Goal: Task Accomplishment & Management: Manage account settings

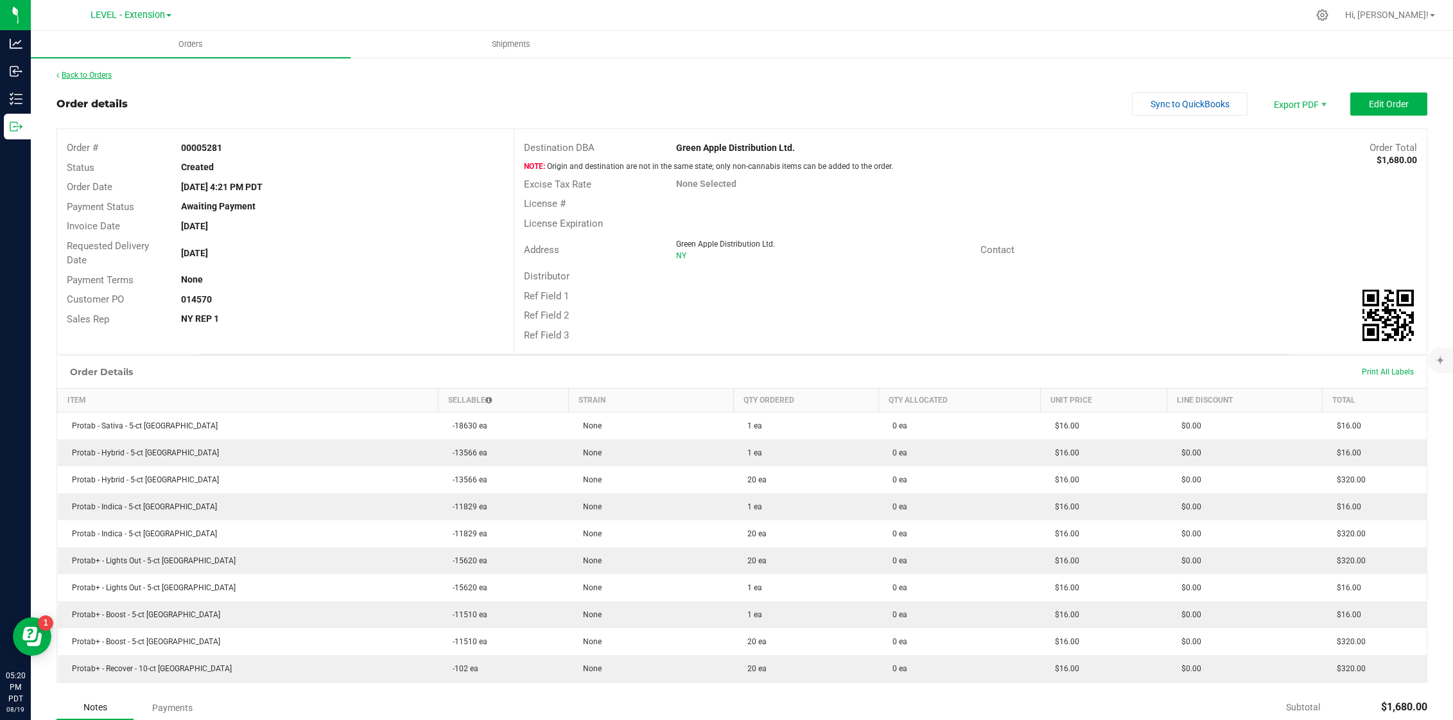
click at [88, 78] on link "Back to Orders" at bounding box center [84, 75] width 55 height 9
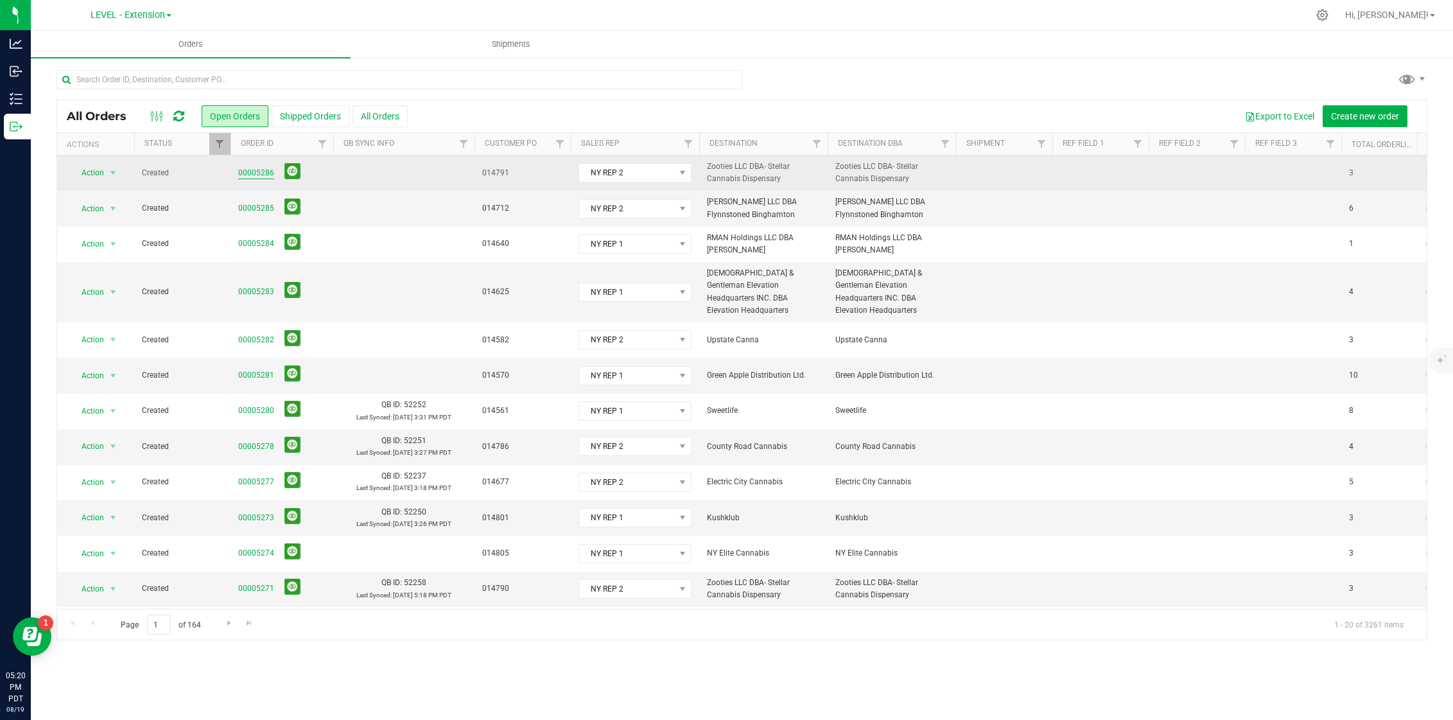
click at [240, 170] on link "00005286" at bounding box center [256, 173] width 36 height 12
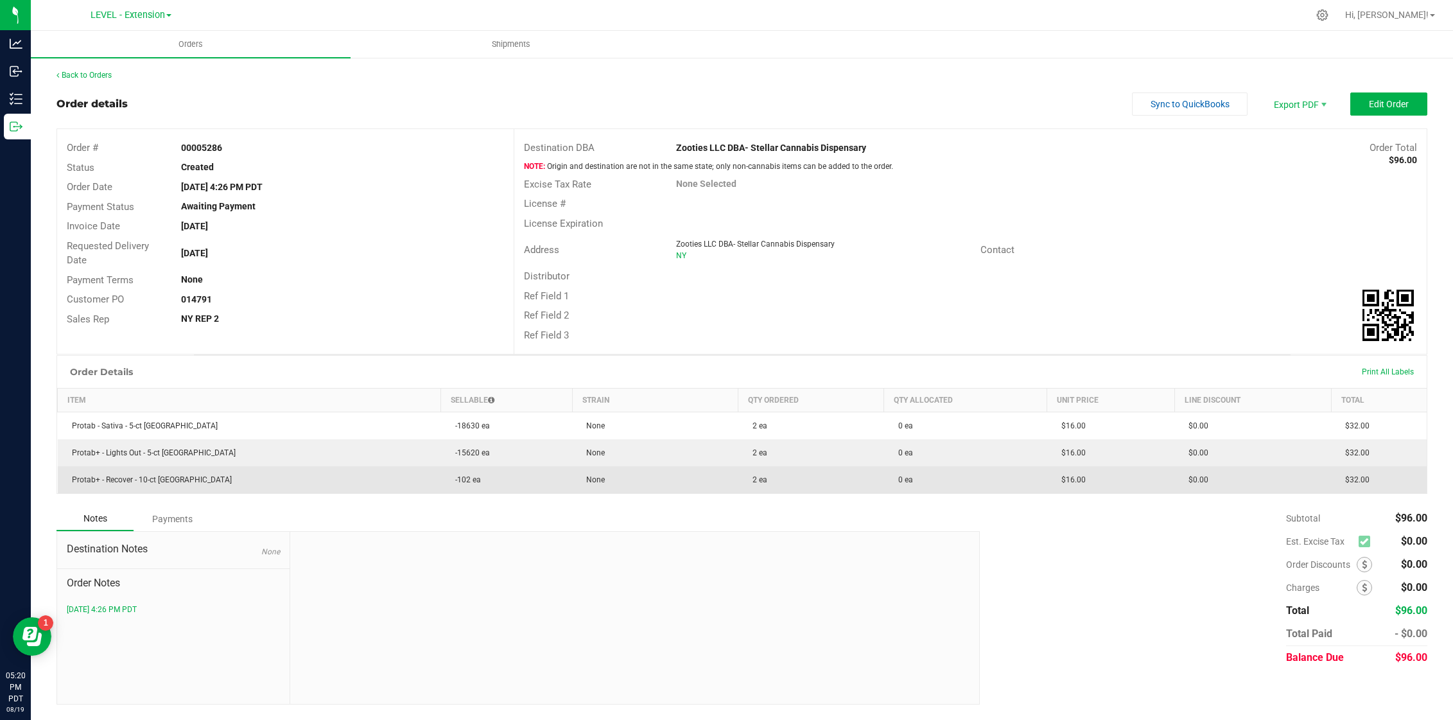
drag, startPoint x: 1047, startPoint y: 423, endPoint x: 1086, endPoint y: 481, distance: 69.8
click at [1086, 481] on tbody "Protab - Sativa - 5-ct [GEOGRAPHIC_DATA] -18630 ea None 2 ea 0 ea $16.00 $0.00 …" at bounding box center [743, 453] width 1370 height 82
click at [1084, 480] on td "$16.00" at bounding box center [1110, 479] width 127 height 27
drag, startPoint x: 1084, startPoint y: 480, endPoint x: 1041, endPoint y: 480, distance: 42.4
click at [1047, 480] on td "$16.00" at bounding box center [1110, 479] width 127 height 27
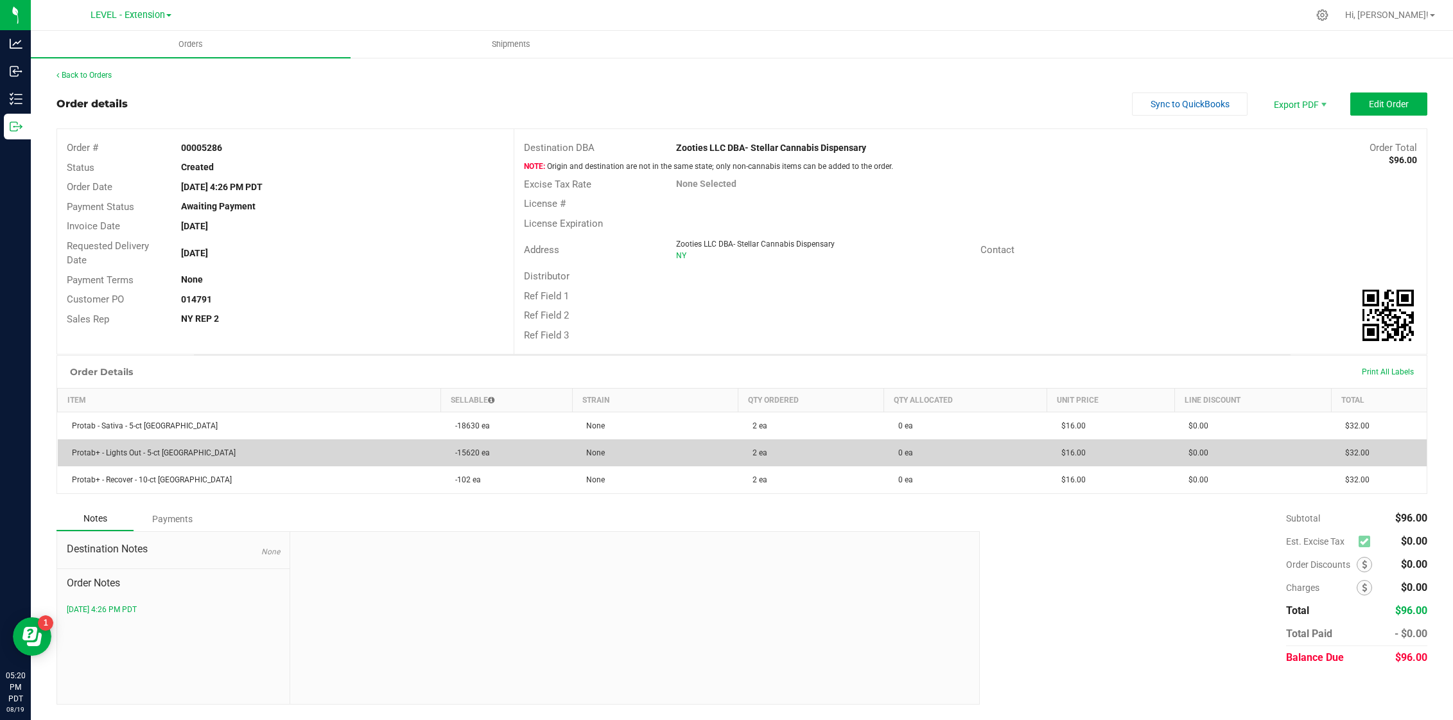
drag, startPoint x: 1090, startPoint y: 453, endPoint x: 1047, endPoint y: 445, distance: 43.7
click at [1047, 451] on td "$16.00" at bounding box center [1110, 452] width 127 height 27
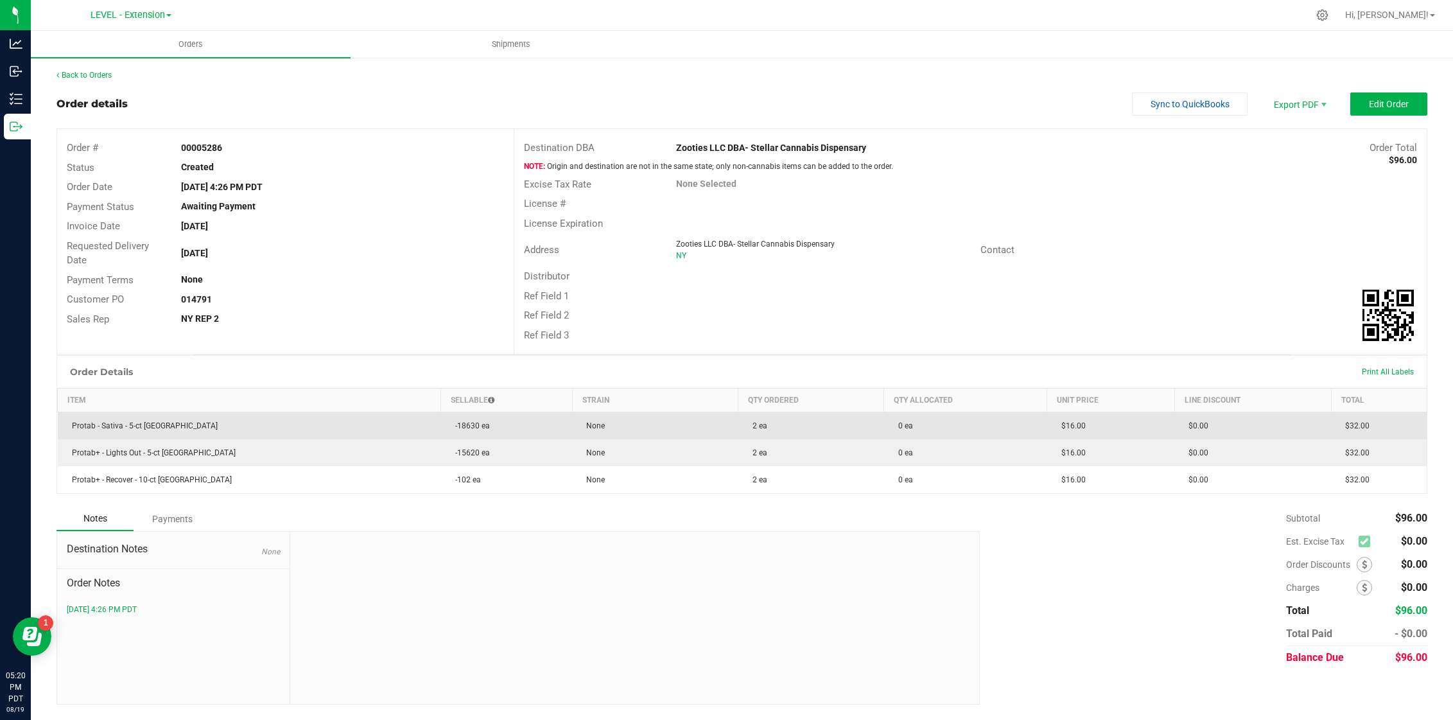
drag, startPoint x: 1095, startPoint y: 429, endPoint x: 1047, endPoint y: 428, distance: 48.2
click at [1047, 428] on td "$16.00" at bounding box center [1110, 426] width 127 height 28
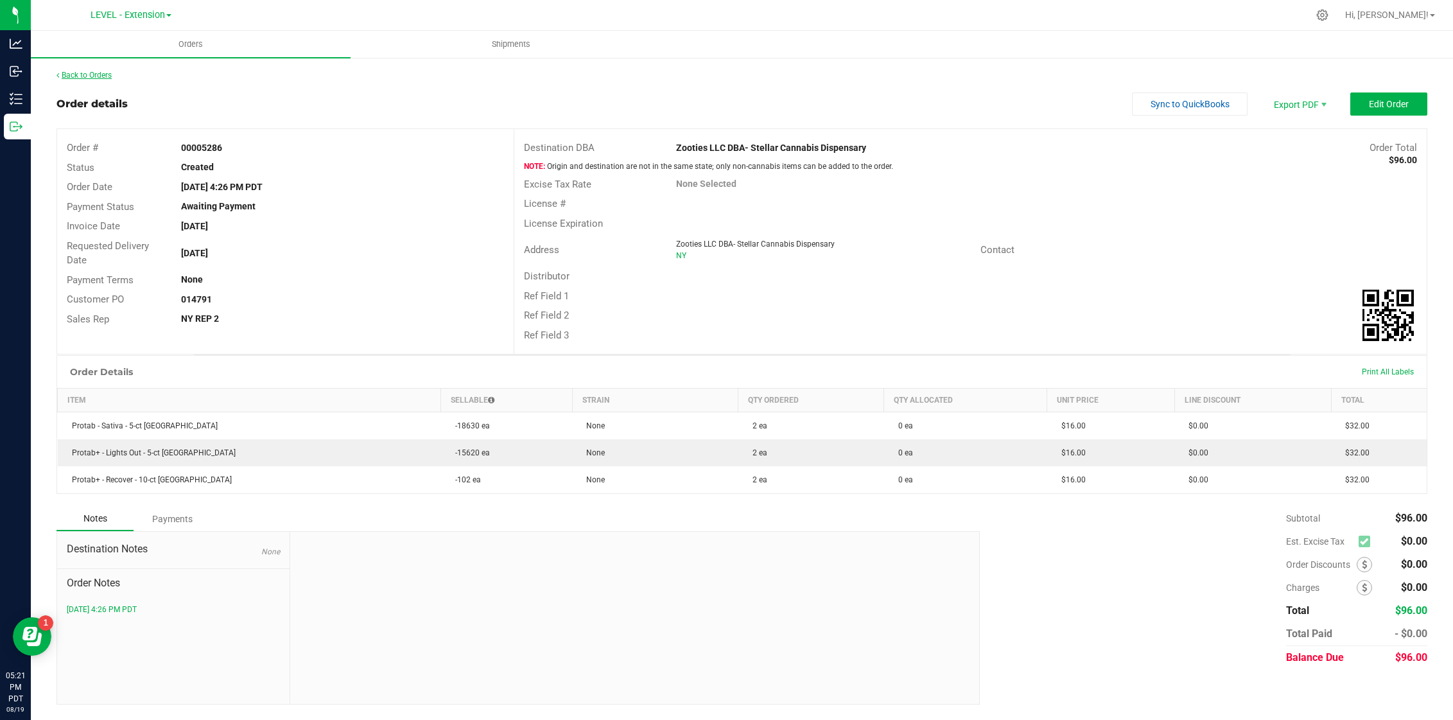
click at [74, 77] on link "Back to Orders" at bounding box center [84, 75] width 55 height 9
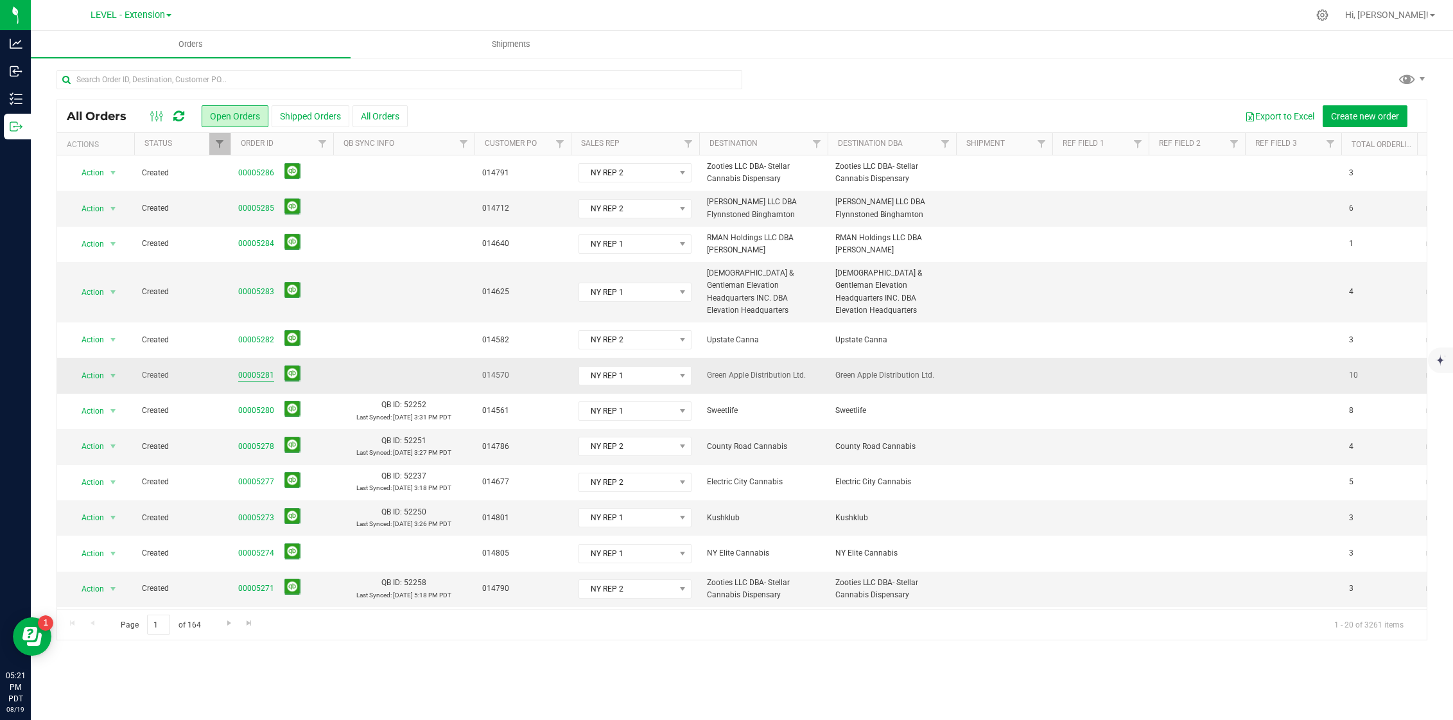
click at [265, 369] on link "00005281" at bounding box center [256, 375] width 36 height 12
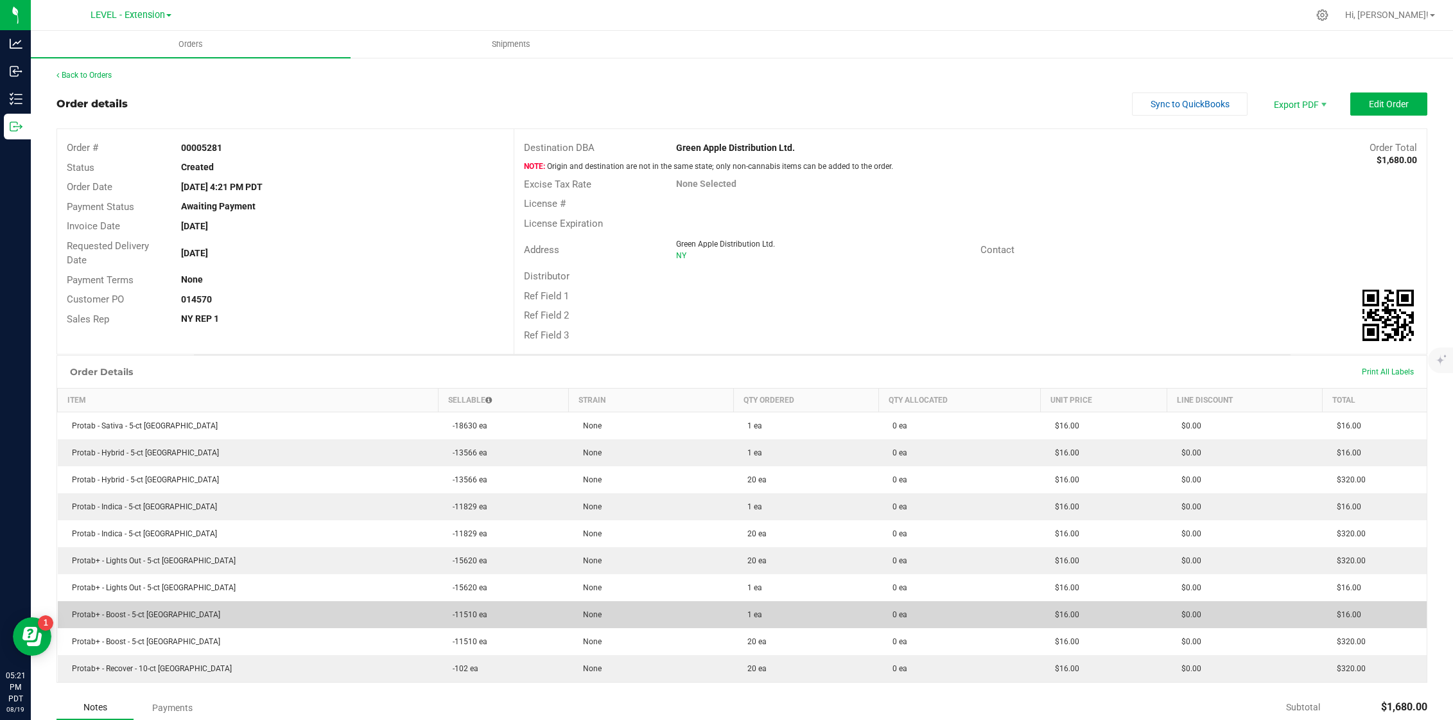
drag, startPoint x: 1062, startPoint y: 616, endPoint x: 1034, endPoint y: 613, distance: 27.8
click at [1041, 613] on td "$16.00" at bounding box center [1104, 614] width 126 height 27
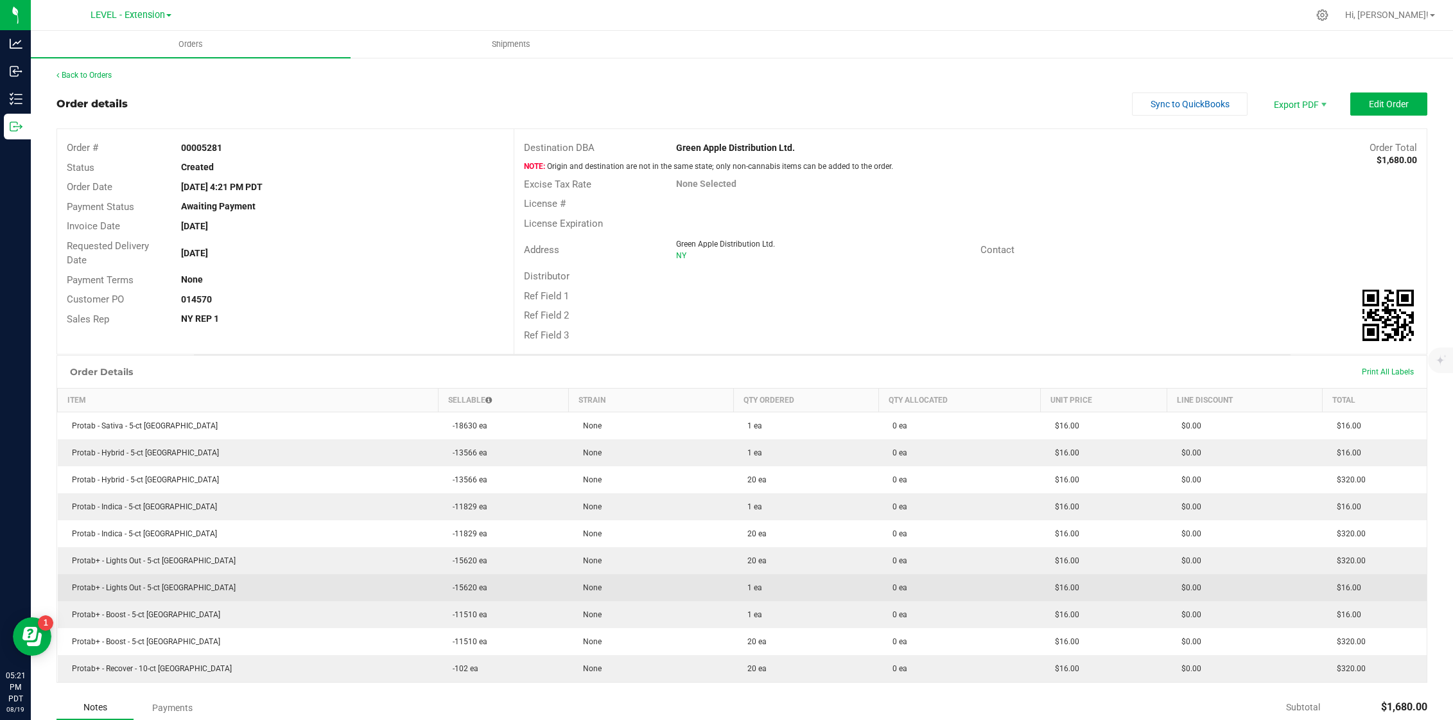
drag, startPoint x: 1069, startPoint y: 581, endPoint x: 1028, endPoint y: 587, distance: 41.6
click at [1041, 587] on td "$16.00" at bounding box center [1104, 587] width 126 height 27
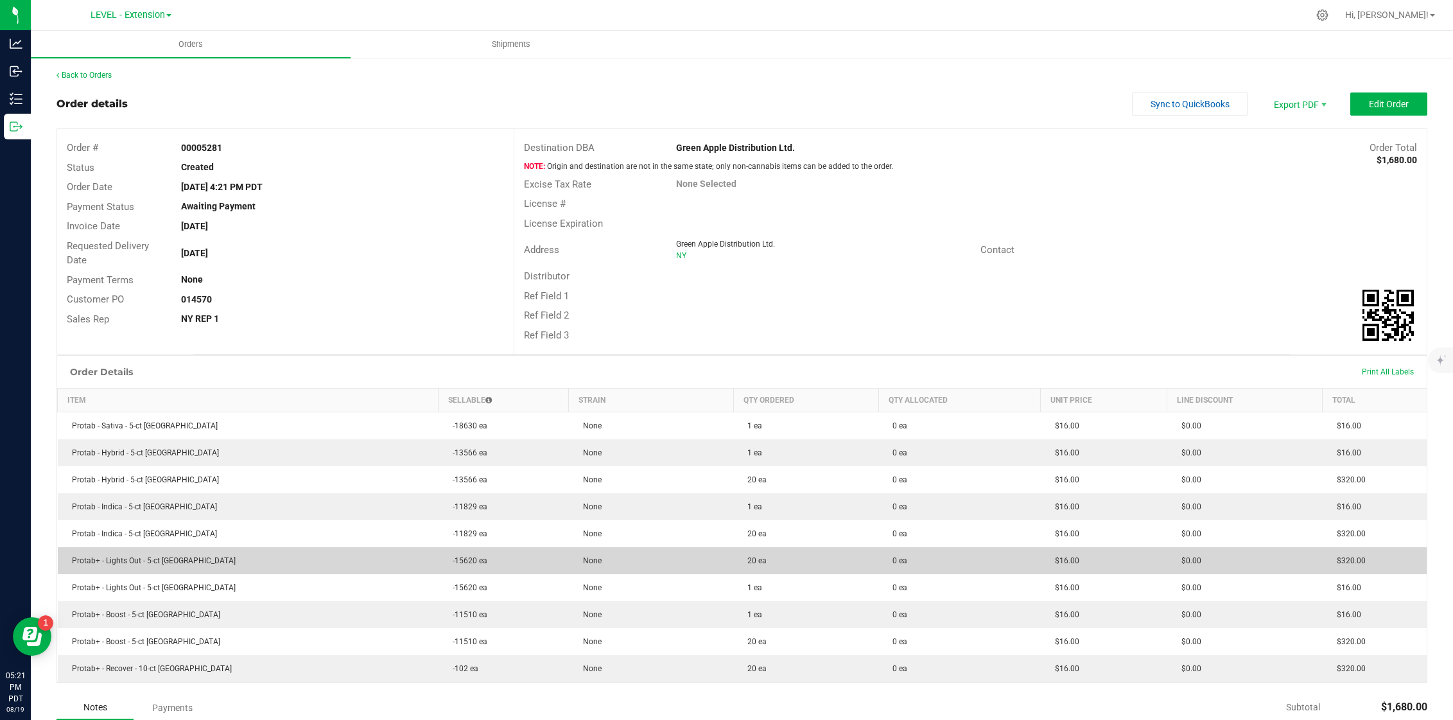
drag, startPoint x: 1067, startPoint y: 557, endPoint x: 1039, endPoint y: 560, distance: 27.7
click at [1041, 560] on td "$16.00" at bounding box center [1104, 560] width 126 height 27
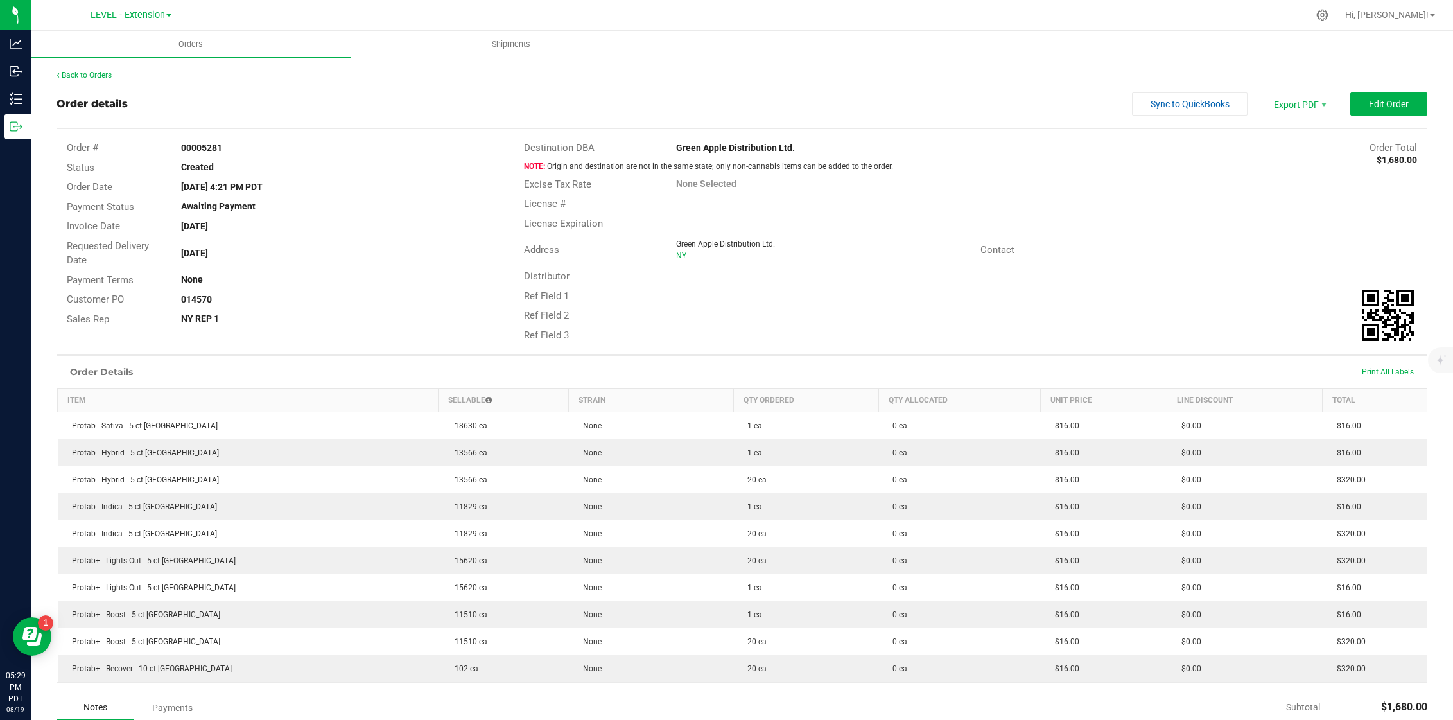
click at [112, 82] on div "Back to Orders Order details Sync to QuickBooks Export PDF Edit Order Order # 0…" at bounding box center [742, 481] width 1371 height 824
click at [107, 80] on div "Back to Orders" at bounding box center [742, 75] width 1371 height 12
click at [107, 78] on link "Back to Orders" at bounding box center [84, 75] width 55 height 9
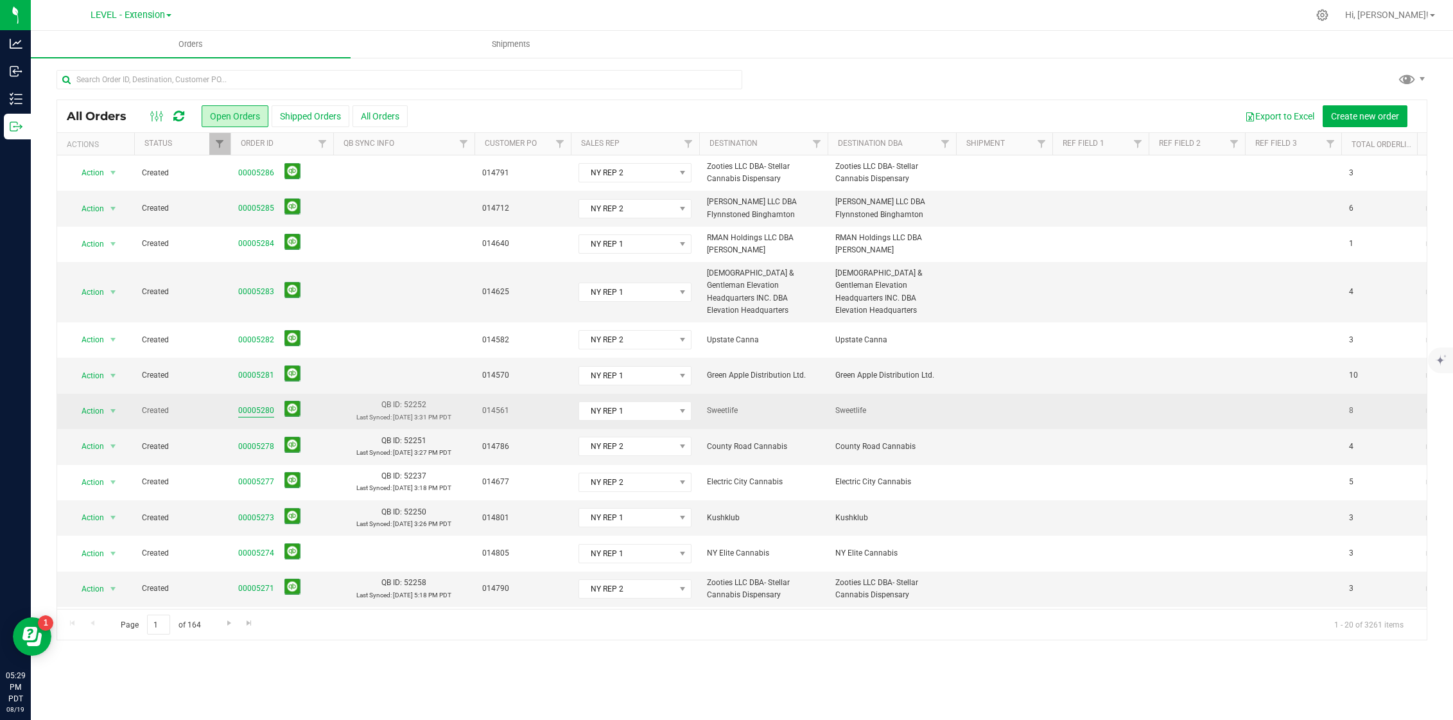
click at [239, 404] on link "00005280" at bounding box center [256, 410] width 36 height 12
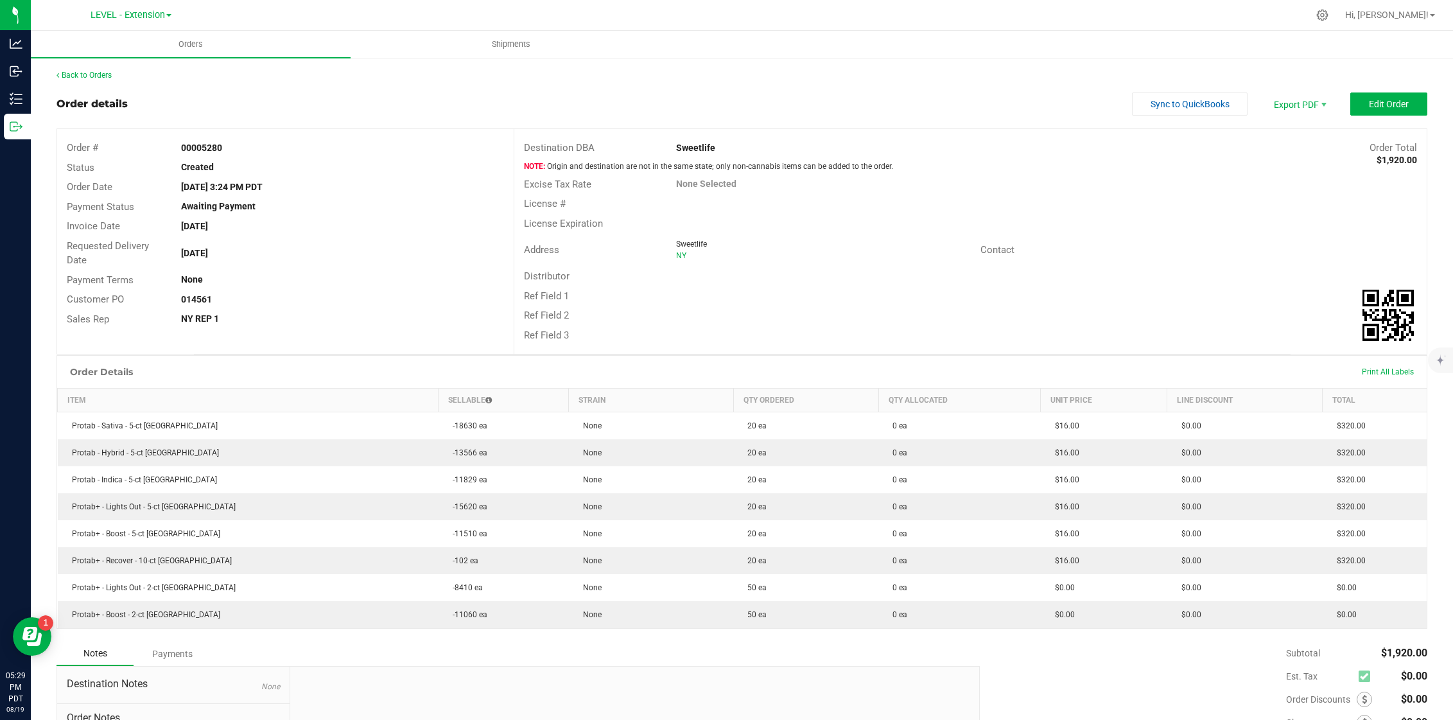
scroll to position [3, 0]
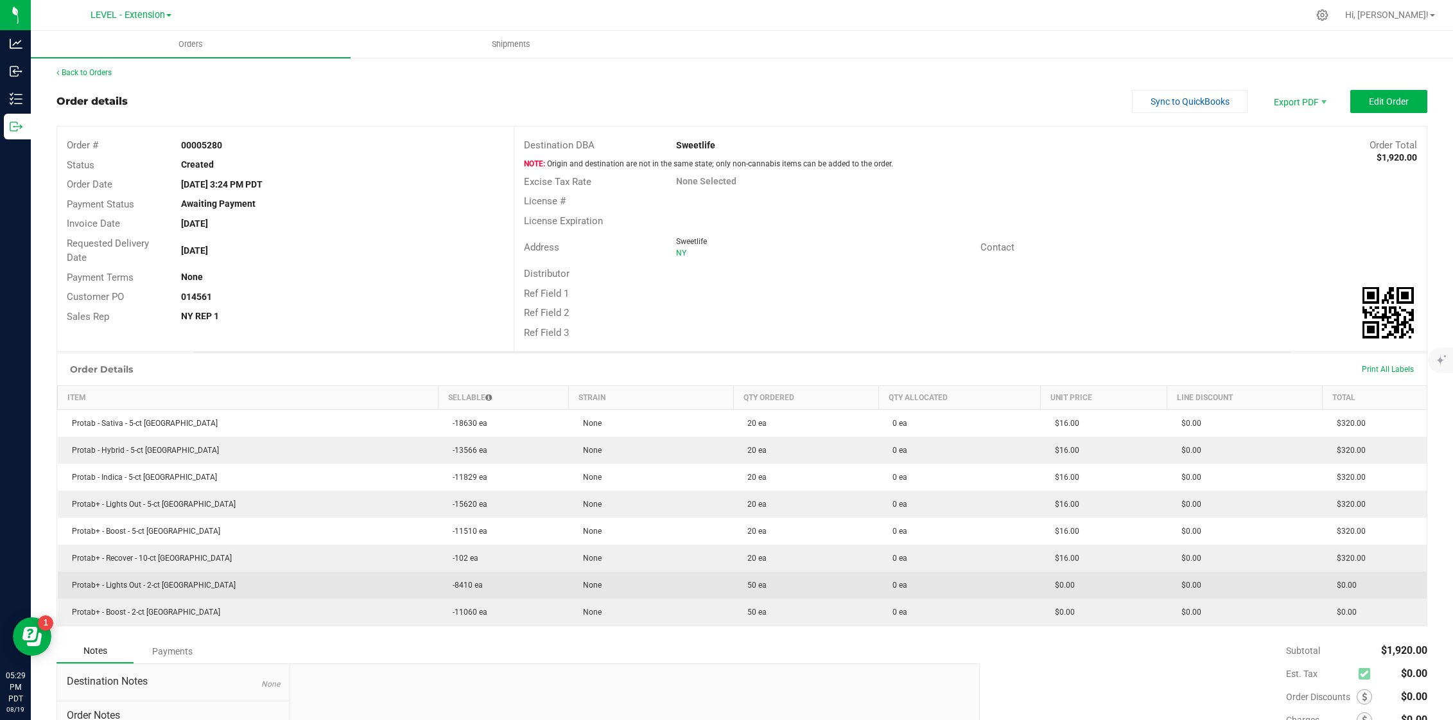
drag, startPoint x: 1302, startPoint y: 605, endPoint x: 69, endPoint y: 584, distance: 1233.6
click at [69, 584] on tbody "Protab - Sativa - 5-ct NY -18630 ea None 20 ea 0 ea $16.00 $0.00 $320.00 Protab…" at bounding box center [743, 518] width 1370 height 216
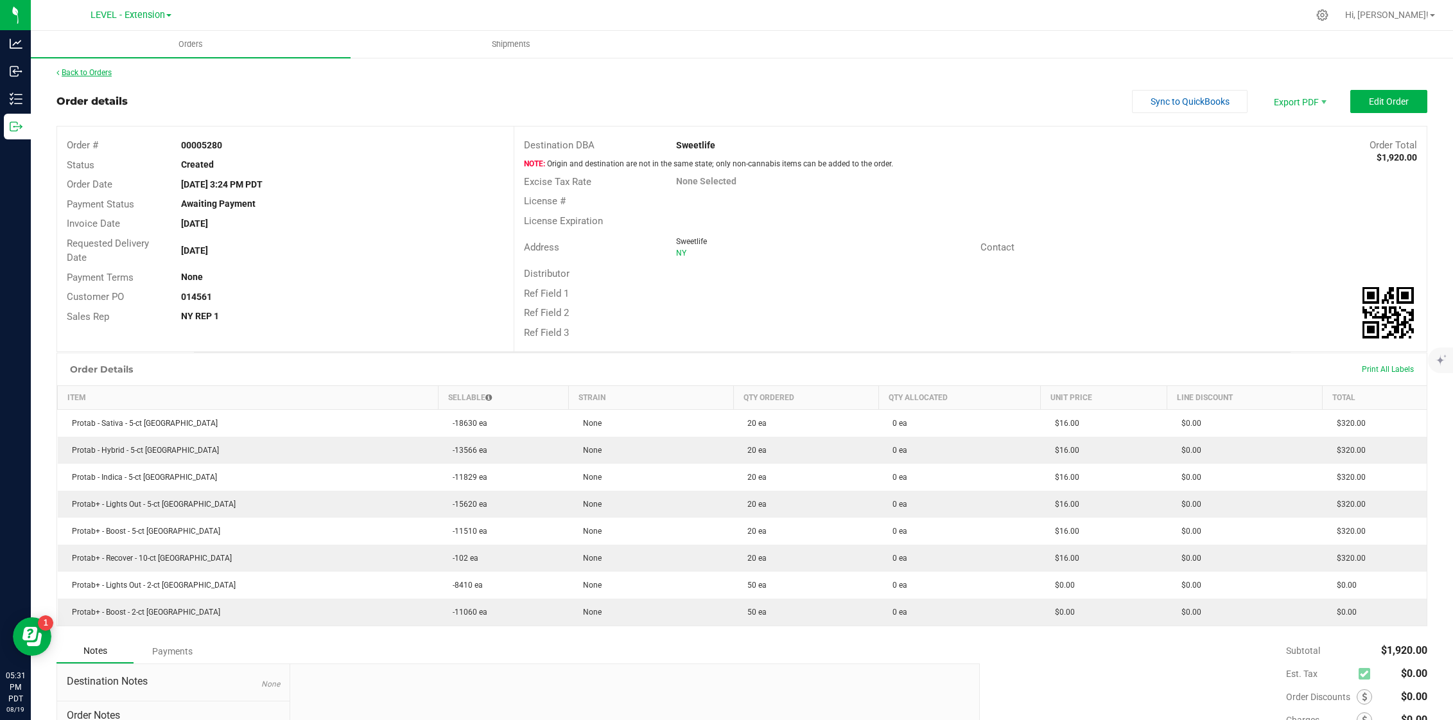
click at [110, 73] on link "Back to Orders" at bounding box center [84, 72] width 55 height 9
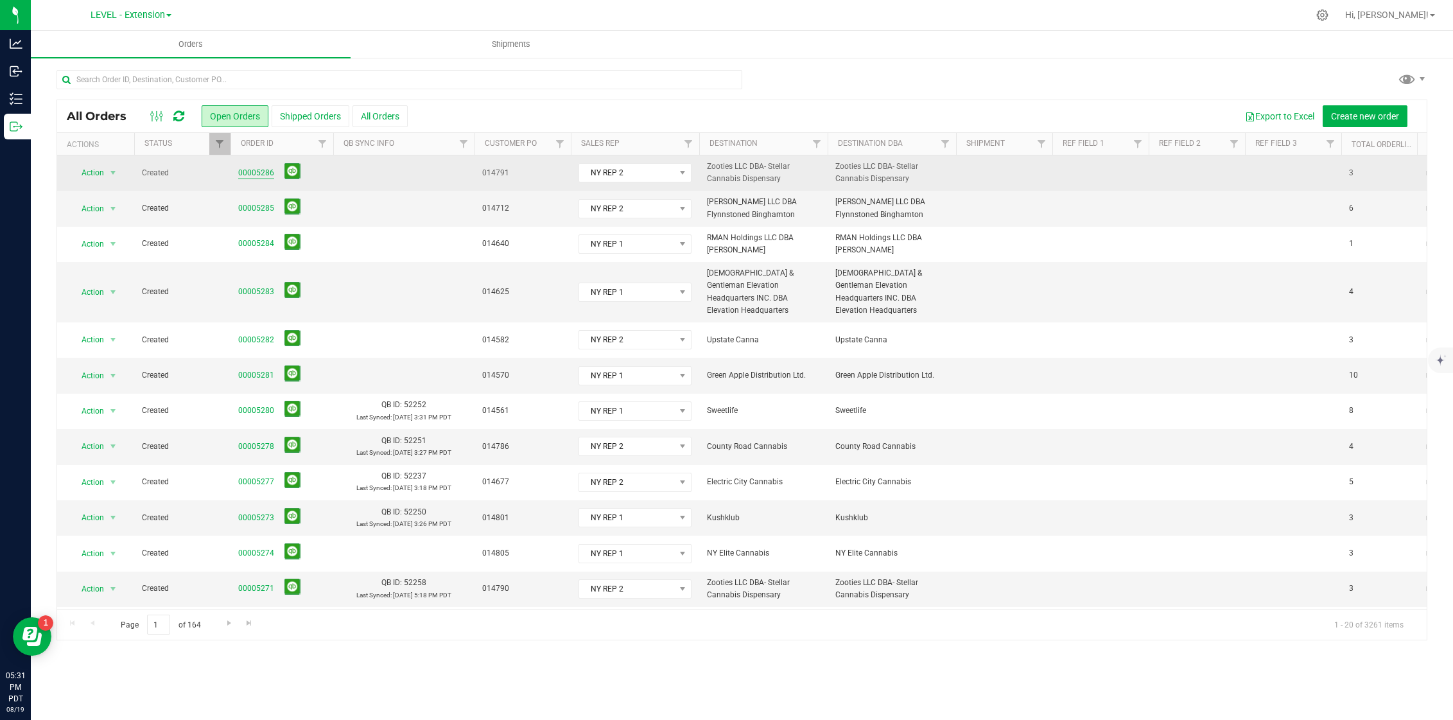
click at [267, 171] on link "00005286" at bounding box center [256, 173] width 36 height 12
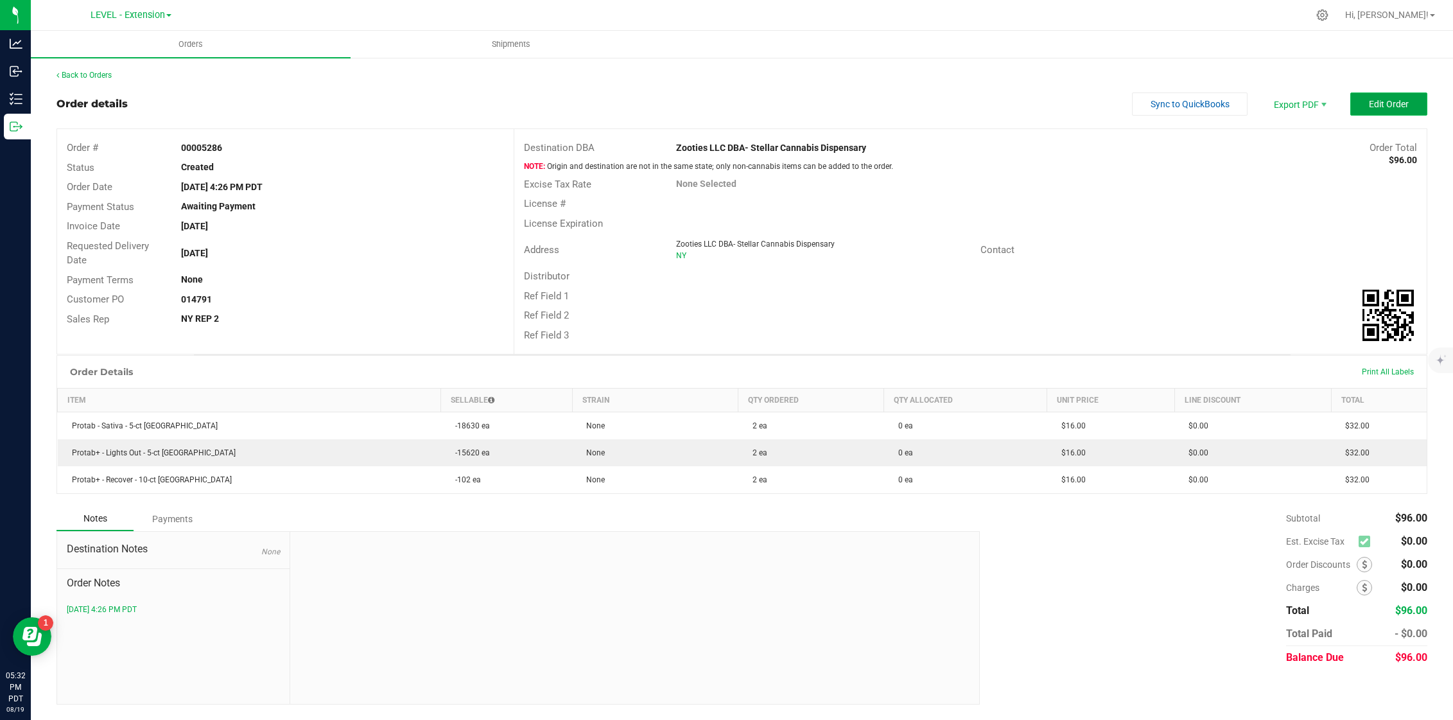
click at [1395, 103] on span "Edit Order" at bounding box center [1389, 104] width 40 height 10
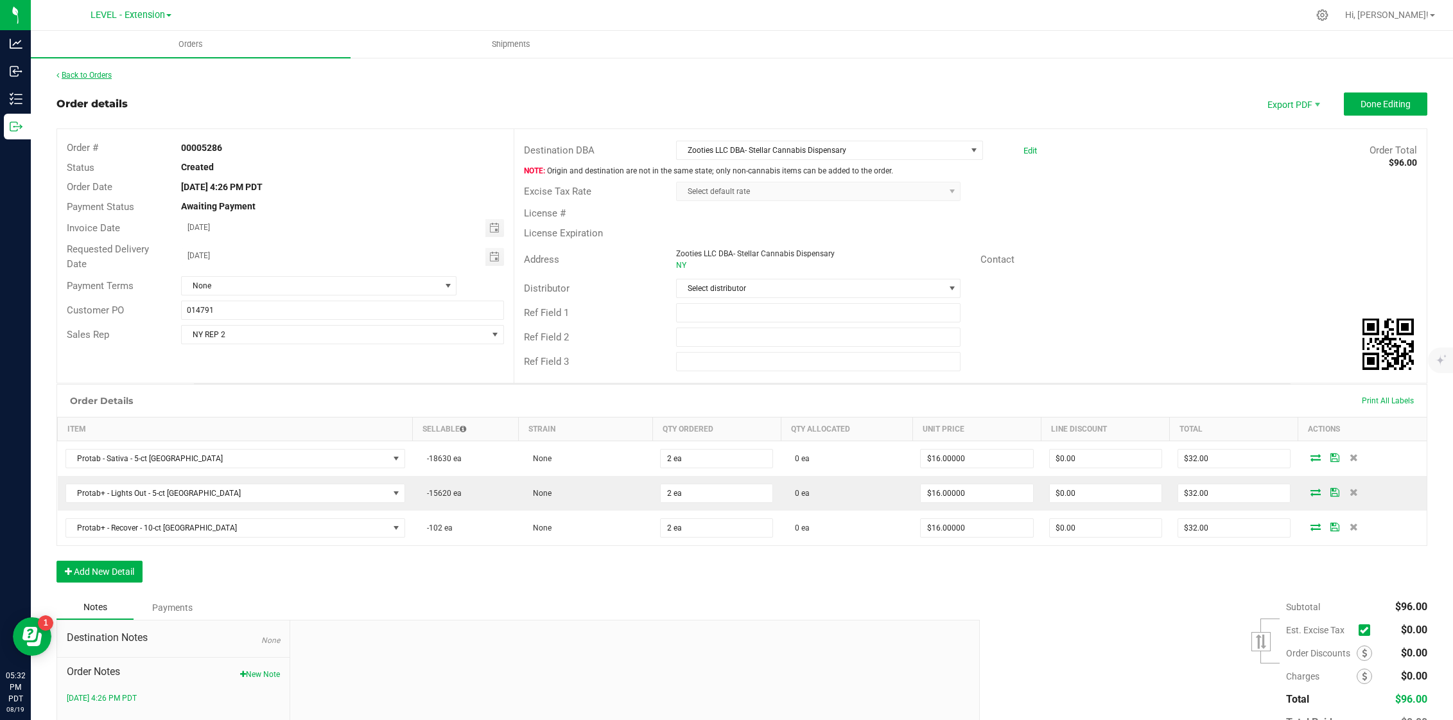
click at [101, 78] on link "Back to Orders" at bounding box center [84, 75] width 55 height 9
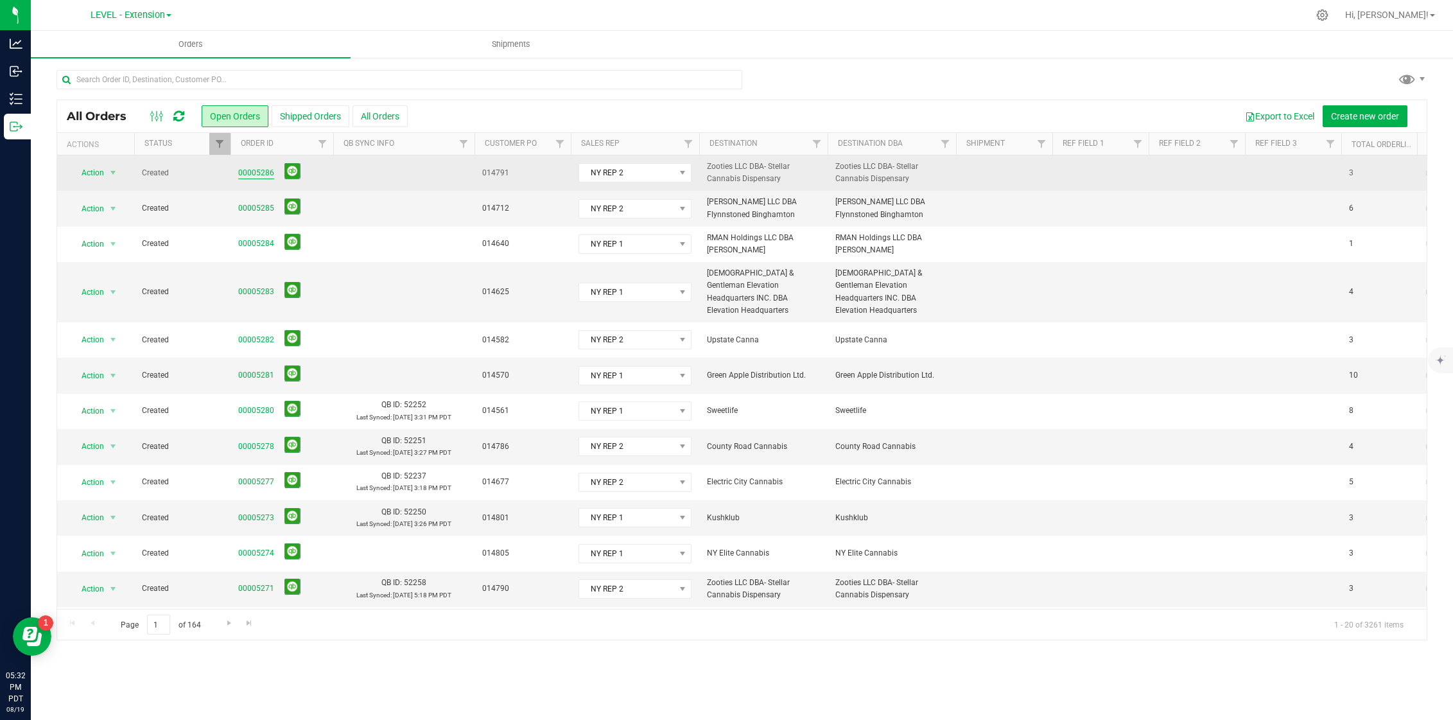
click at [248, 173] on link "00005286" at bounding box center [256, 173] width 36 height 12
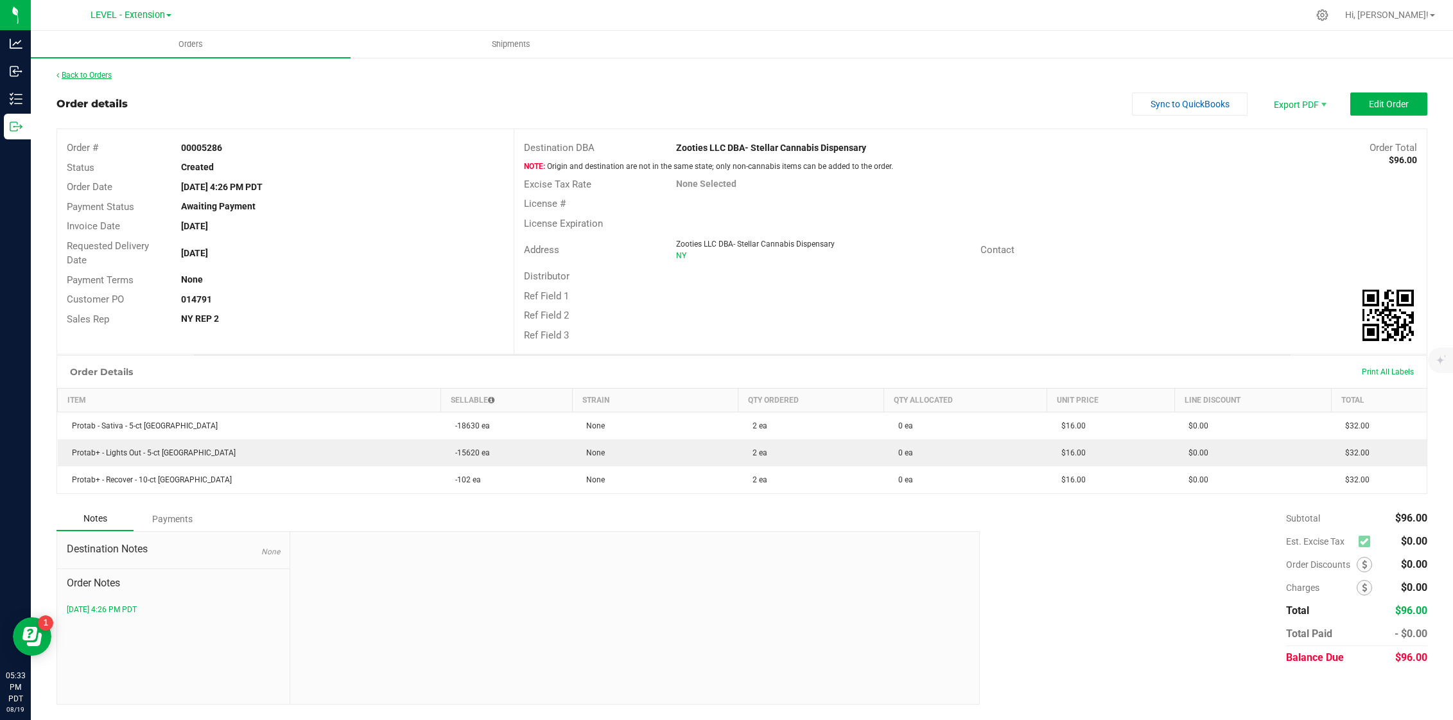
click at [106, 76] on link "Back to Orders" at bounding box center [84, 75] width 55 height 9
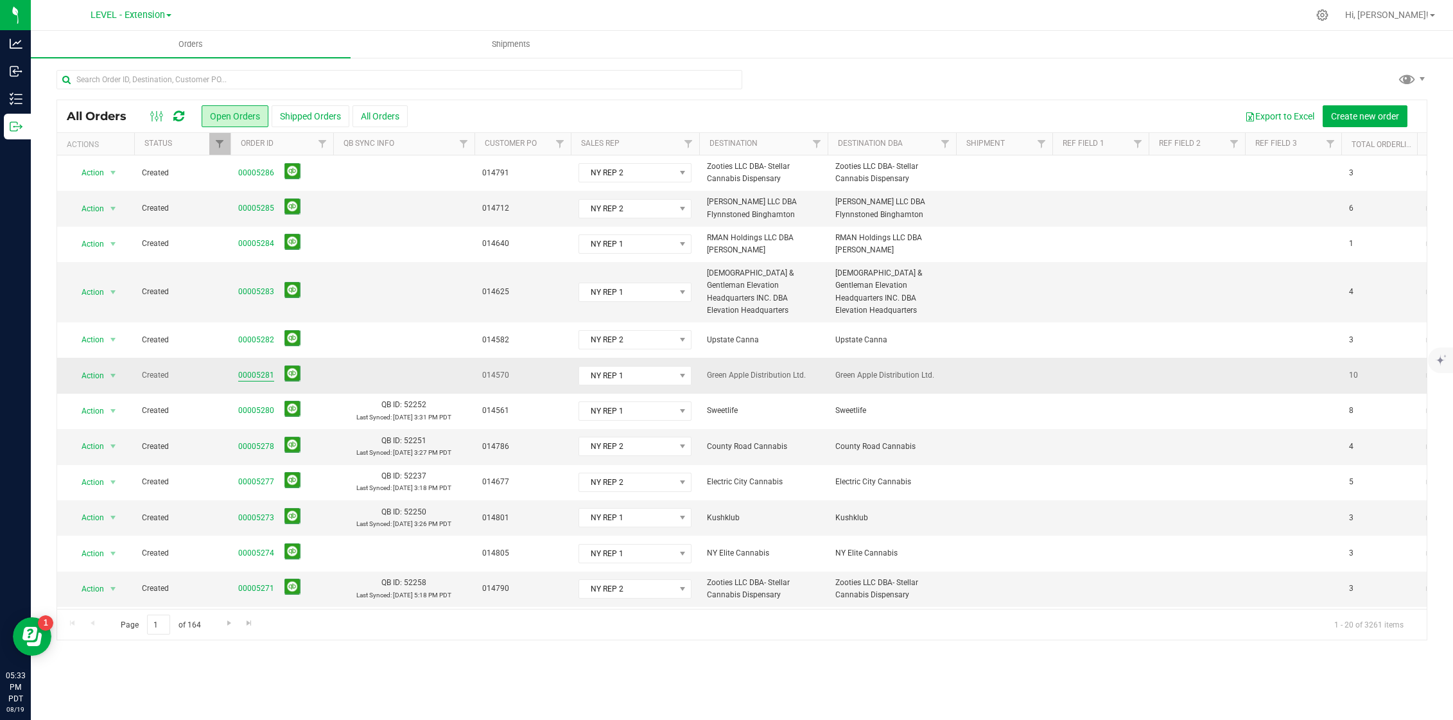
click at [266, 369] on link "00005281" at bounding box center [256, 375] width 36 height 12
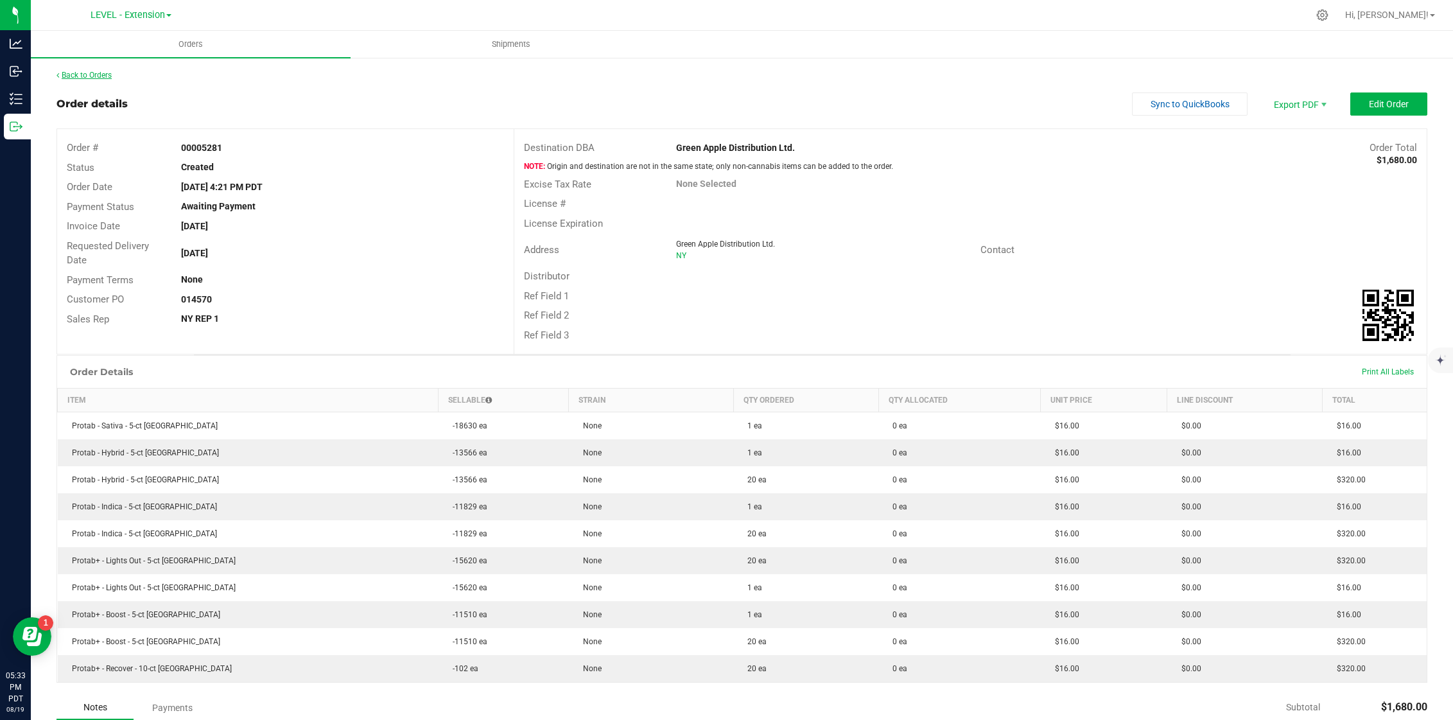
click at [107, 72] on link "Back to Orders" at bounding box center [84, 75] width 55 height 9
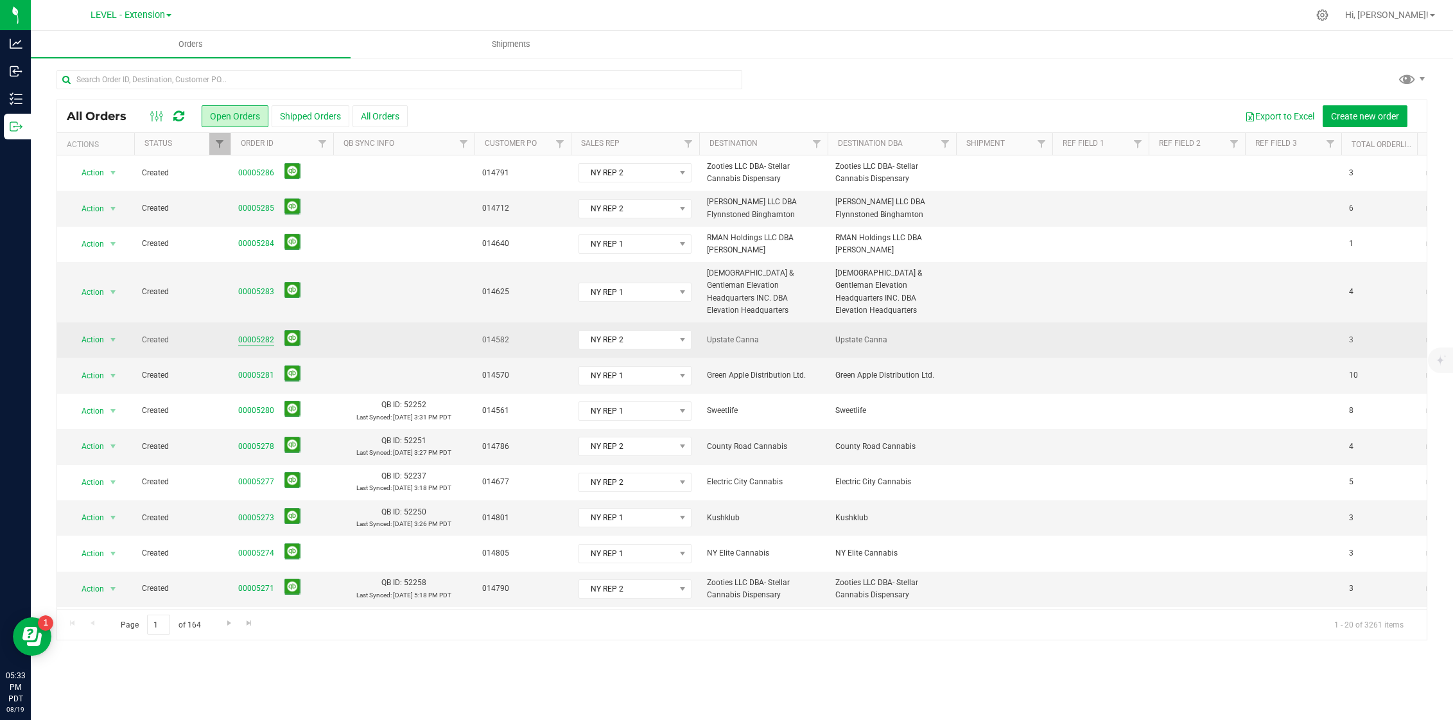
click at [254, 334] on link "00005282" at bounding box center [256, 340] width 36 height 12
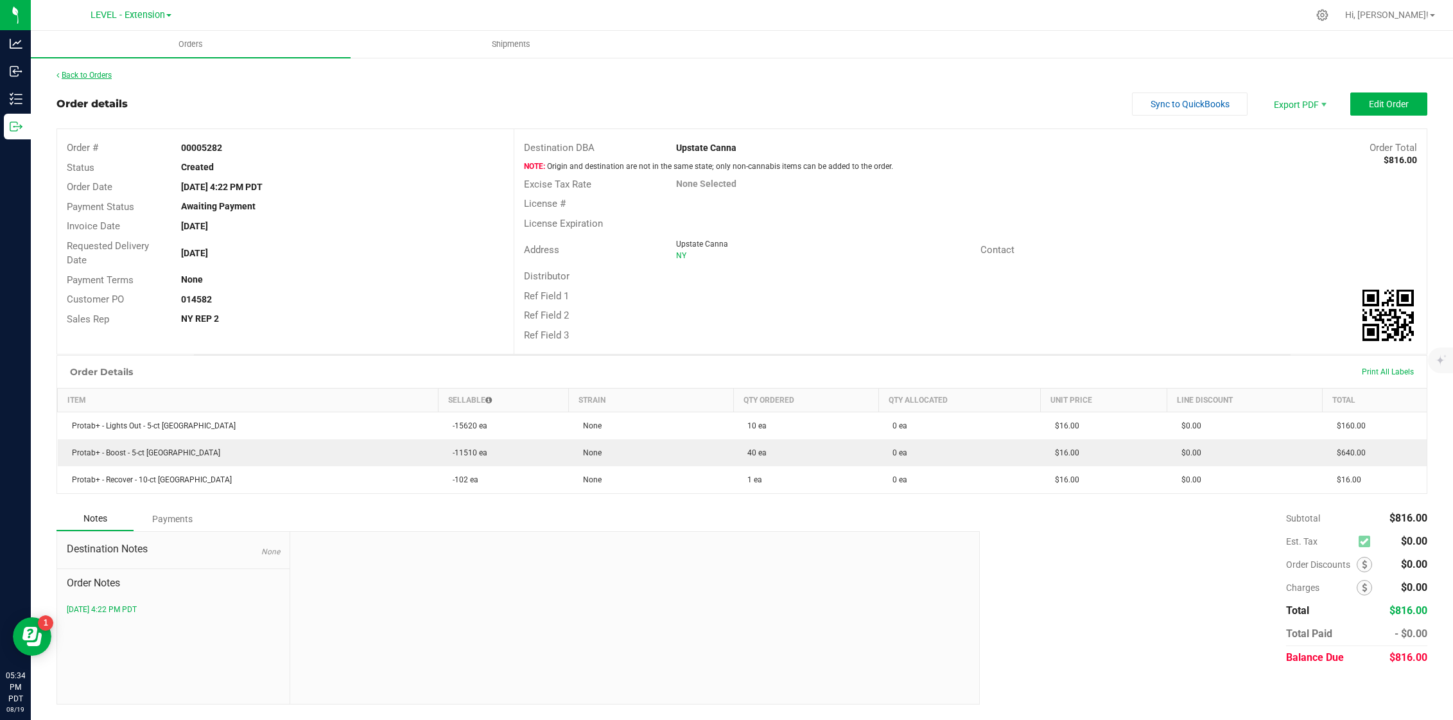
click at [85, 74] on link "Back to Orders" at bounding box center [84, 75] width 55 height 9
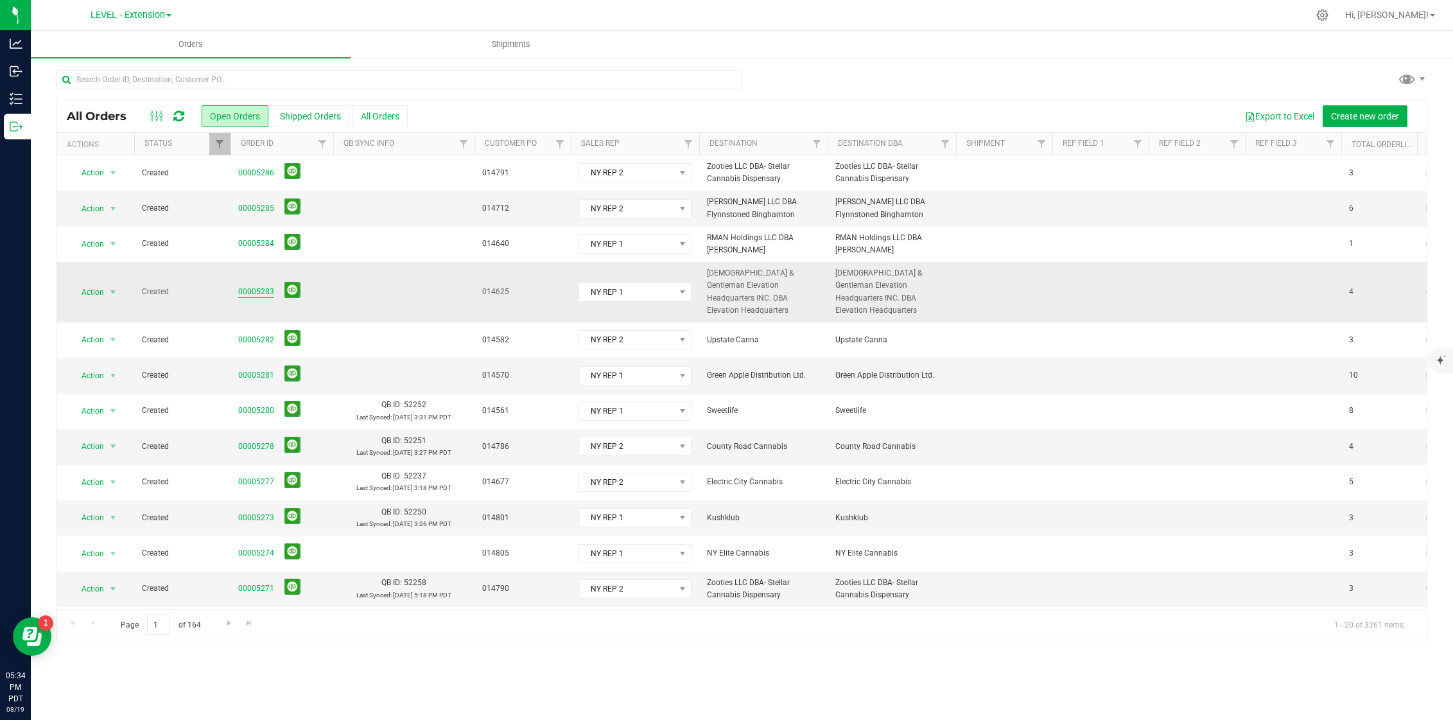
click at [266, 286] on link "00005283" at bounding box center [256, 292] width 36 height 12
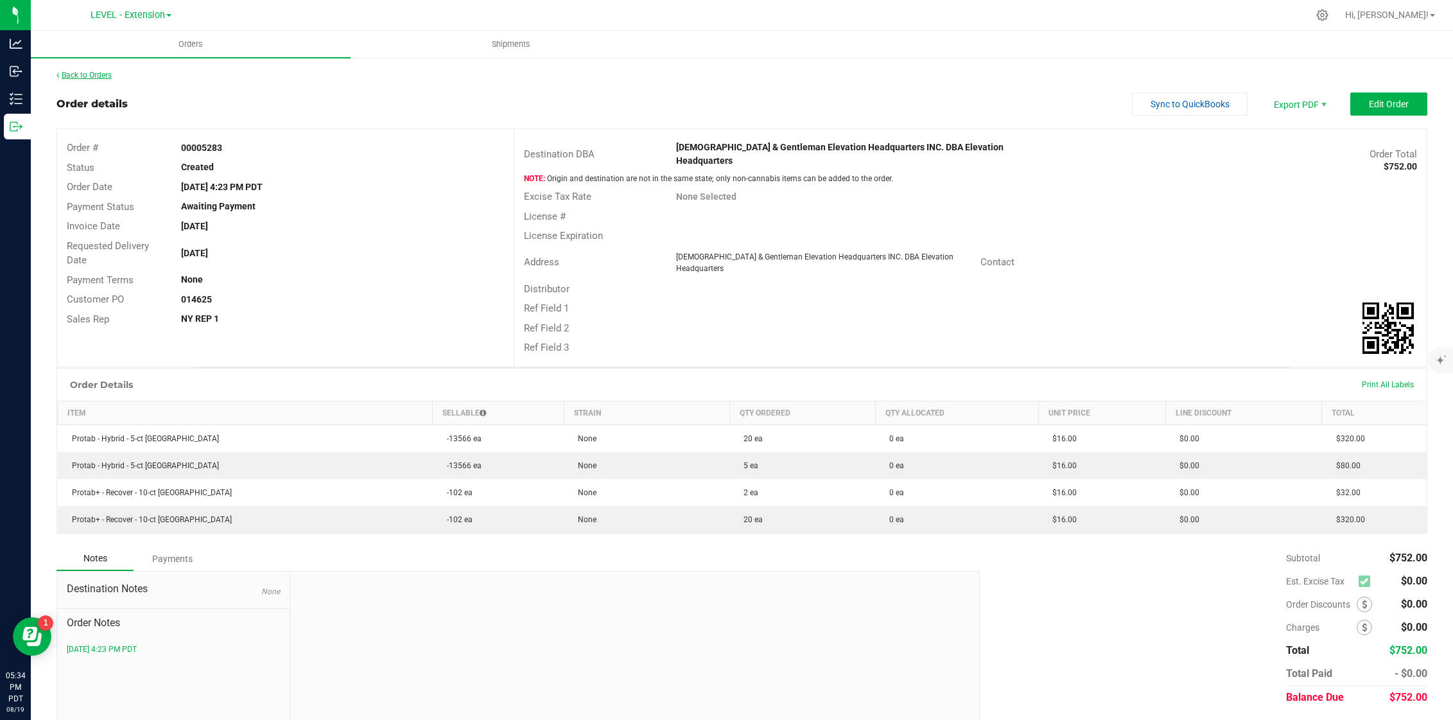
click at [88, 76] on link "Back to Orders" at bounding box center [84, 75] width 55 height 9
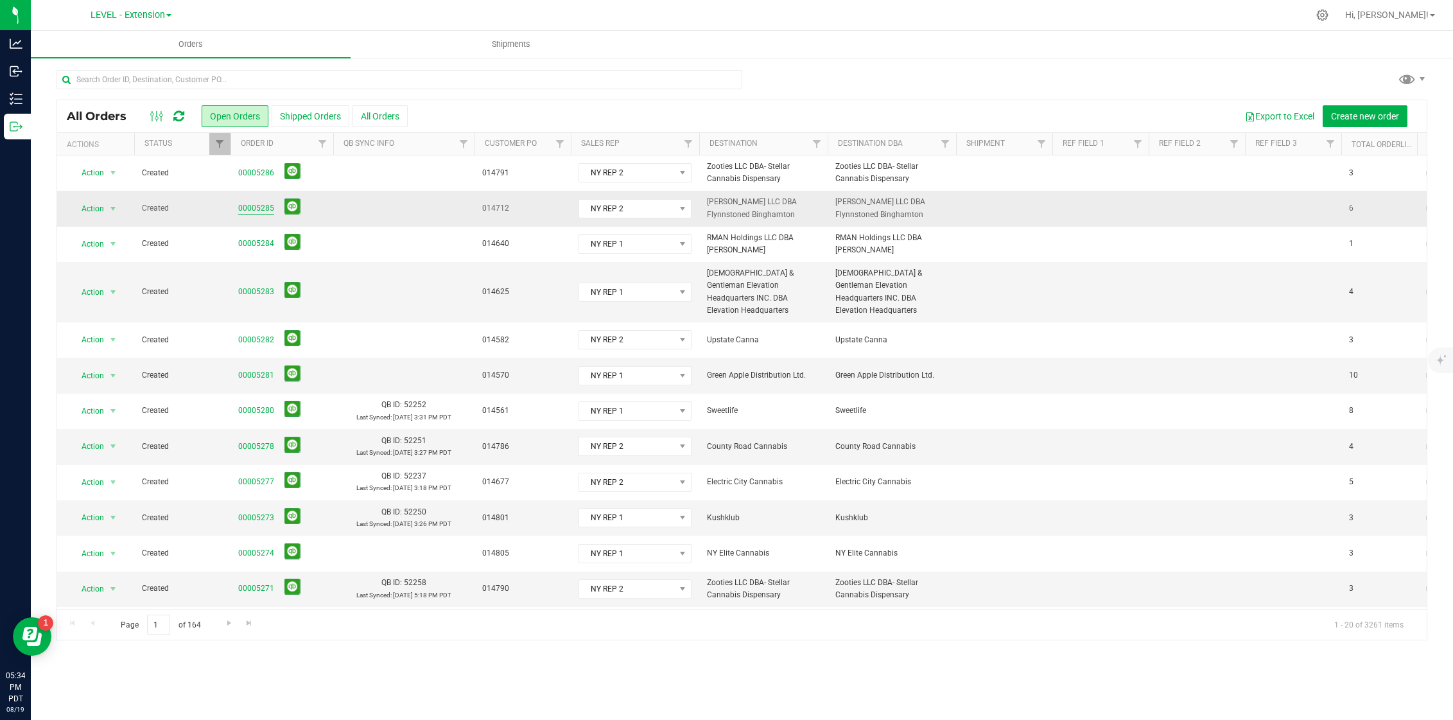
click at [266, 210] on link "00005285" at bounding box center [256, 208] width 36 height 12
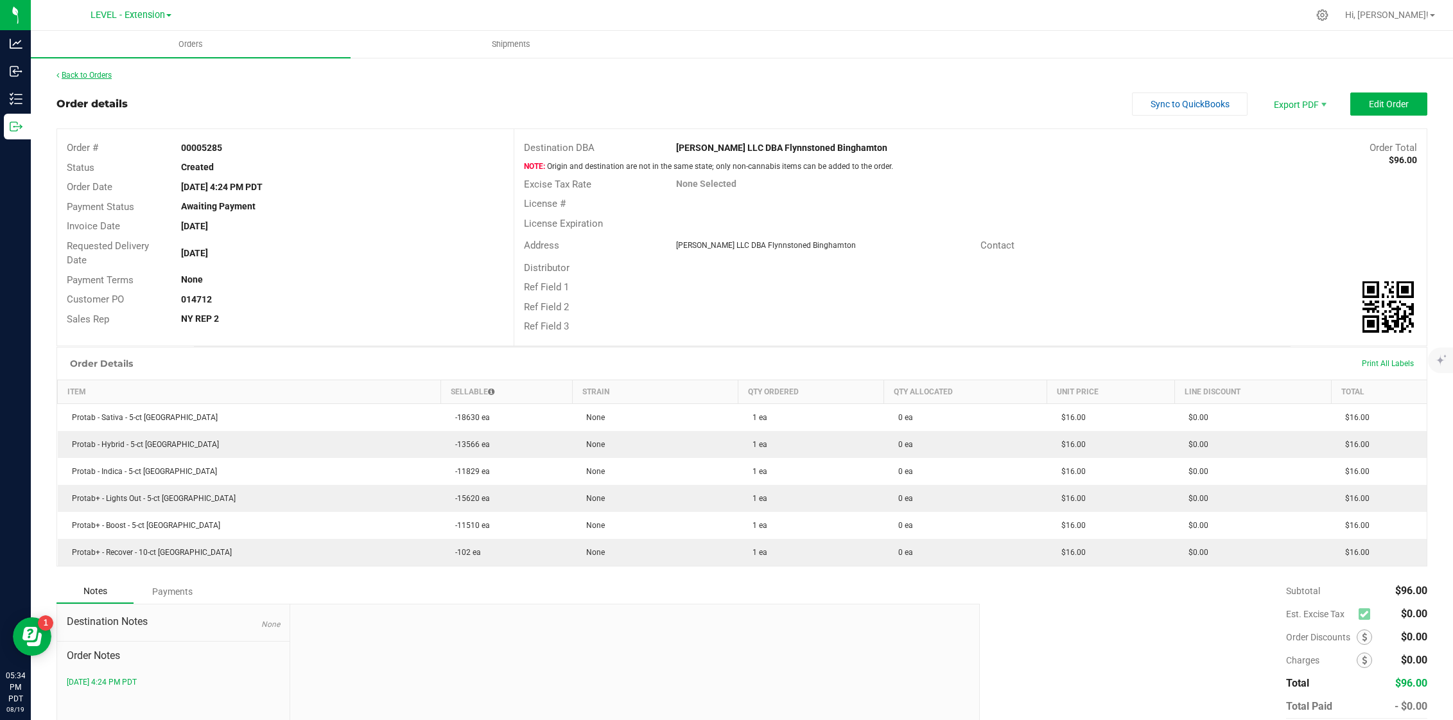
click at [80, 71] on link "Back to Orders" at bounding box center [84, 75] width 55 height 9
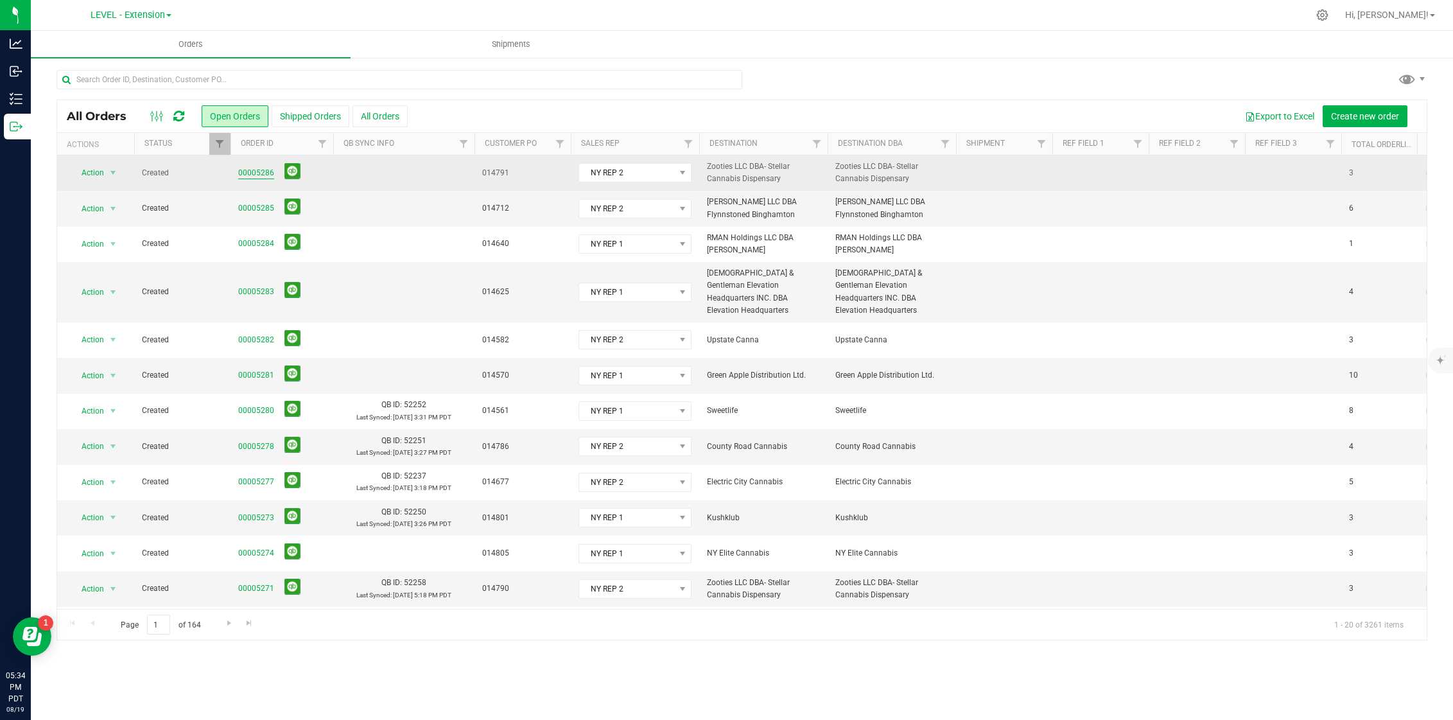
click at [248, 173] on link "00005286" at bounding box center [256, 173] width 36 height 12
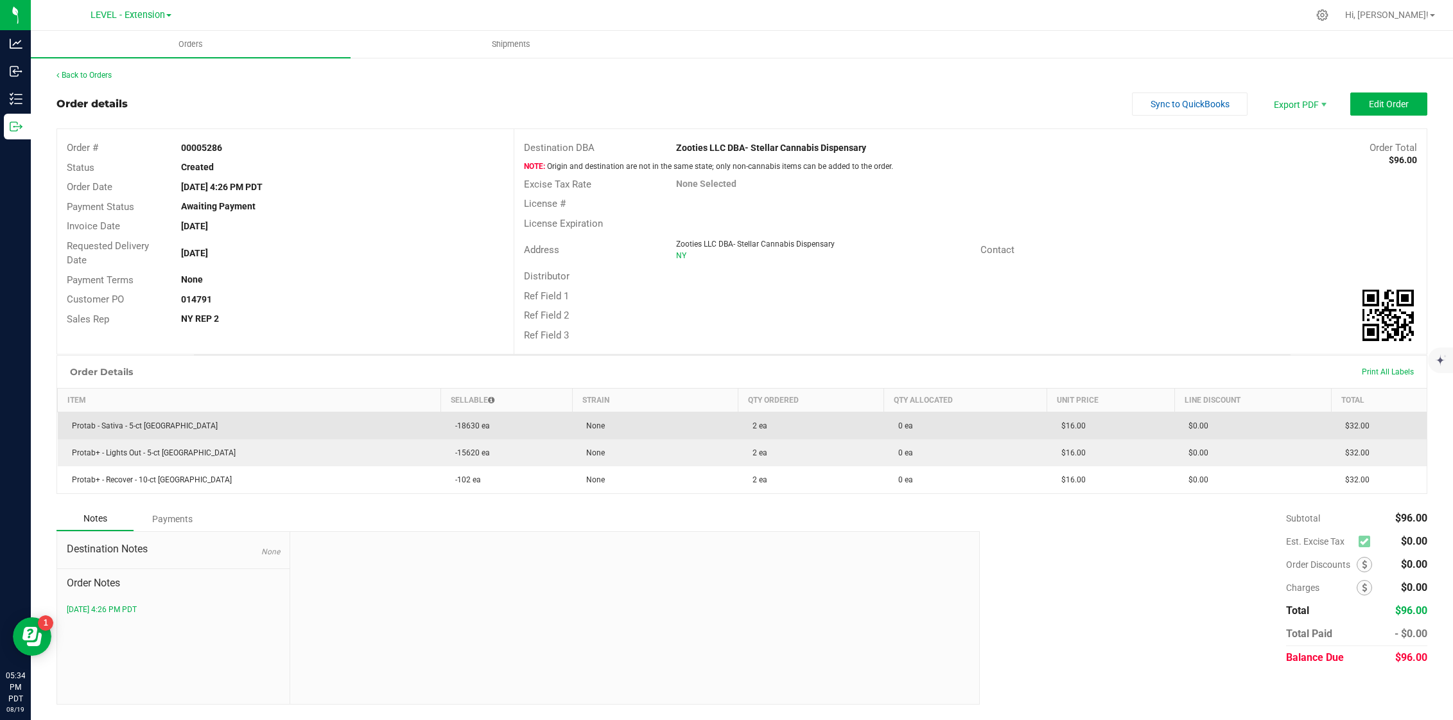
drag, startPoint x: 914, startPoint y: 481, endPoint x: 863, endPoint y: 412, distance: 85.8
click at [863, 412] on tbody "Protab - Sativa - 5-ct NY -18630 ea None 2 ea 0 ea $16.00 $0.00 $32.00 Protab+ …" at bounding box center [743, 453] width 1370 height 82
click at [862, 412] on td "2 ea" at bounding box center [811, 426] width 146 height 28
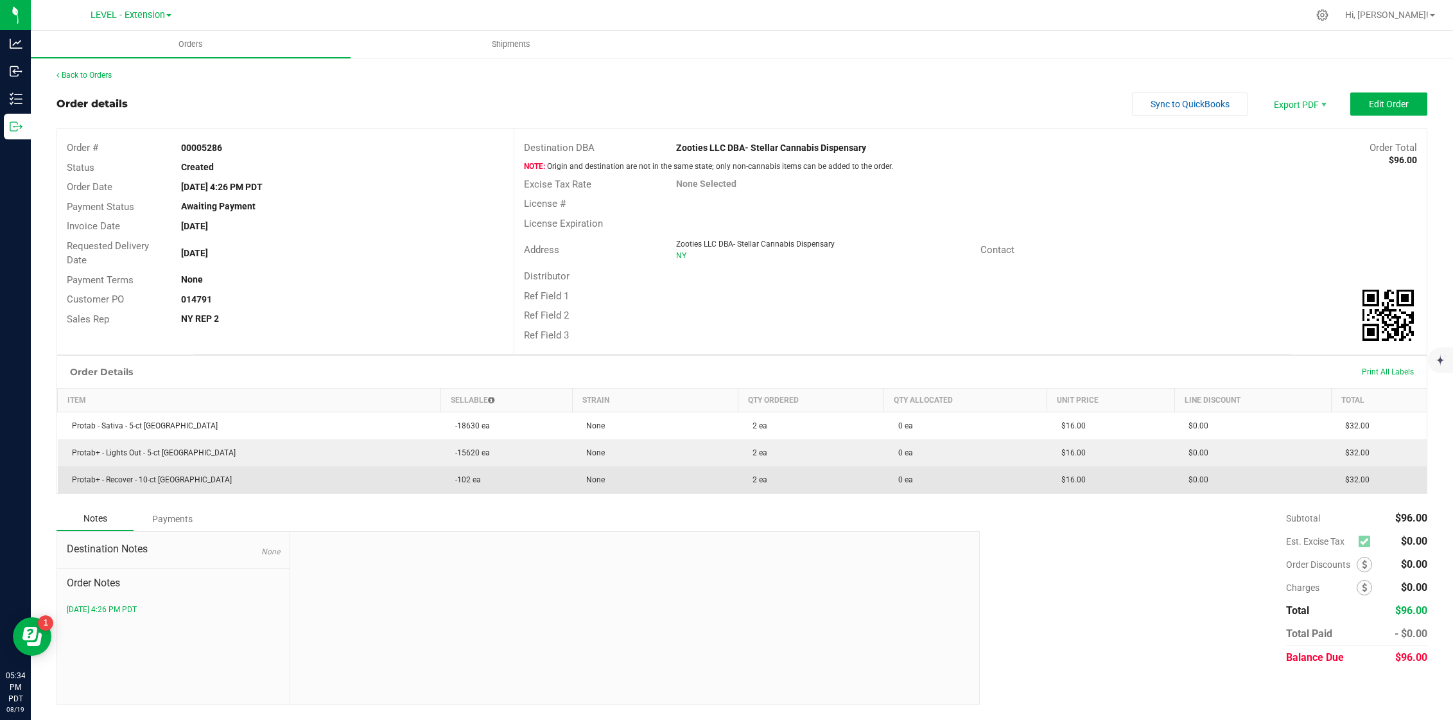
drag, startPoint x: 720, startPoint y: 423, endPoint x: 917, endPoint y: 479, distance: 204.9
click at [914, 478] on tbody "Protab - Sativa - 5-ct NY -18630 ea None 2 ea 0 ea $16.00 $0.00 $32.00 Protab+ …" at bounding box center [743, 453] width 1370 height 82
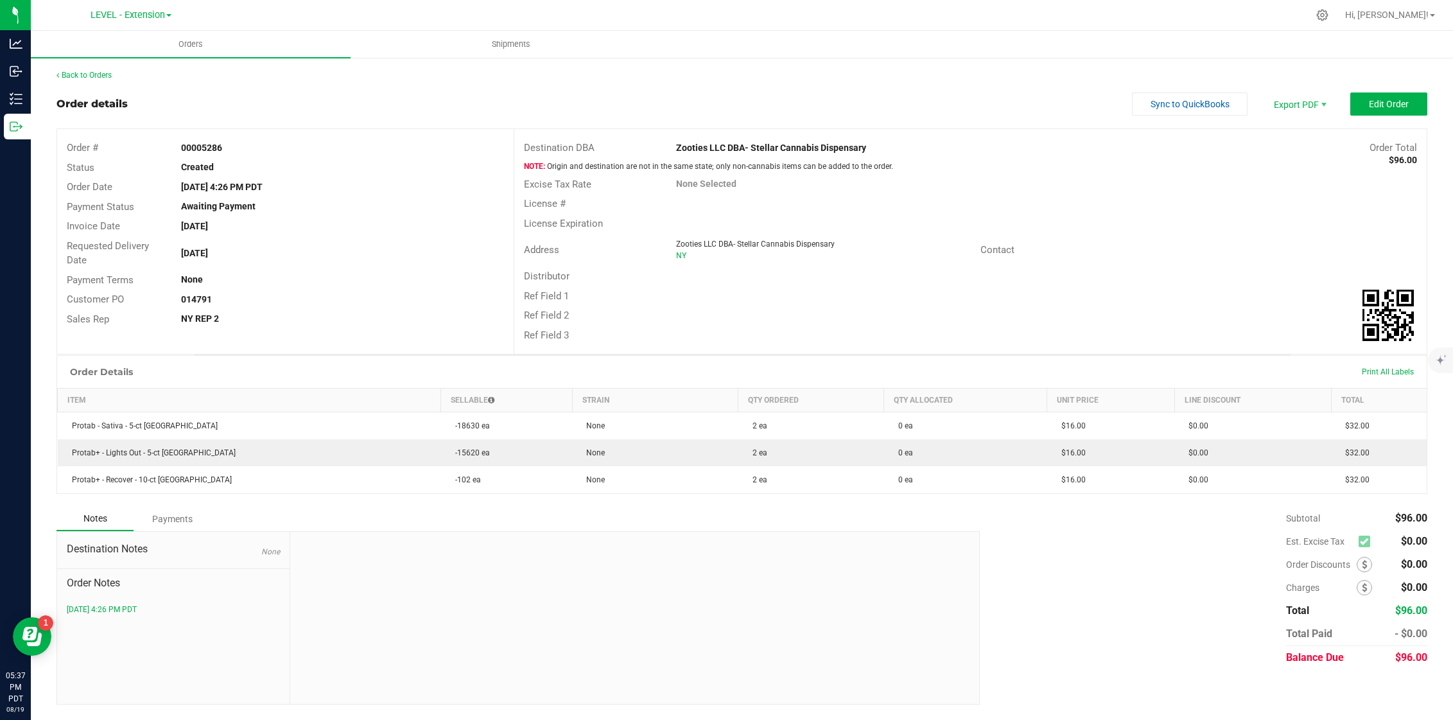
drag, startPoint x: 528, startPoint y: 71, endPoint x: 551, endPoint y: 73, distance: 22.6
click at [551, 73] on div "Back to Orders" at bounding box center [742, 75] width 1371 height 12
click at [85, 69] on div "Back to Orders" at bounding box center [742, 75] width 1371 height 12
click at [84, 71] on link "Back to Orders" at bounding box center [84, 75] width 55 height 9
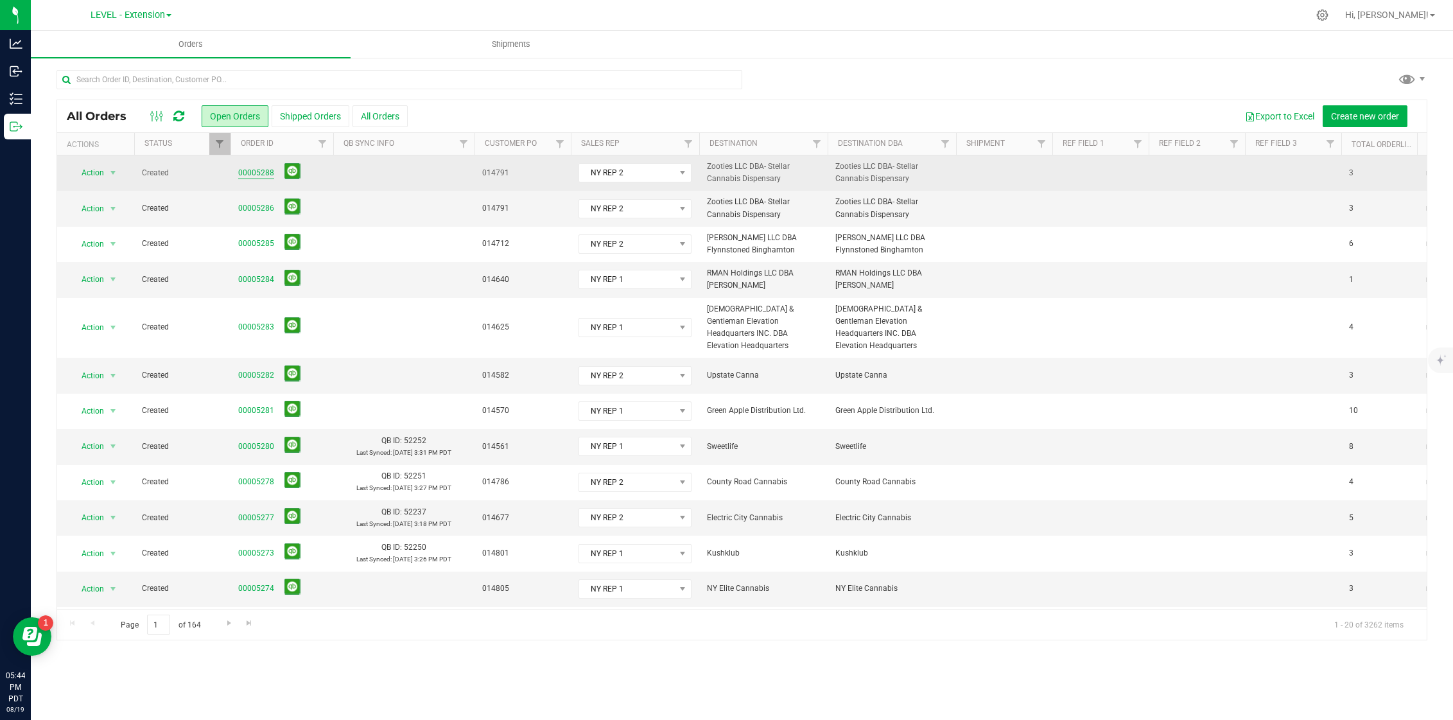
click at [245, 171] on link "00005288" at bounding box center [256, 173] width 36 height 12
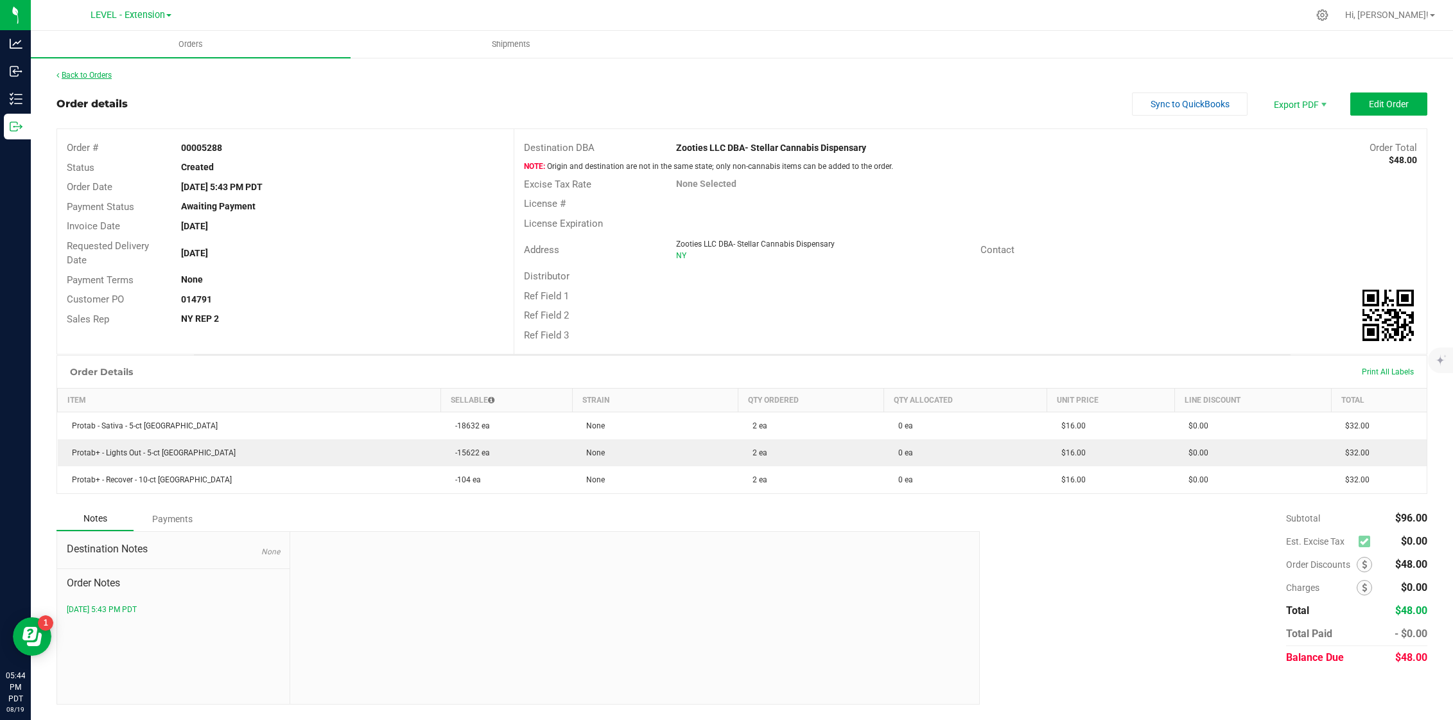
click at [84, 71] on link "Back to Orders" at bounding box center [84, 75] width 55 height 9
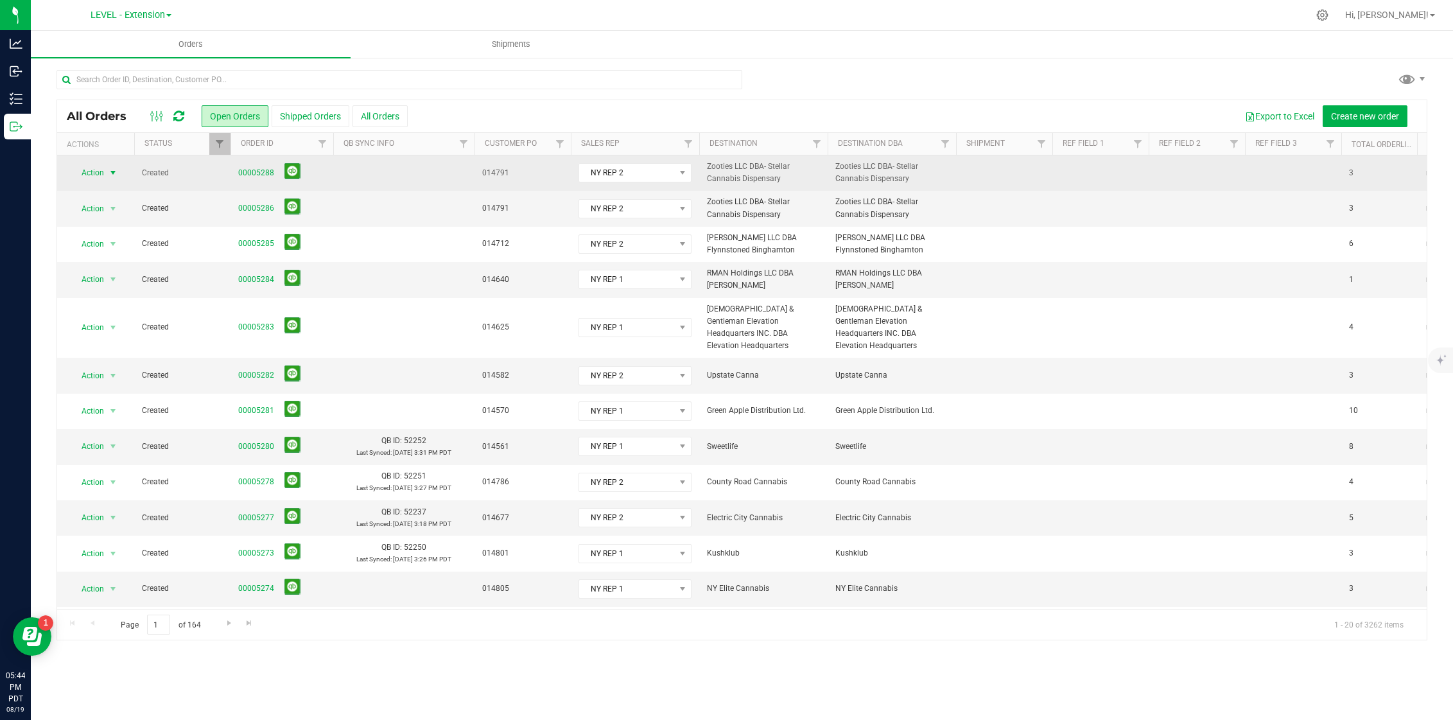
click at [90, 173] on span "Action" at bounding box center [87, 173] width 35 height 18
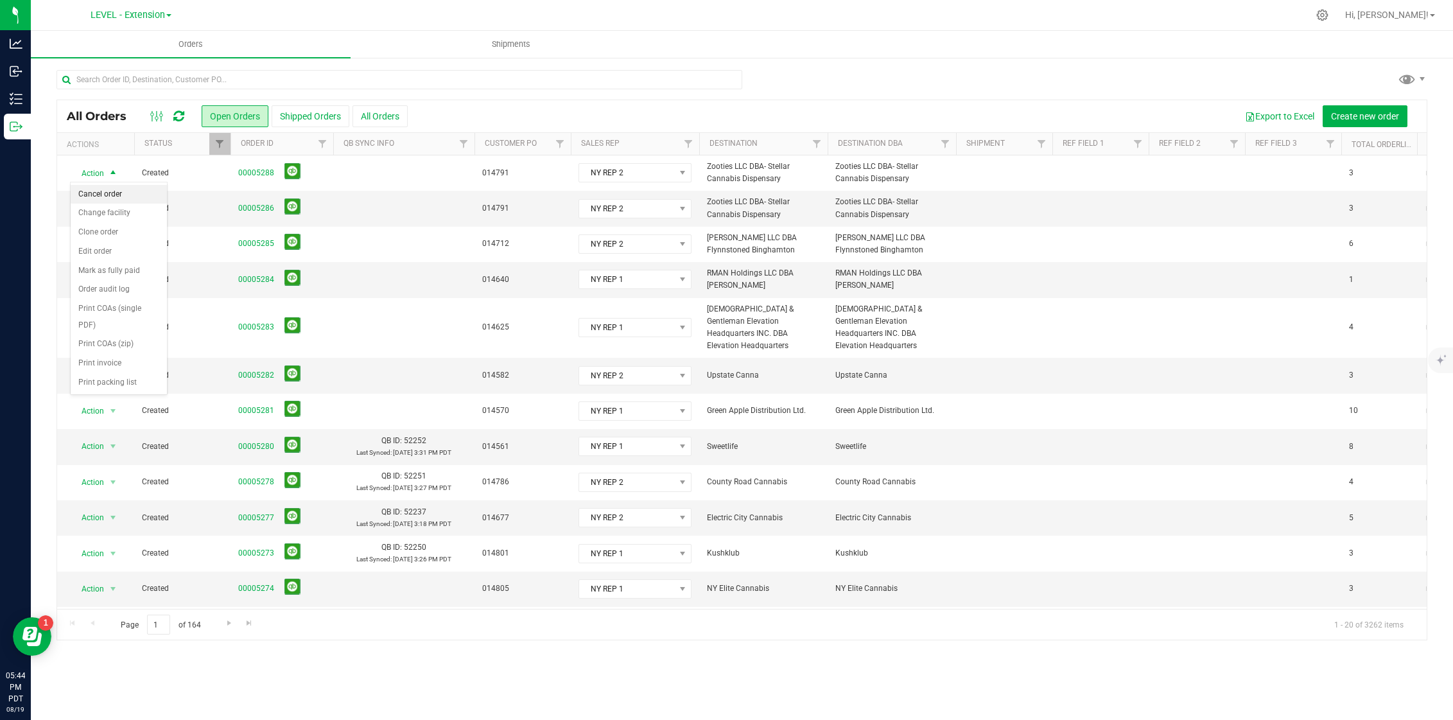
click at [109, 193] on li "Cancel order" at bounding box center [119, 194] width 96 height 19
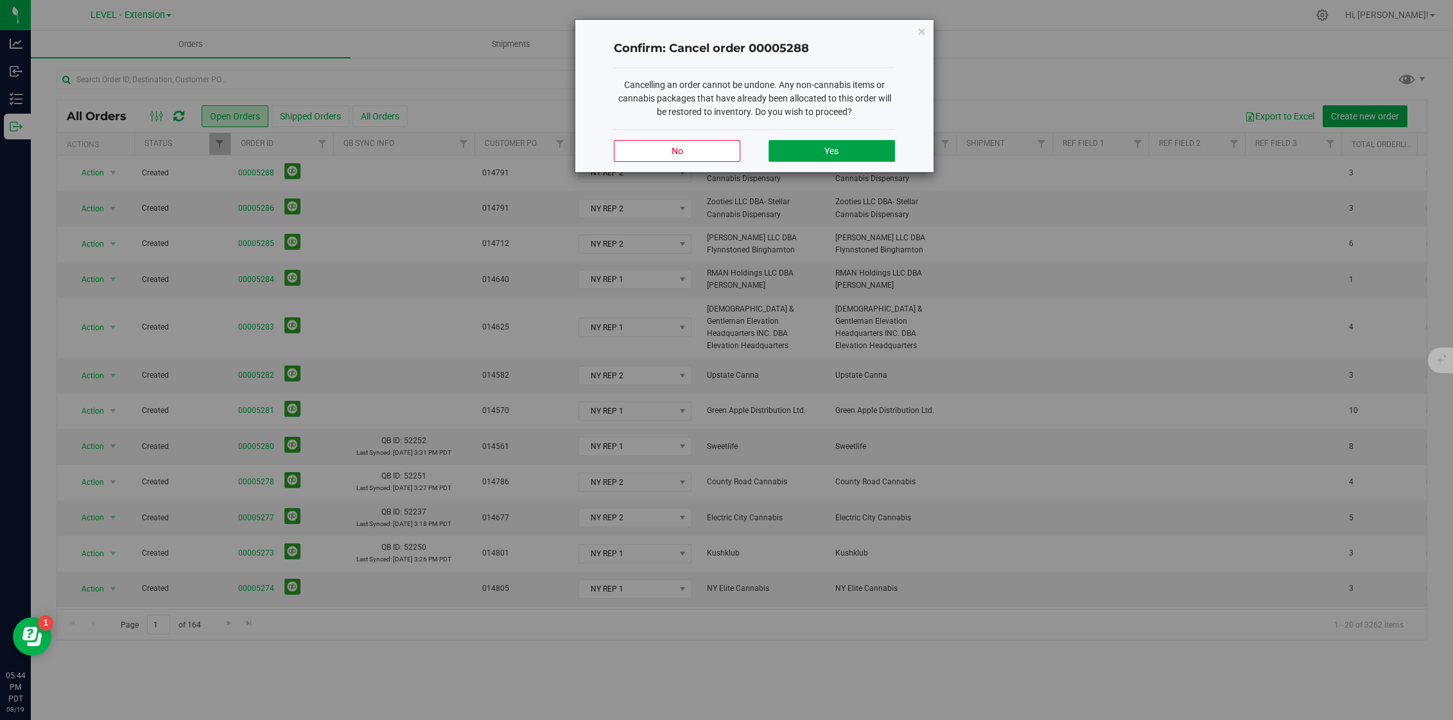
click at [820, 149] on button "Yes" at bounding box center [832, 151] width 126 height 22
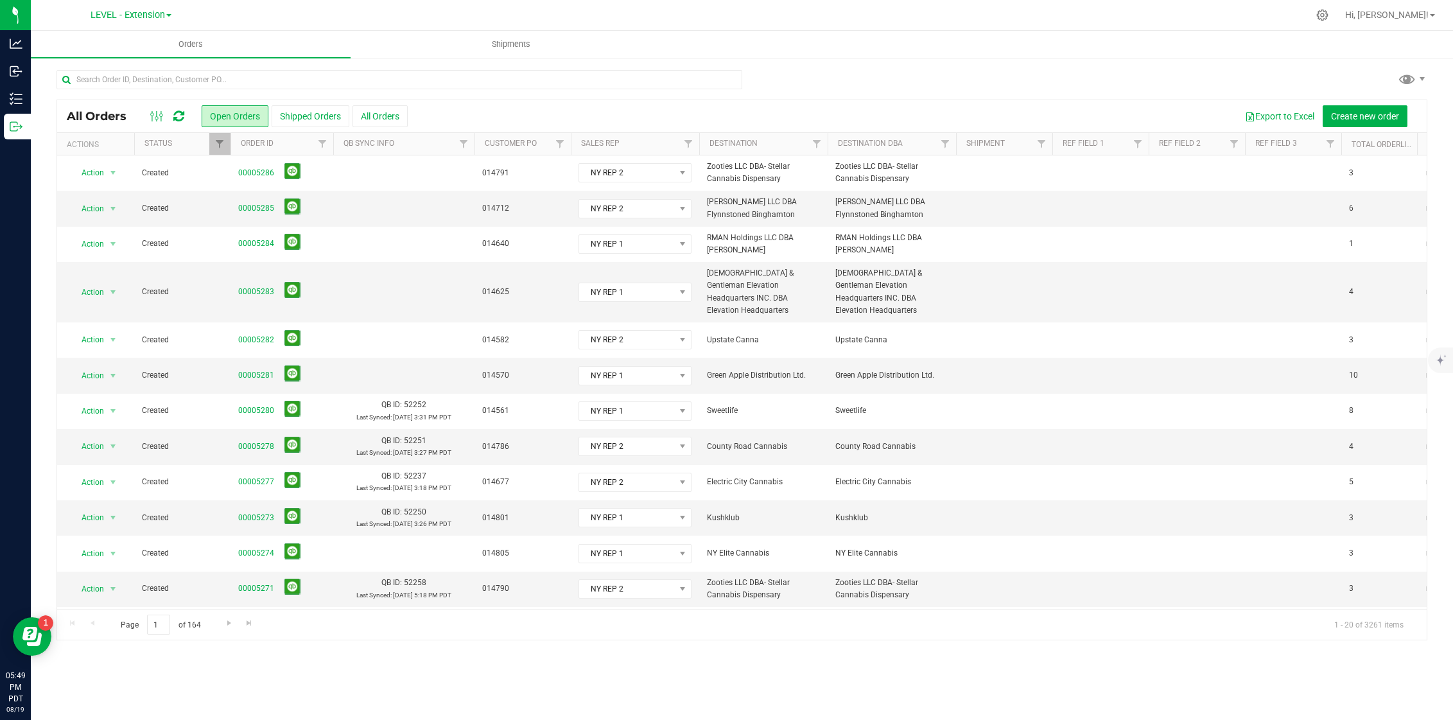
click at [180, 116] on icon at bounding box center [178, 116] width 11 height 13
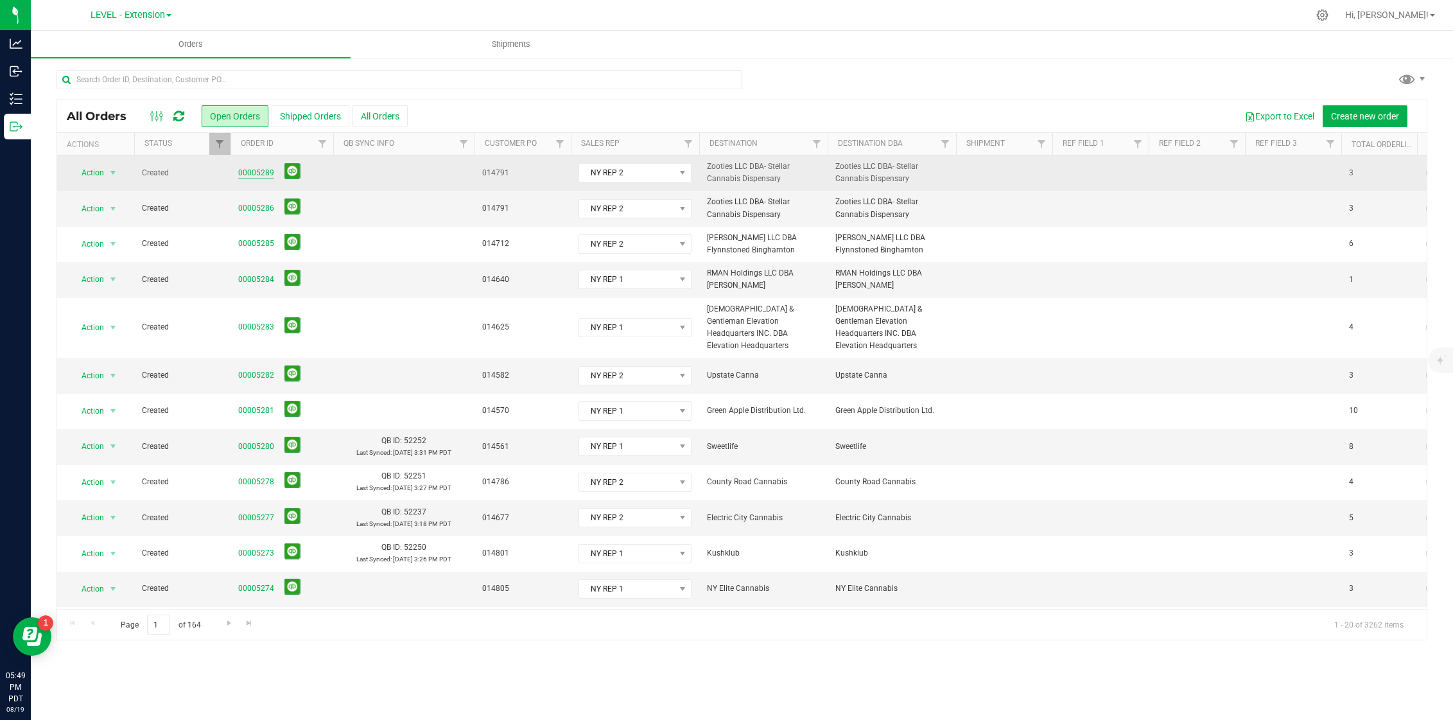
click at [259, 172] on link "00005289" at bounding box center [256, 173] width 36 height 12
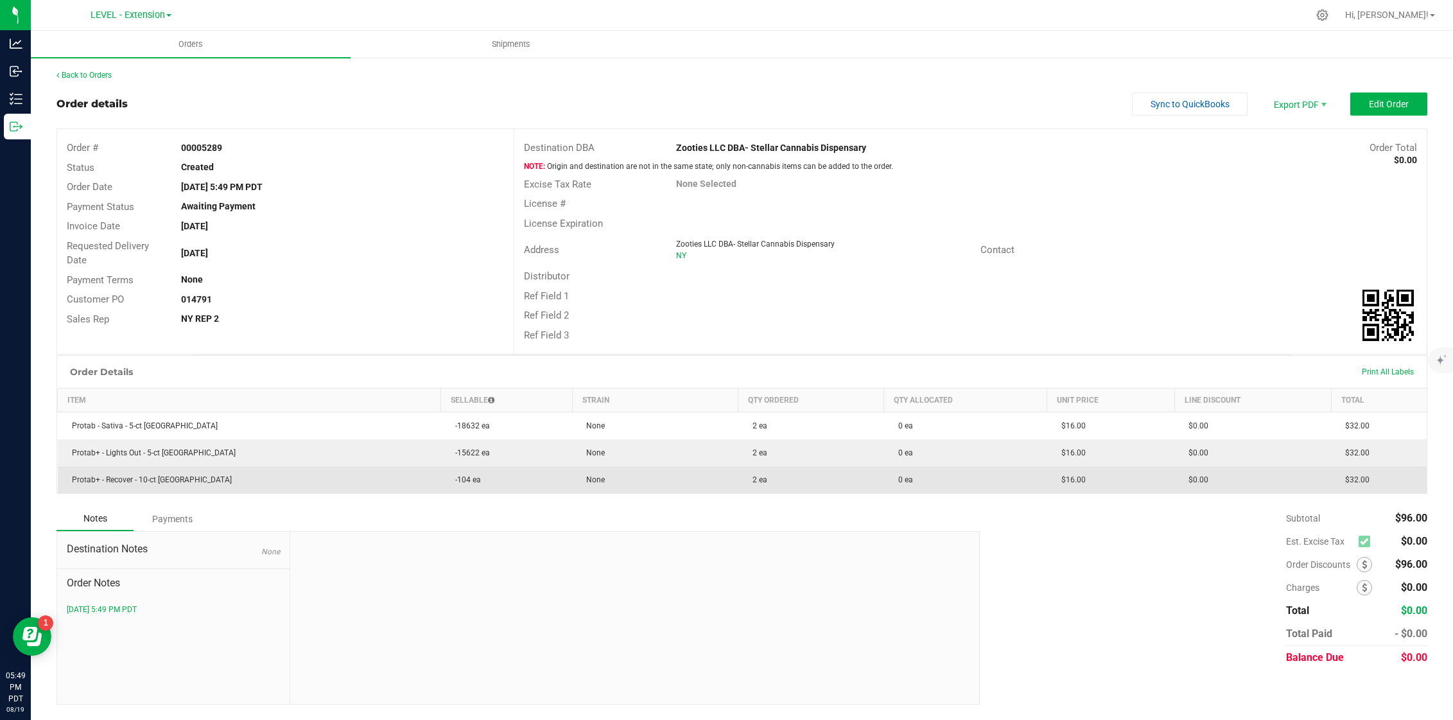
drag, startPoint x: 1185, startPoint y: 430, endPoint x: 1226, endPoint y: 476, distance: 62.8
click at [1226, 476] on tbody "Protab - Sativa - 5-ct NY -18632 ea None 2 ea 0 ea $16.00 $0.00 $32.00 Protab+ …" at bounding box center [743, 453] width 1370 height 82
click at [1217, 480] on td "$0.00" at bounding box center [1252, 479] width 157 height 27
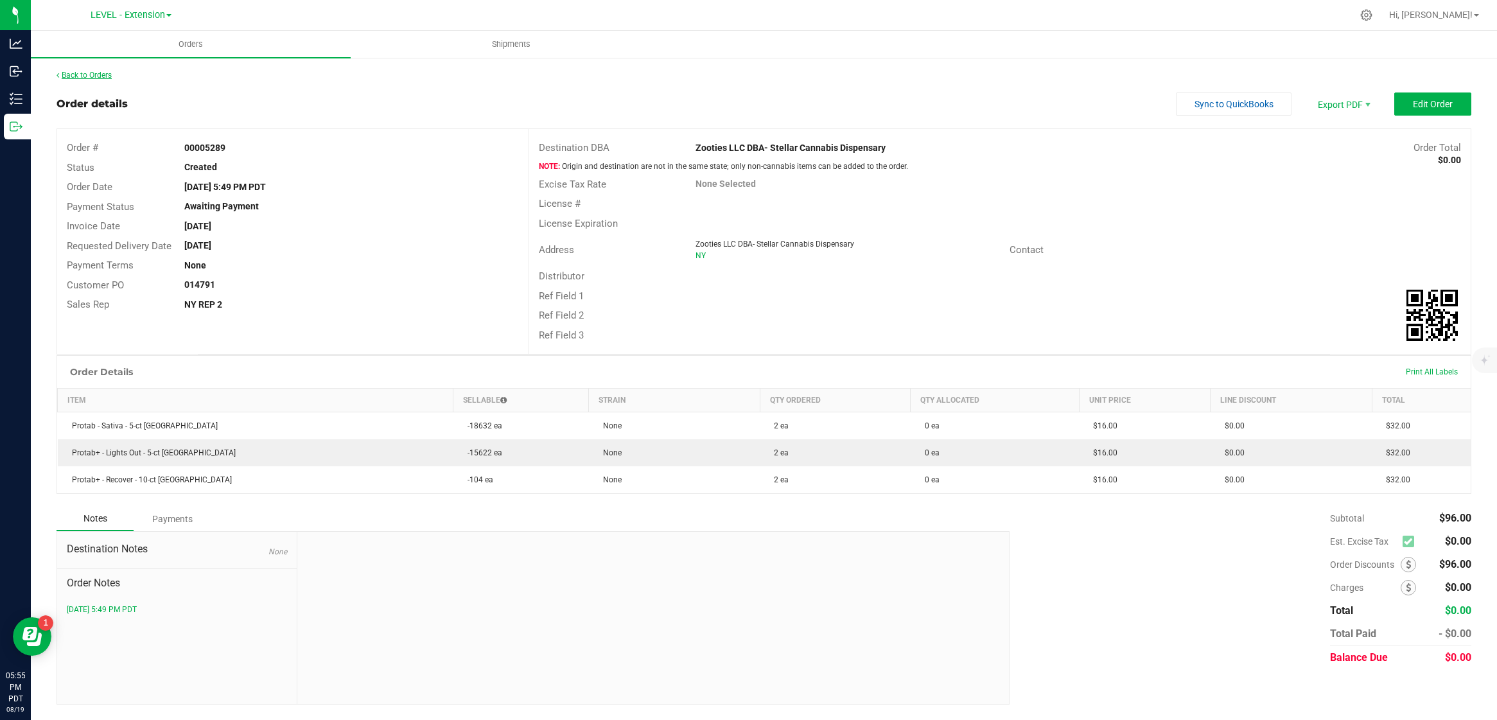
drag, startPoint x: 116, startPoint y: 80, endPoint x: 74, endPoint y: 78, distance: 41.1
click at [105, 80] on div "Back to Orders" at bounding box center [764, 75] width 1414 height 12
click at [74, 78] on link "Back to Orders" at bounding box center [84, 75] width 55 height 9
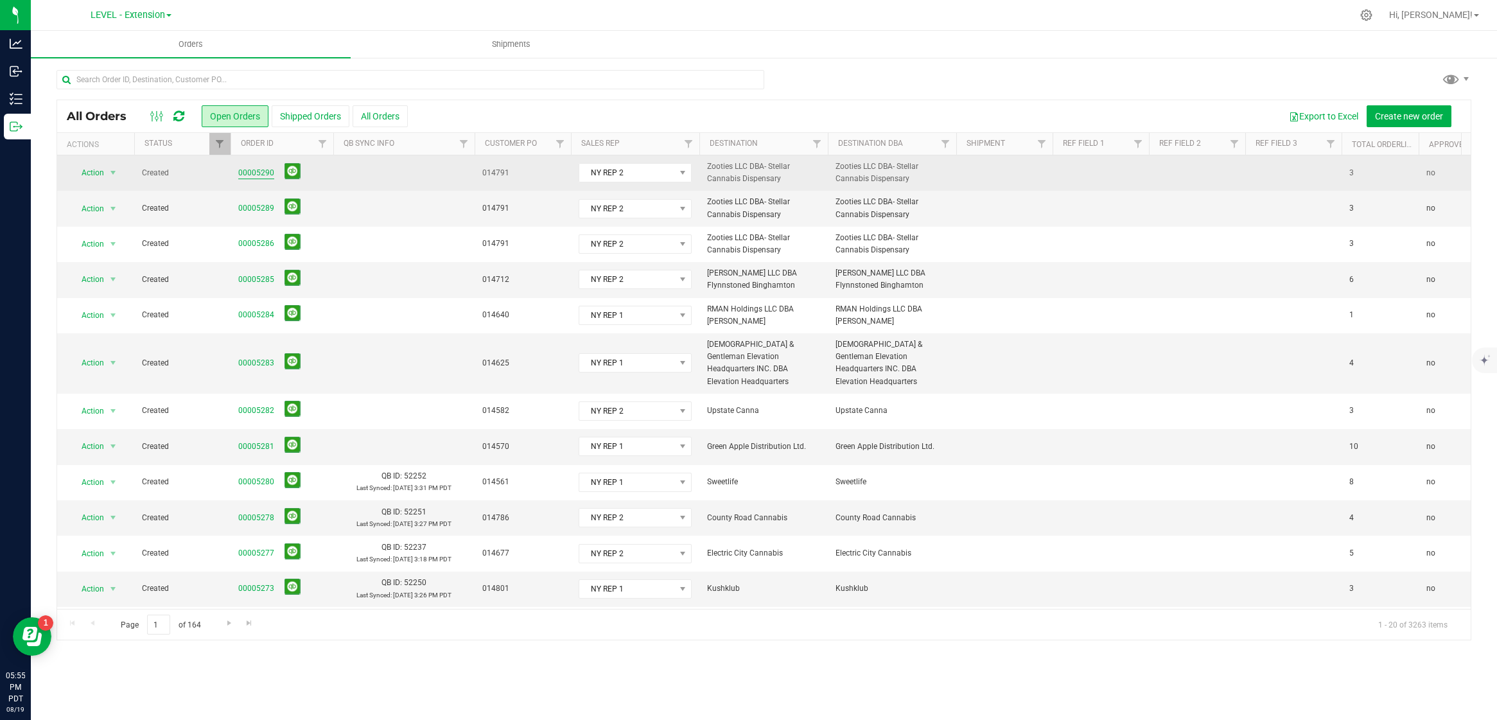
click at [260, 173] on link "00005290" at bounding box center [256, 173] width 36 height 12
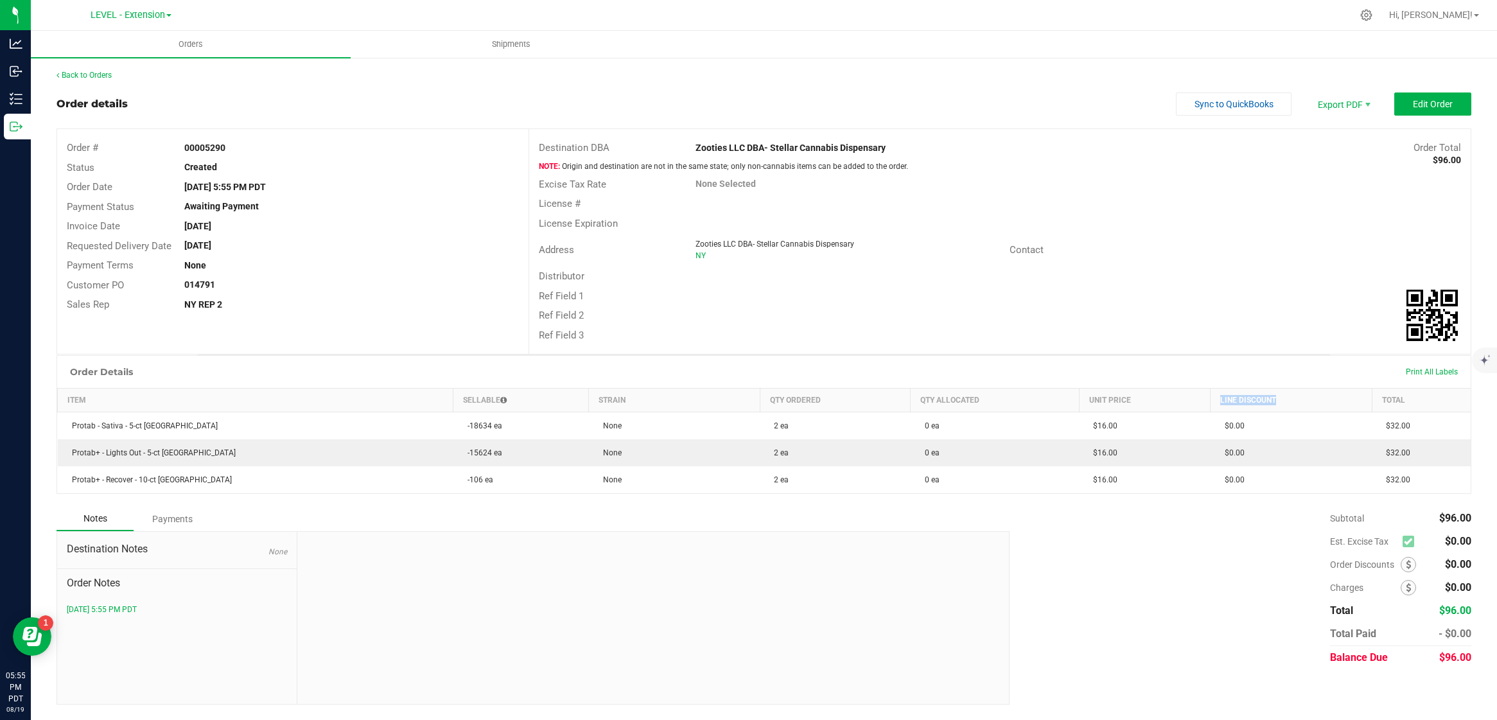
drag, startPoint x: 1212, startPoint y: 399, endPoint x: 1285, endPoint y: 398, distance: 73.2
click at [1285, 398] on th "Line Discount" at bounding box center [1291, 400] width 162 height 24
click at [106, 78] on link "Back to Orders" at bounding box center [84, 75] width 55 height 9
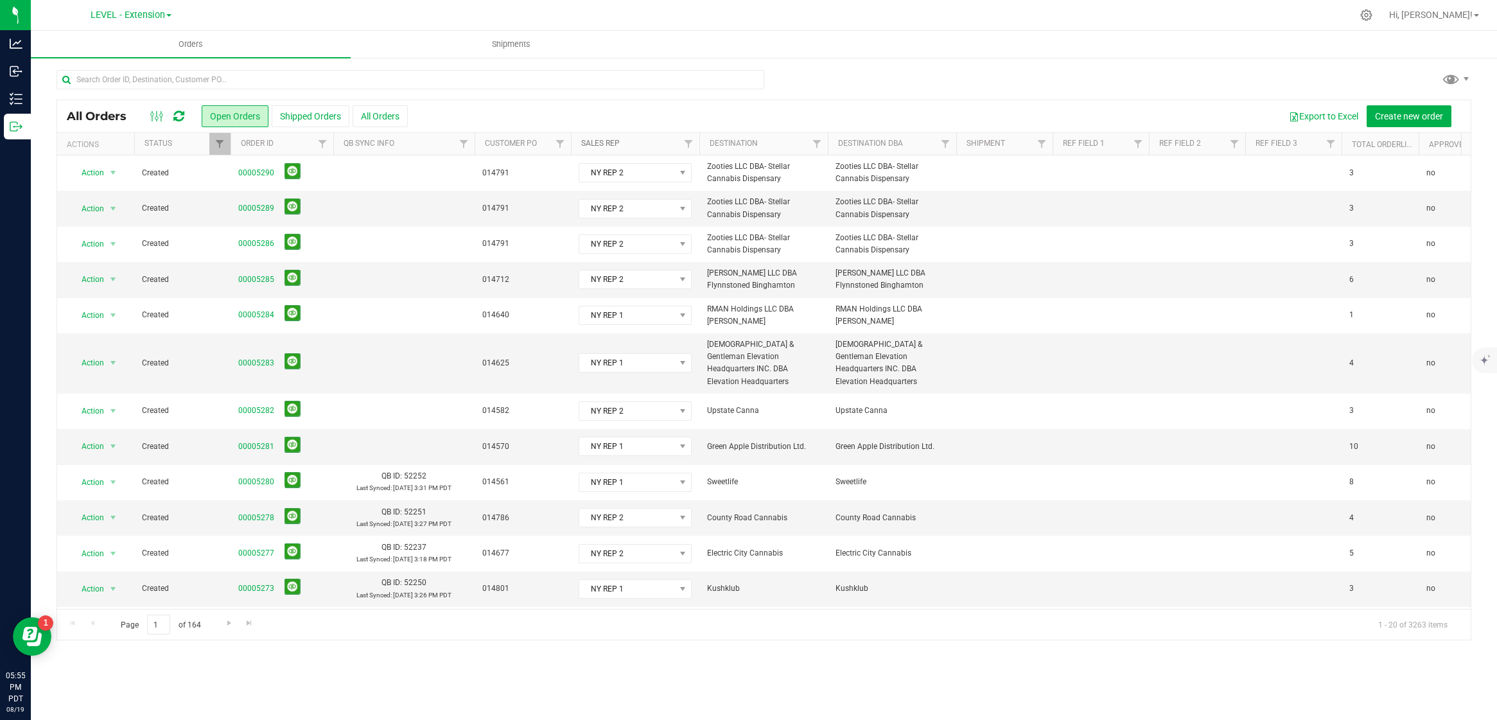
click at [616, 143] on link "Sales Rep" at bounding box center [600, 143] width 39 height 9
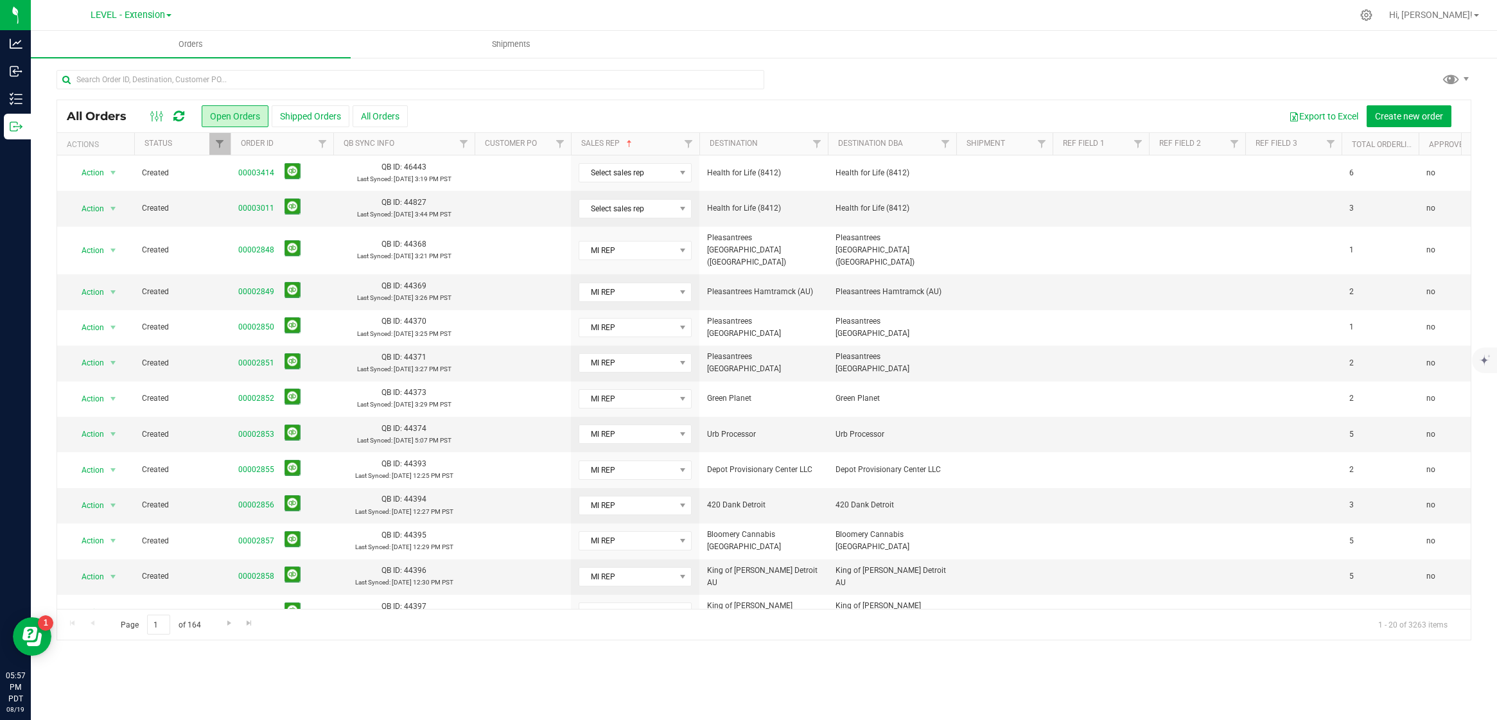
click at [181, 123] on link at bounding box center [178, 116] width 11 height 15
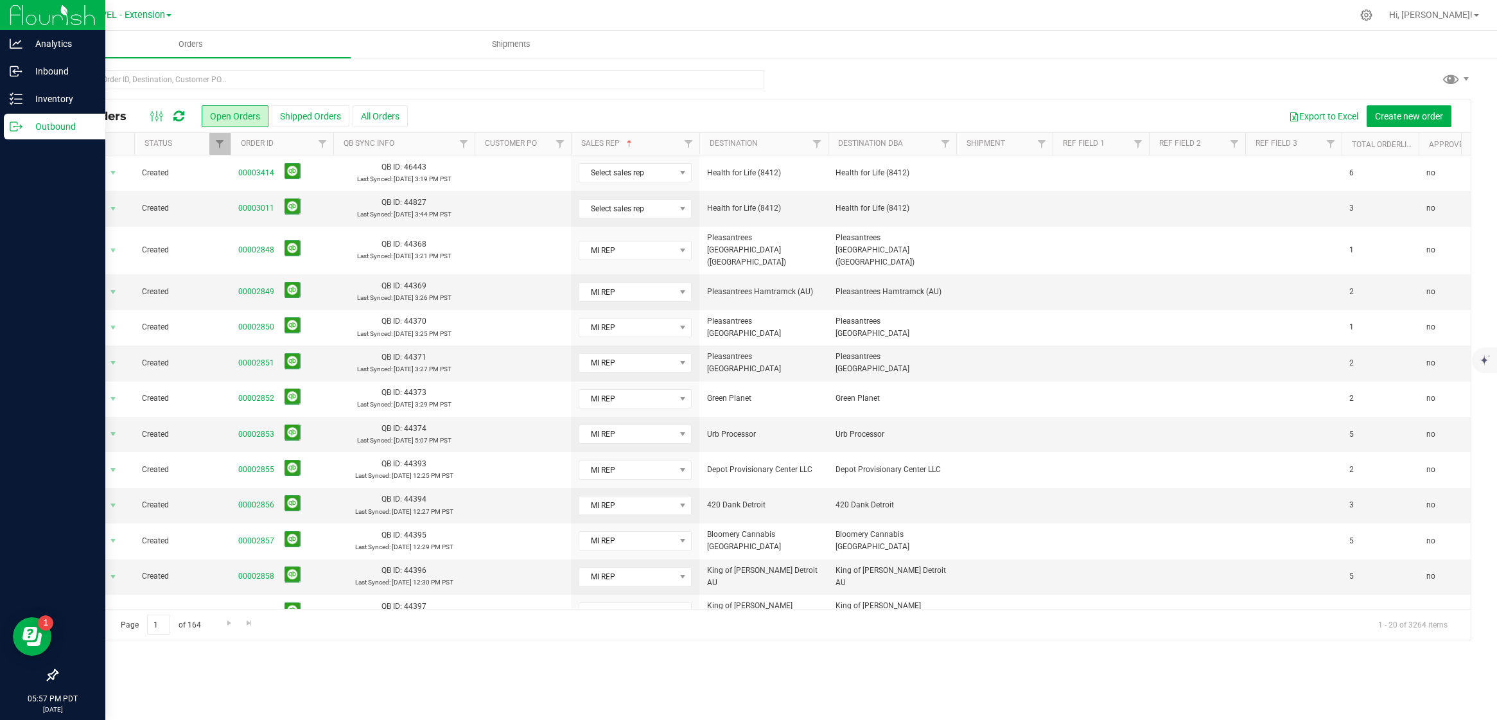
click at [41, 123] on p "Outbound" at bounding box center [60, 126] width 77 height 15
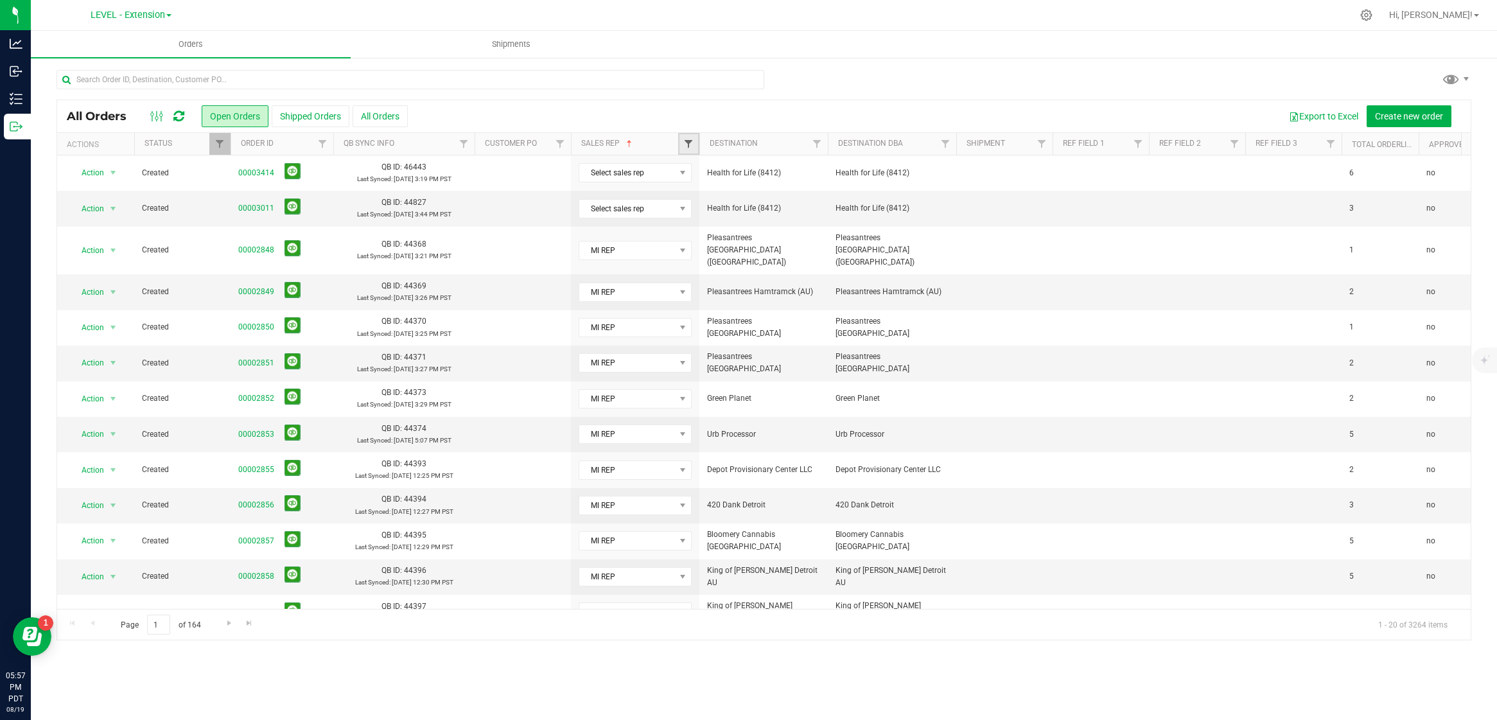
click at [692, 143] on span "Filter" at bounding box center [688, 144] width 10 height 10
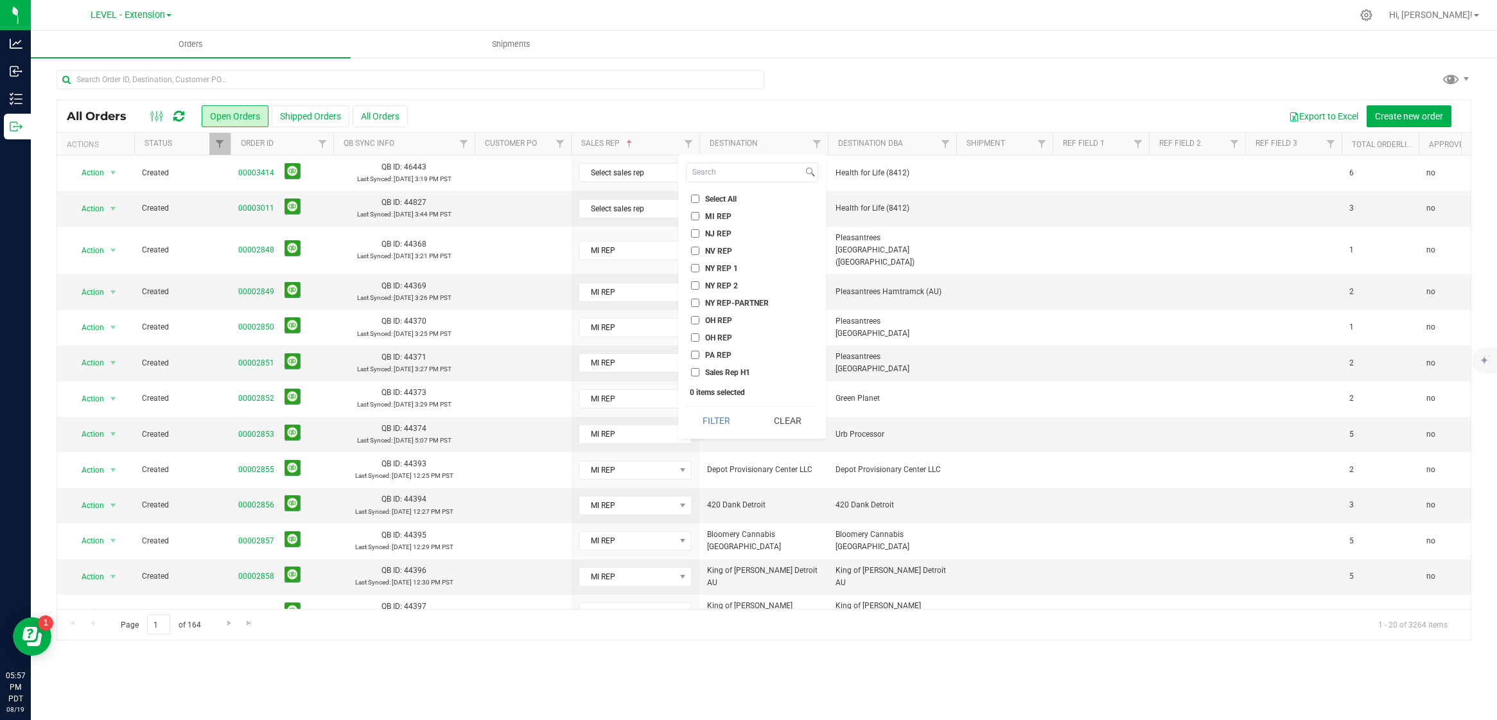
click at [724, 269] on span "NY REP 1" at bounding box center [721, 269] width 33 height 8
click at [699, 269] on input "NY REP 1" at bounding box center [695, 268] width 8 height 8
checkbox input "true"
click at [724, 286] on span "NY REP 2" at bounding box center [721, 286] width 33 height 8
click at [699, 286] on input "NY REP 2" at bounding box center [695, 285] width 8 height 8
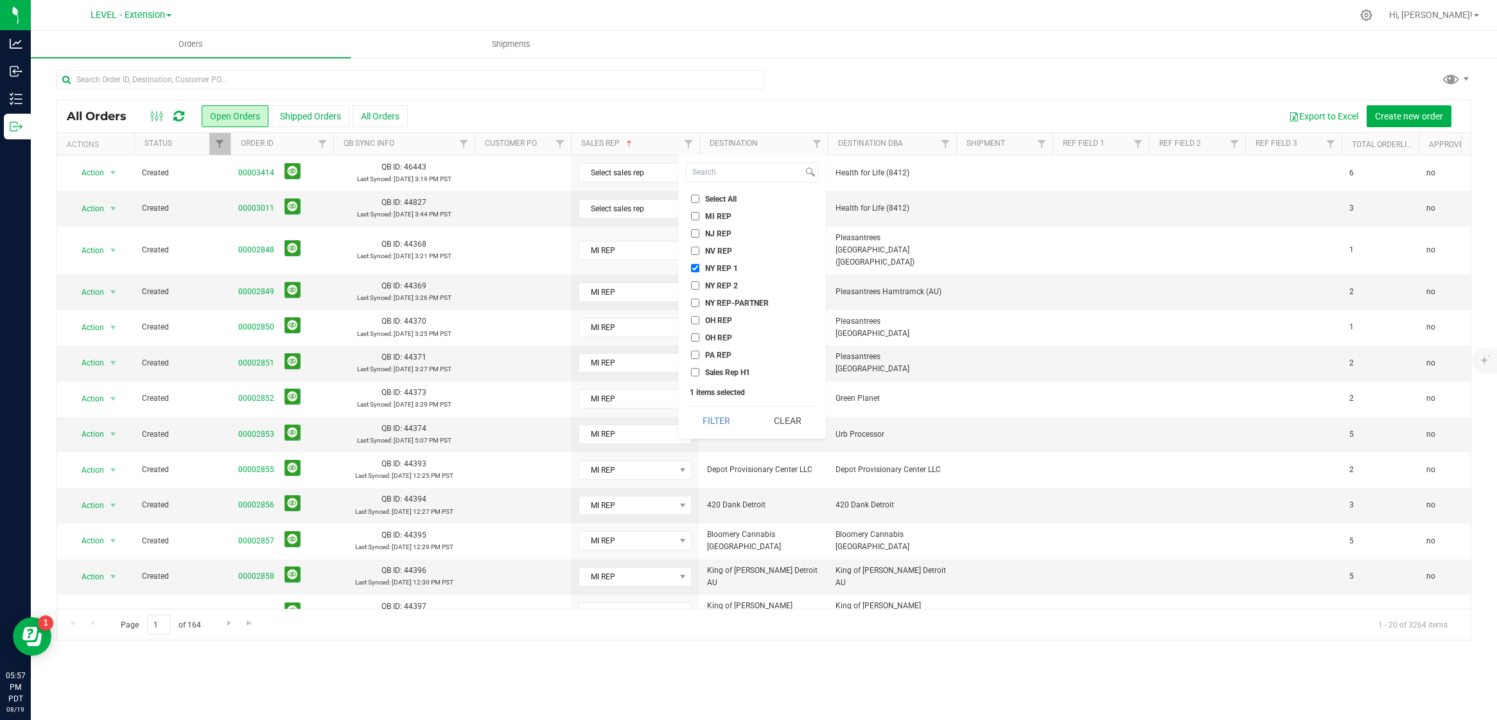
checkbox input "true"
click at [729, 300] on span "NY REP-PARTNER" at bounding box center [737, 303] width 64 height 8
click at [699, 300] on input "NY REP-PARTNER" at bounding box center [695, 303] width 8 height 8
checkbox input "true"
click at [713, 417] on button "Filter" at bounding box center [717, 420] width 62 height 28
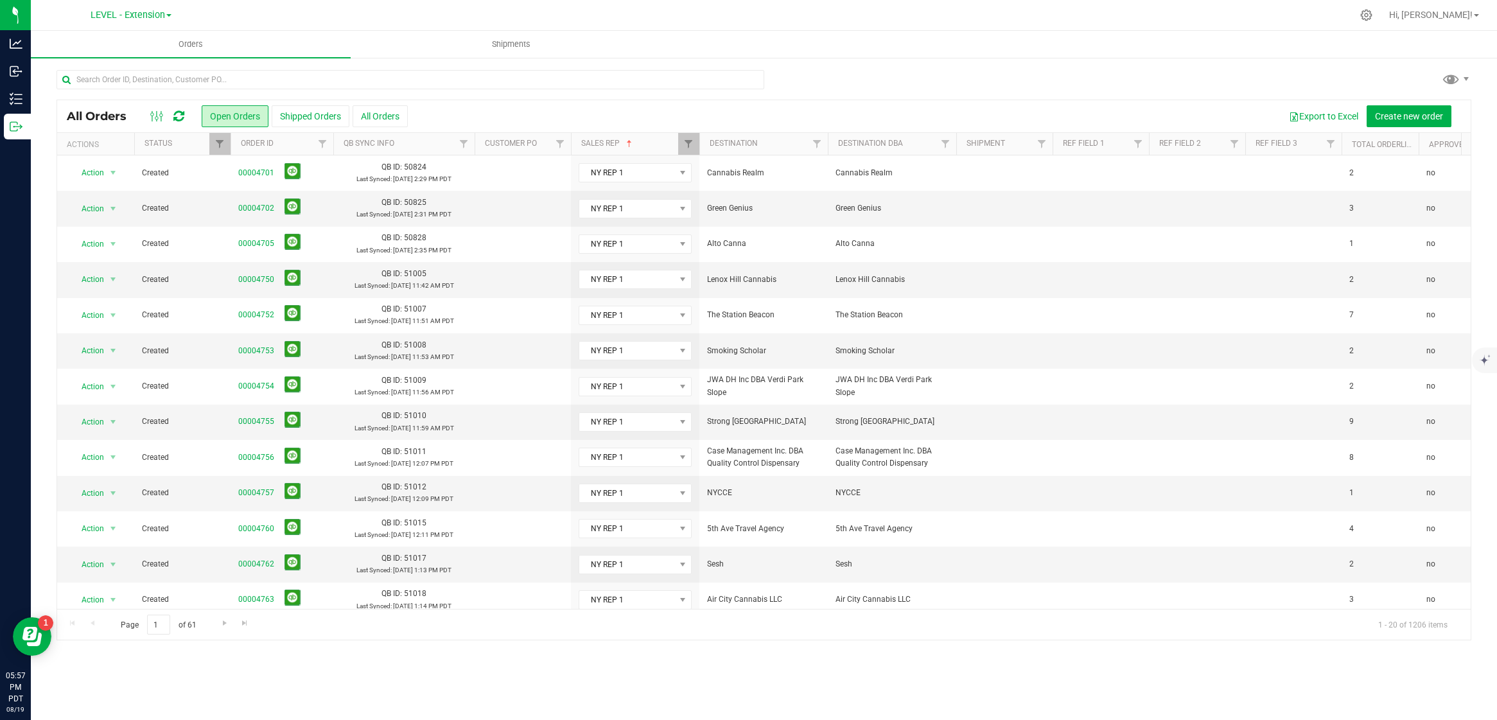
click at [306, 148] on th "Order ID" at bounding box center [281, 144] width 103 height 22
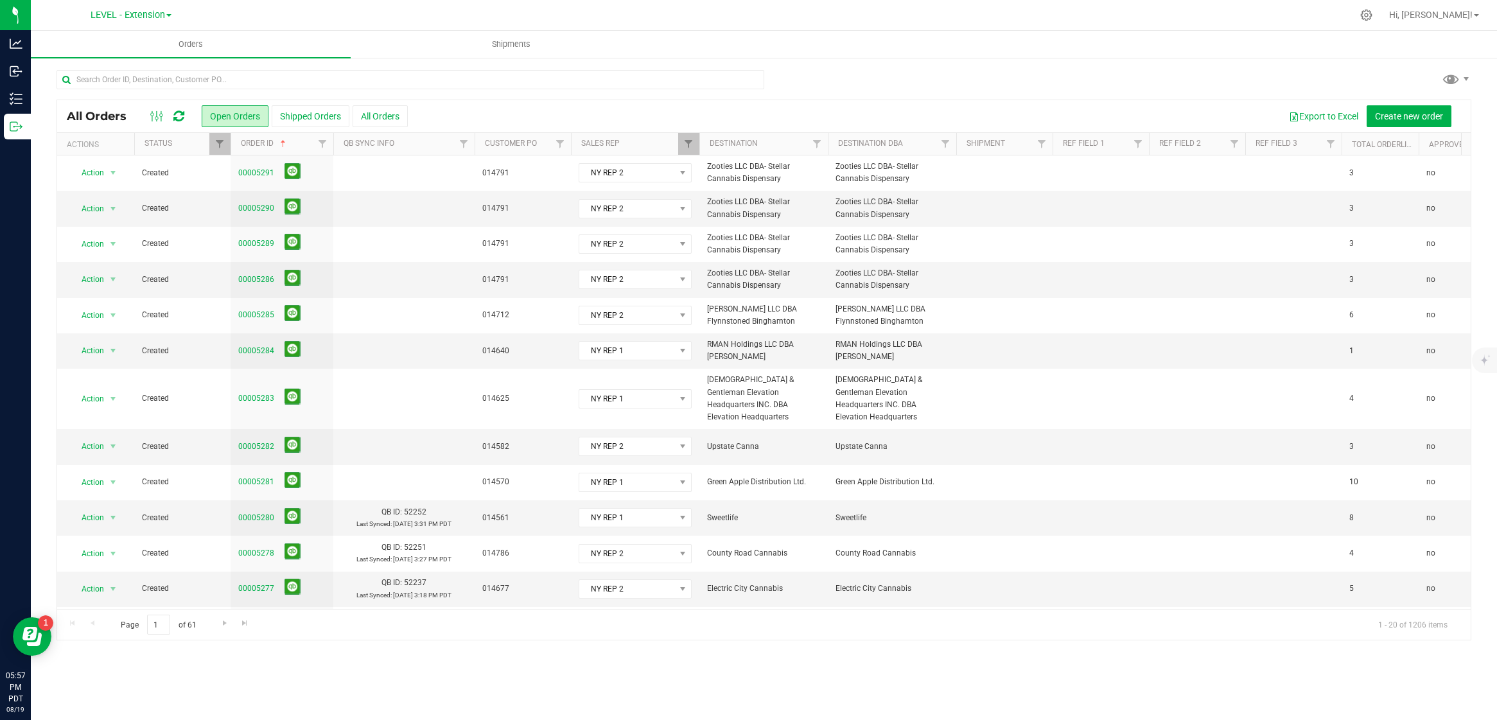
click at [302, 137] on th "Order ID" at bounding box center [281, 144] width 103 height 22
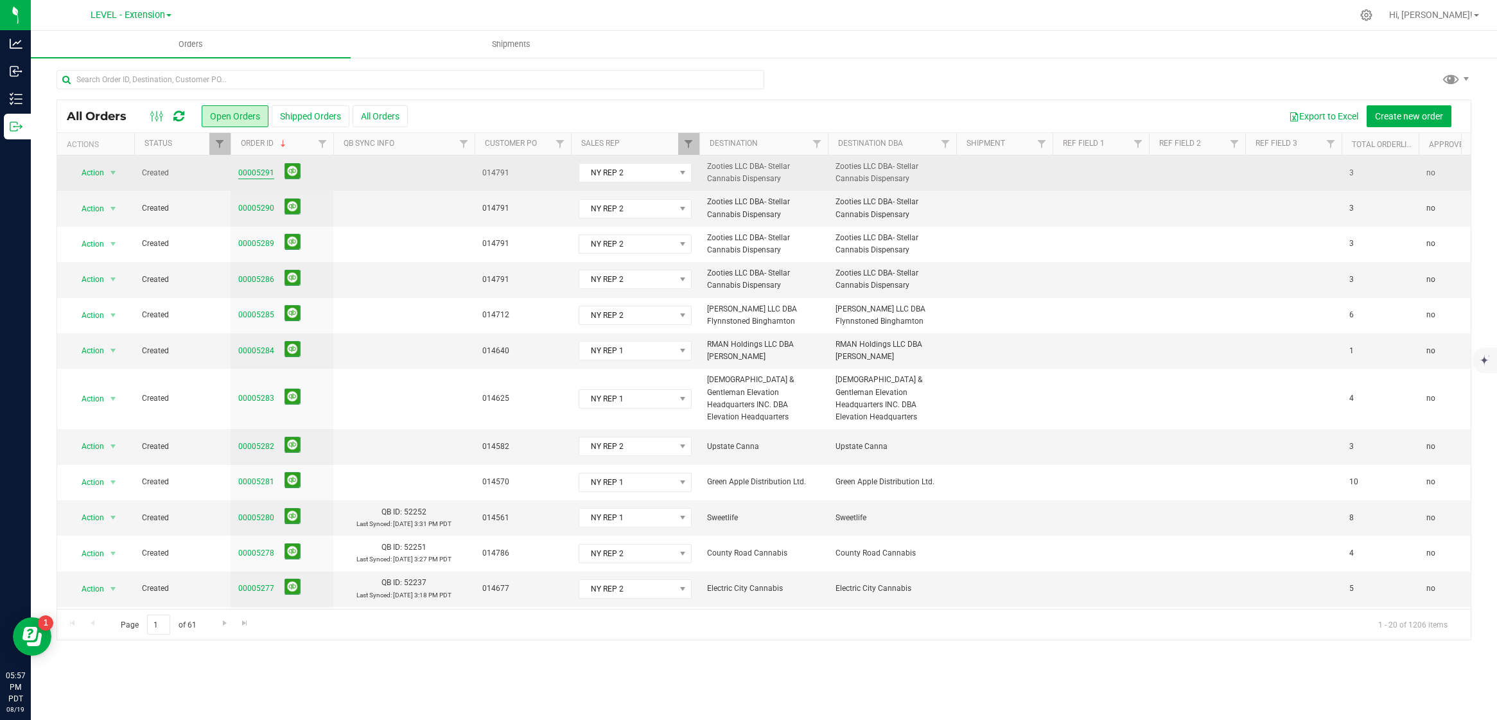
click at [265, 175] on link "00005291" at bounding box center [256, 173] width 36 height 12
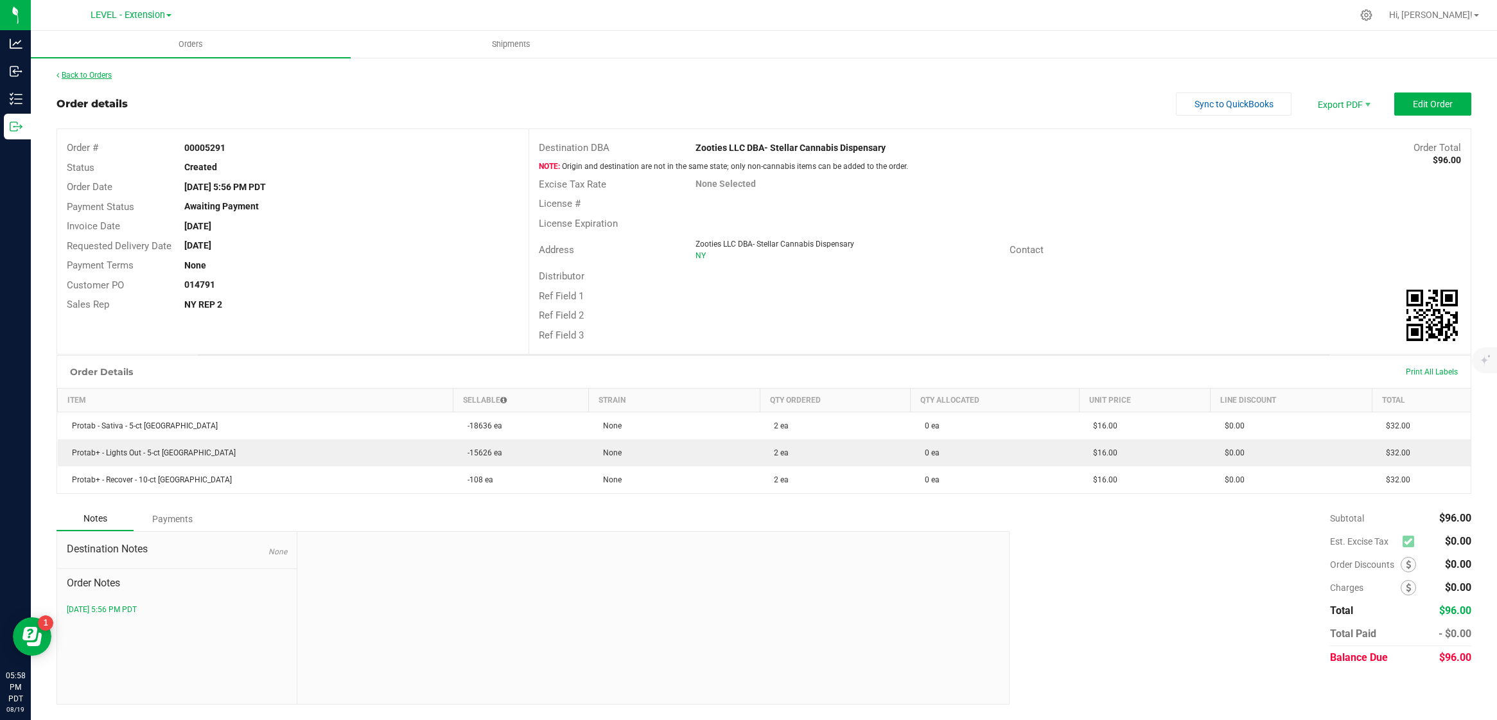
click at [92, 71] on link "Back to Orders" at bounding box center [84, 75] width 55 height 9
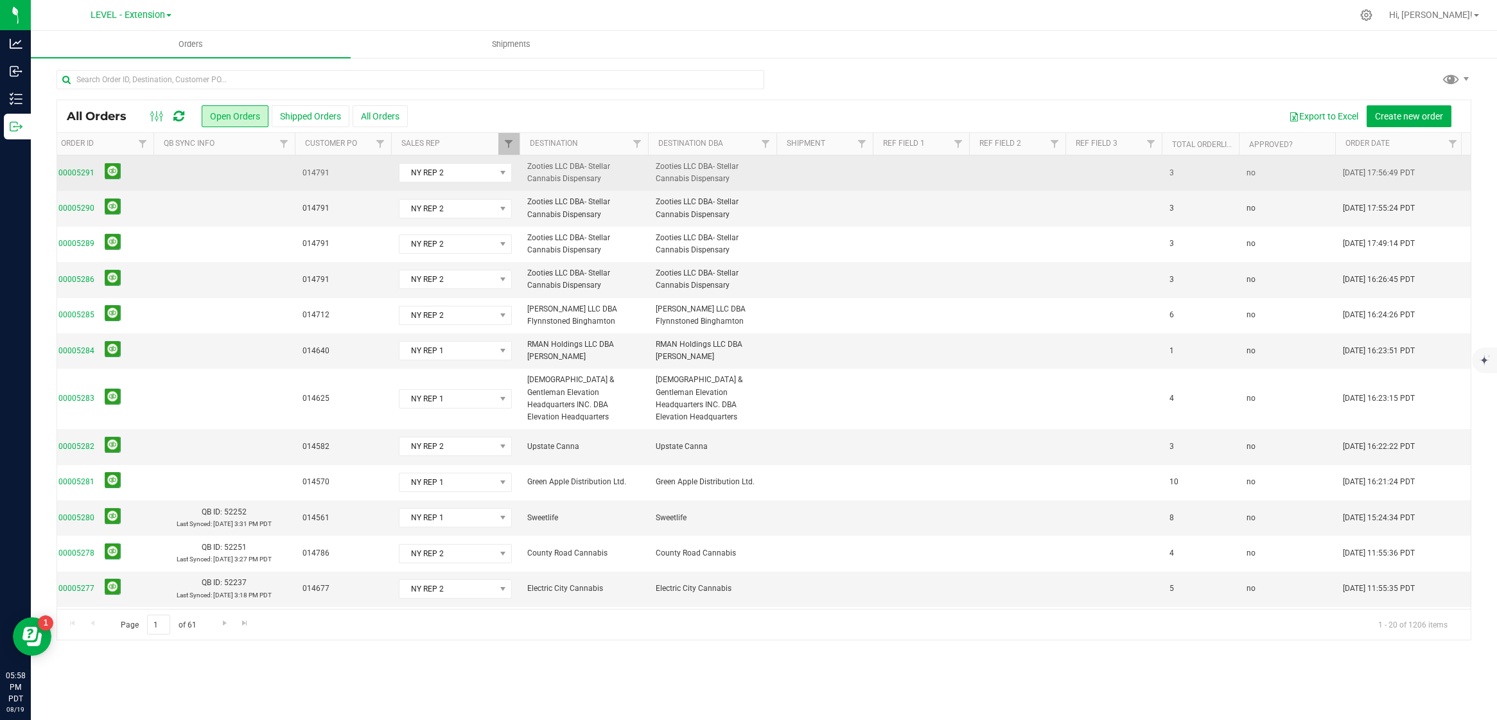
scroll to position [0, 18]
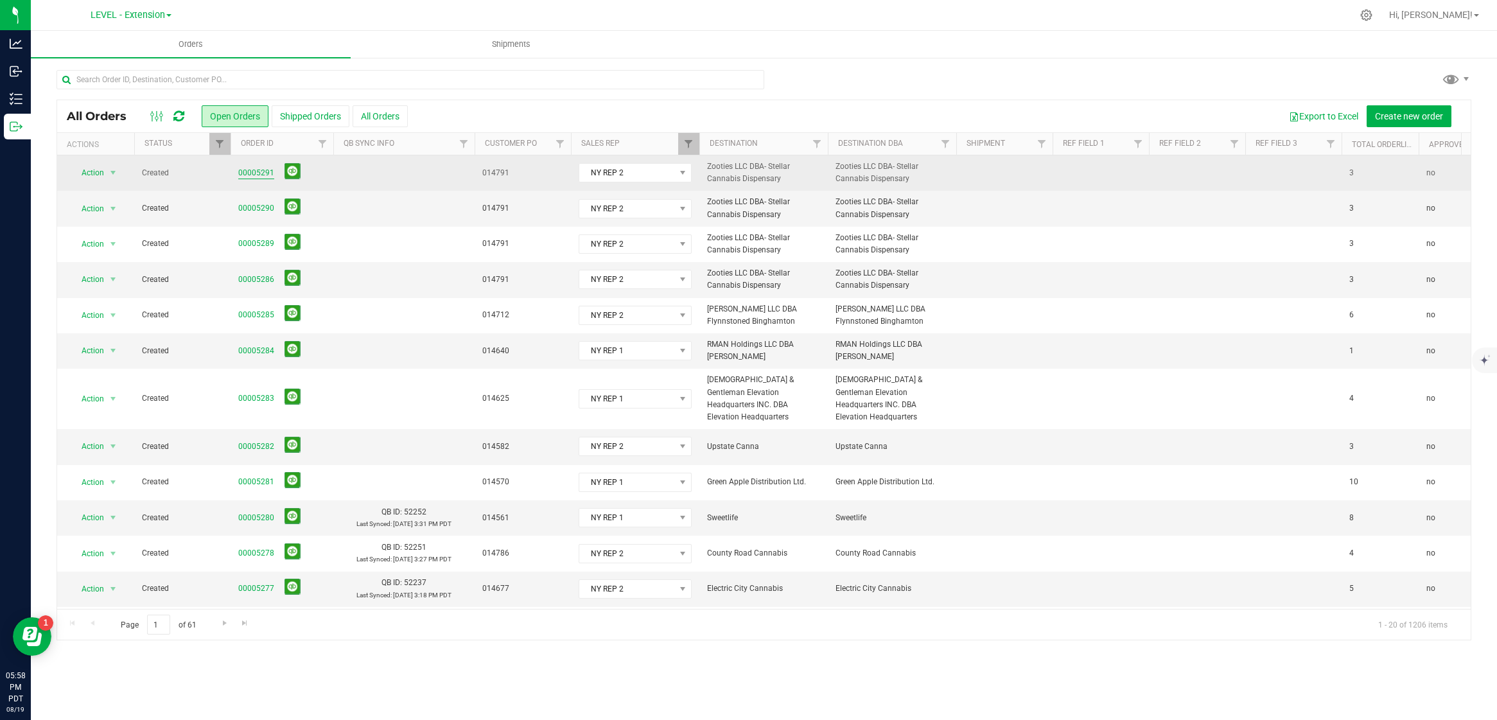
click at [259, 170] on link "00005291" at bounding box center [256, 173] width 36 height 12
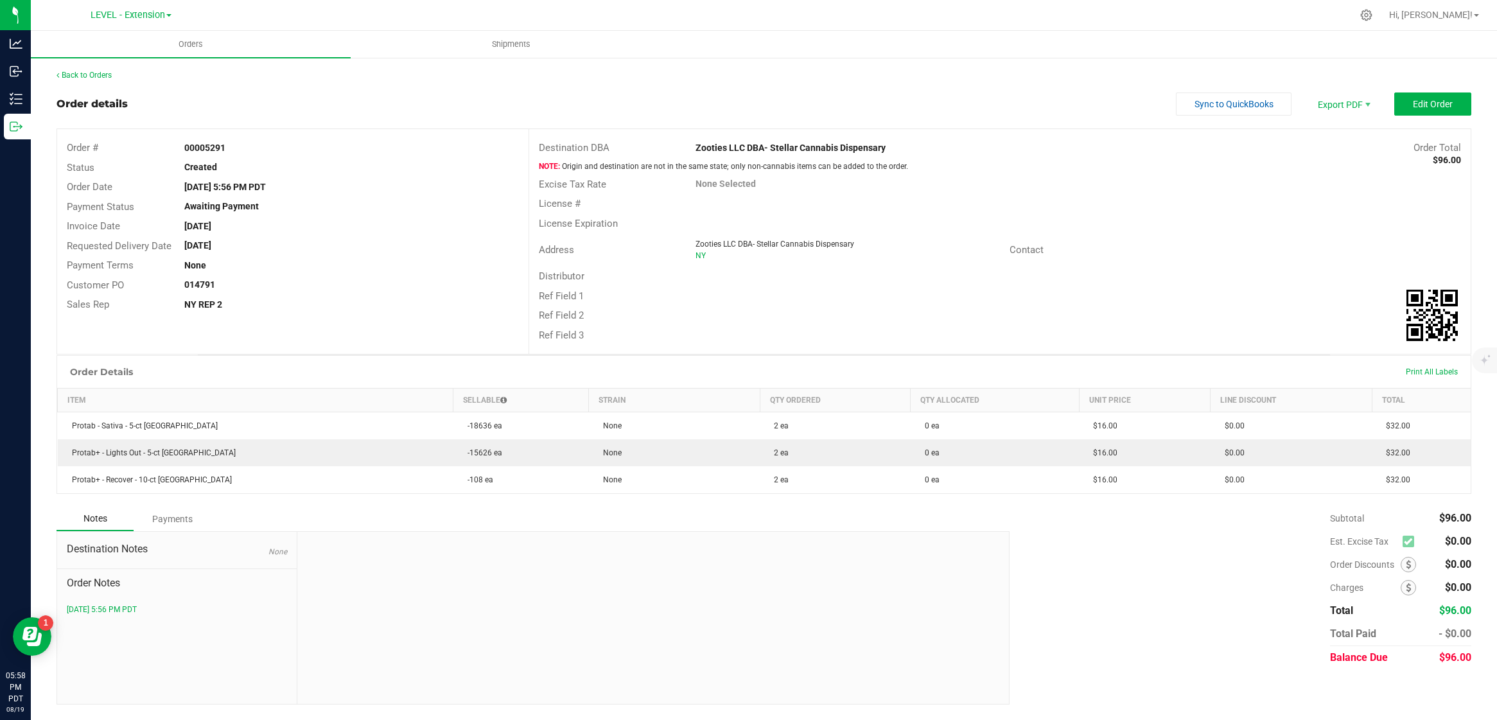
click at [88, 67] on div "Back to Orders Order details Sync to QuickBooks Export PDF Edit Order Order # 0…" at bounding box center [764, 387] width 1466 height 661
click at [86, 69] on div "Back to Orders" at bounding box center [764, 75] width 1414 height 12
click at [85, 73] on link "Back to Orders" at bounding box center [84, 75] width 55 height 9
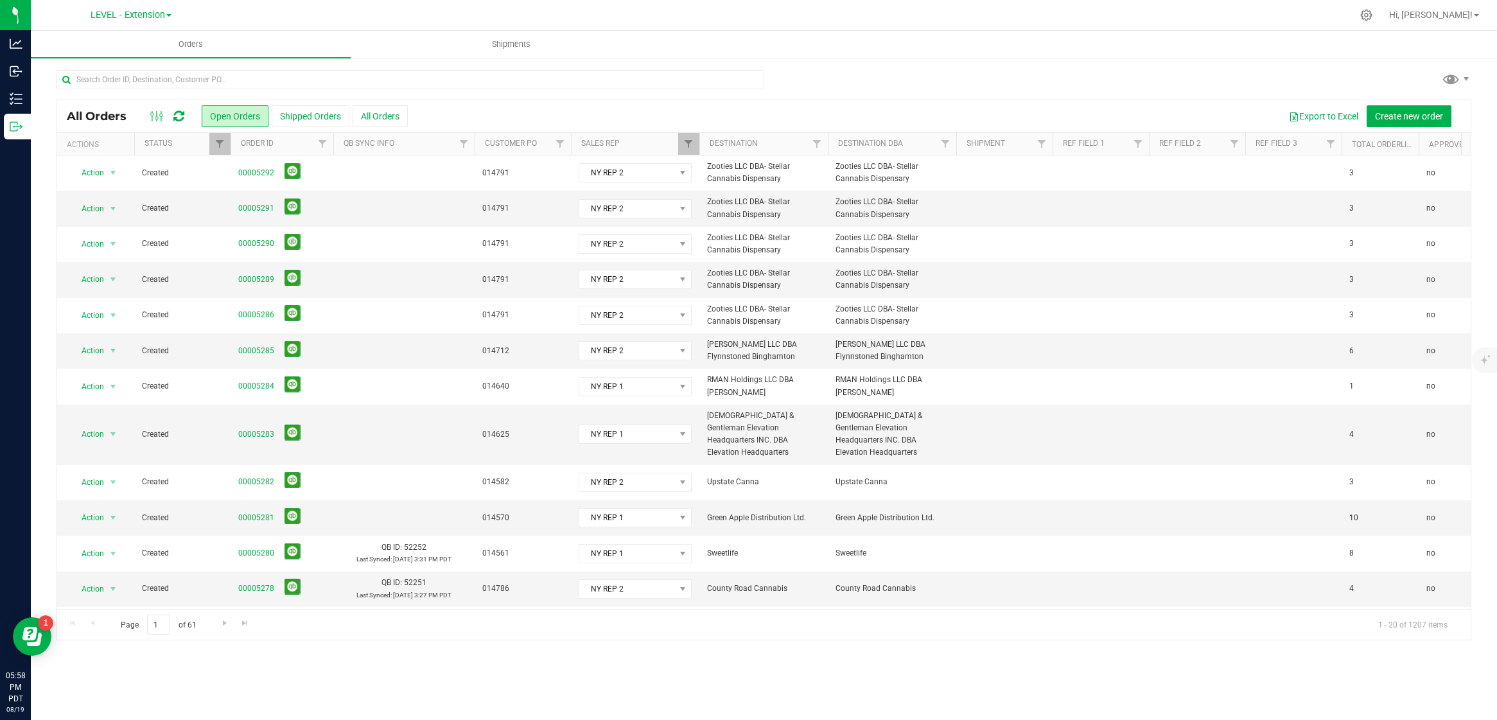
click at [182, 118] on icon at bounding box center [178, 116] width 11 height 13
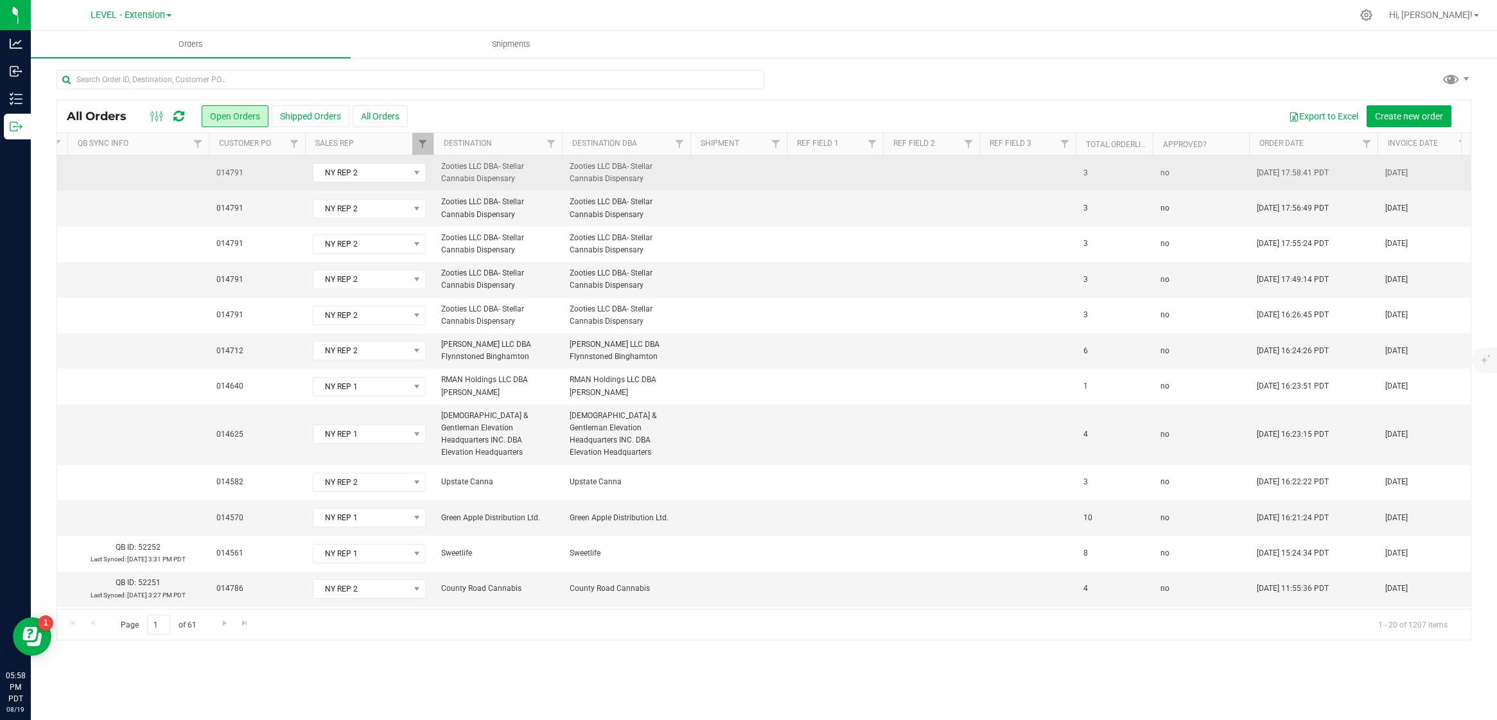
scroll to position [0, 247]
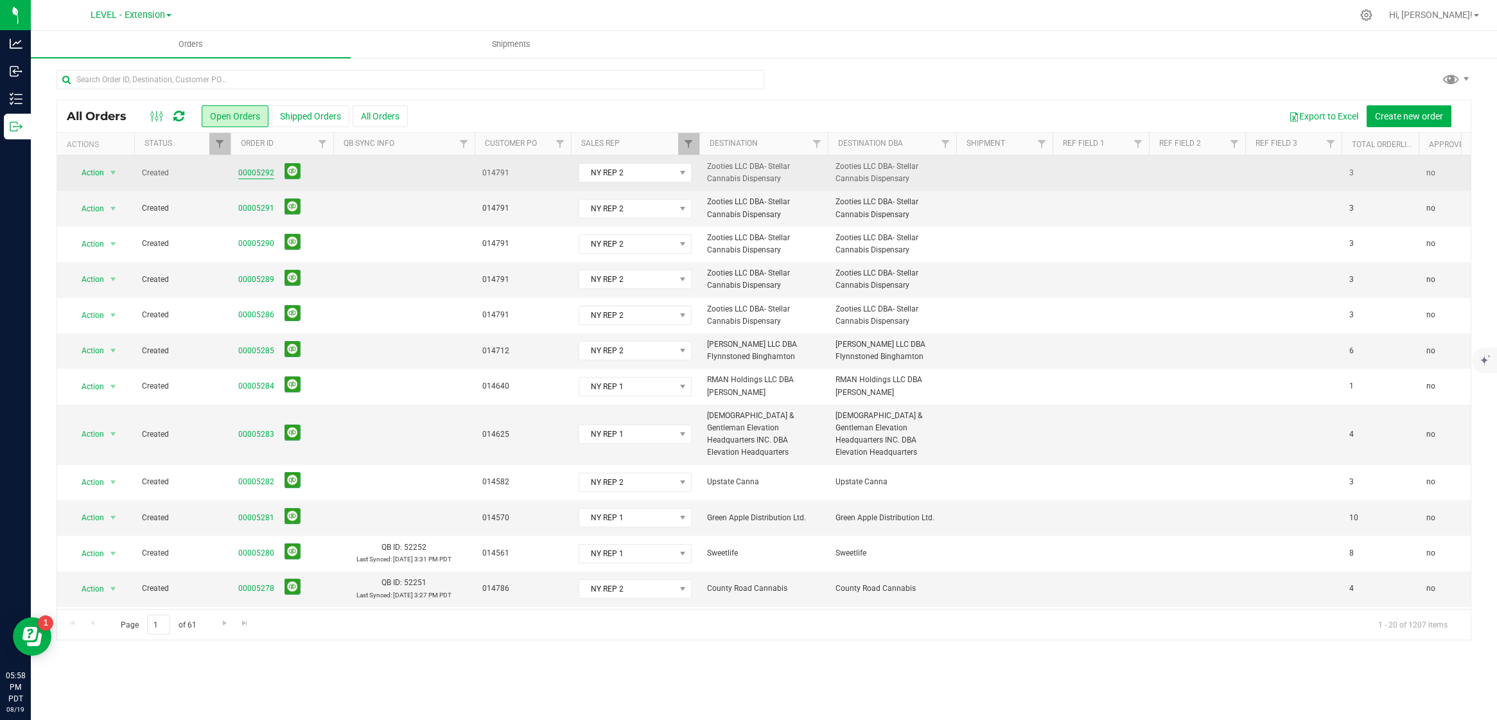
click at [253, 168] on link "00005292" at bounding box center [256, 173] width 36 height 12
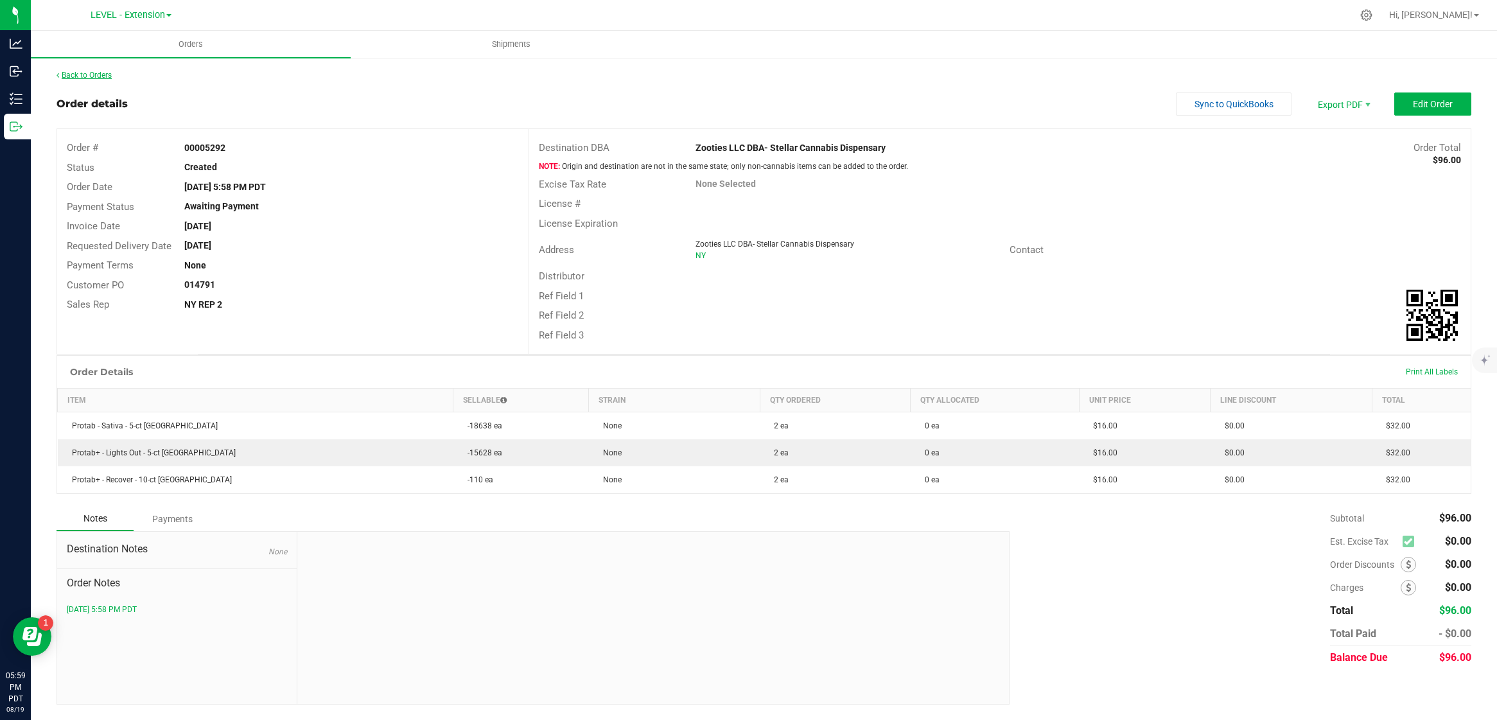
click at [106, 76] on link "Back to Orders" at bounding box center [84, 75] width 55 height 9
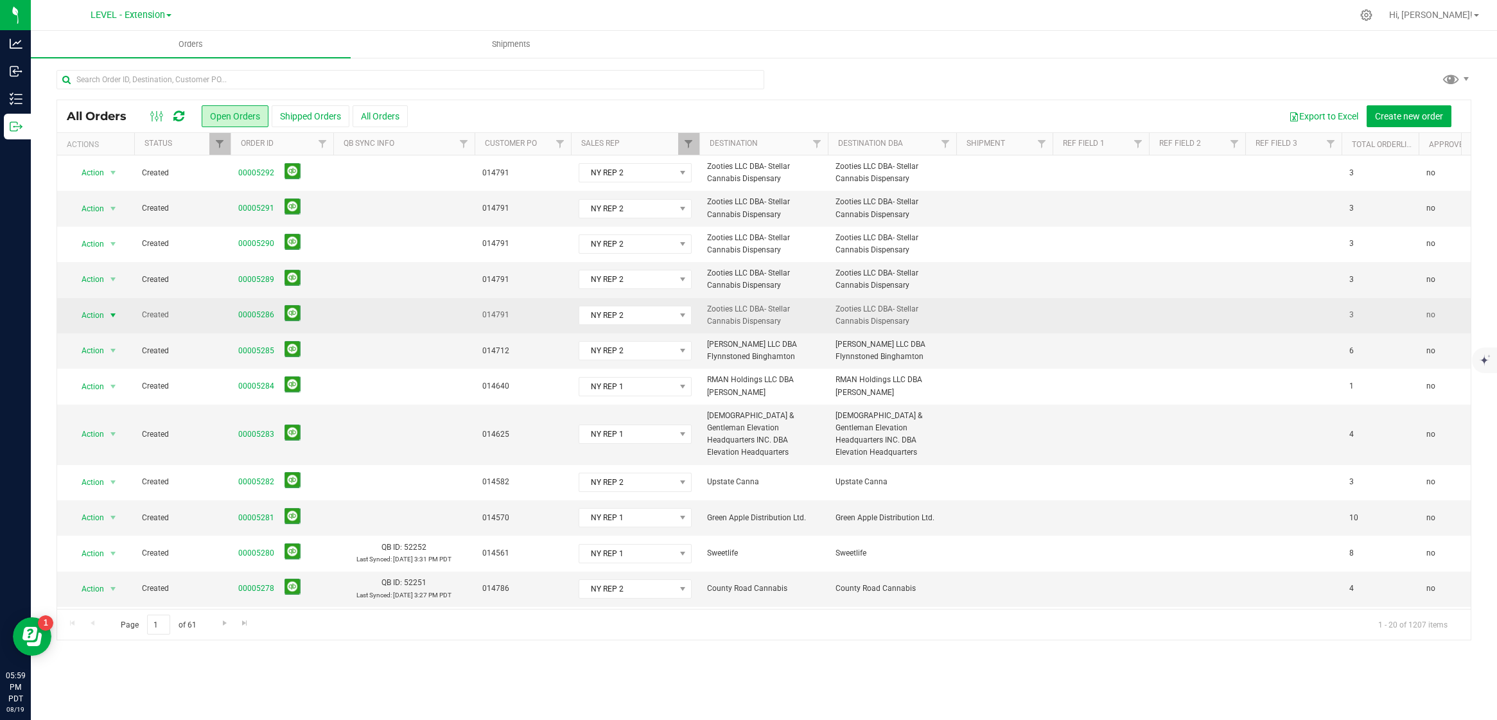
click at [108, 313] on span "select" at bounding box center [113, 315] width 10 height 10
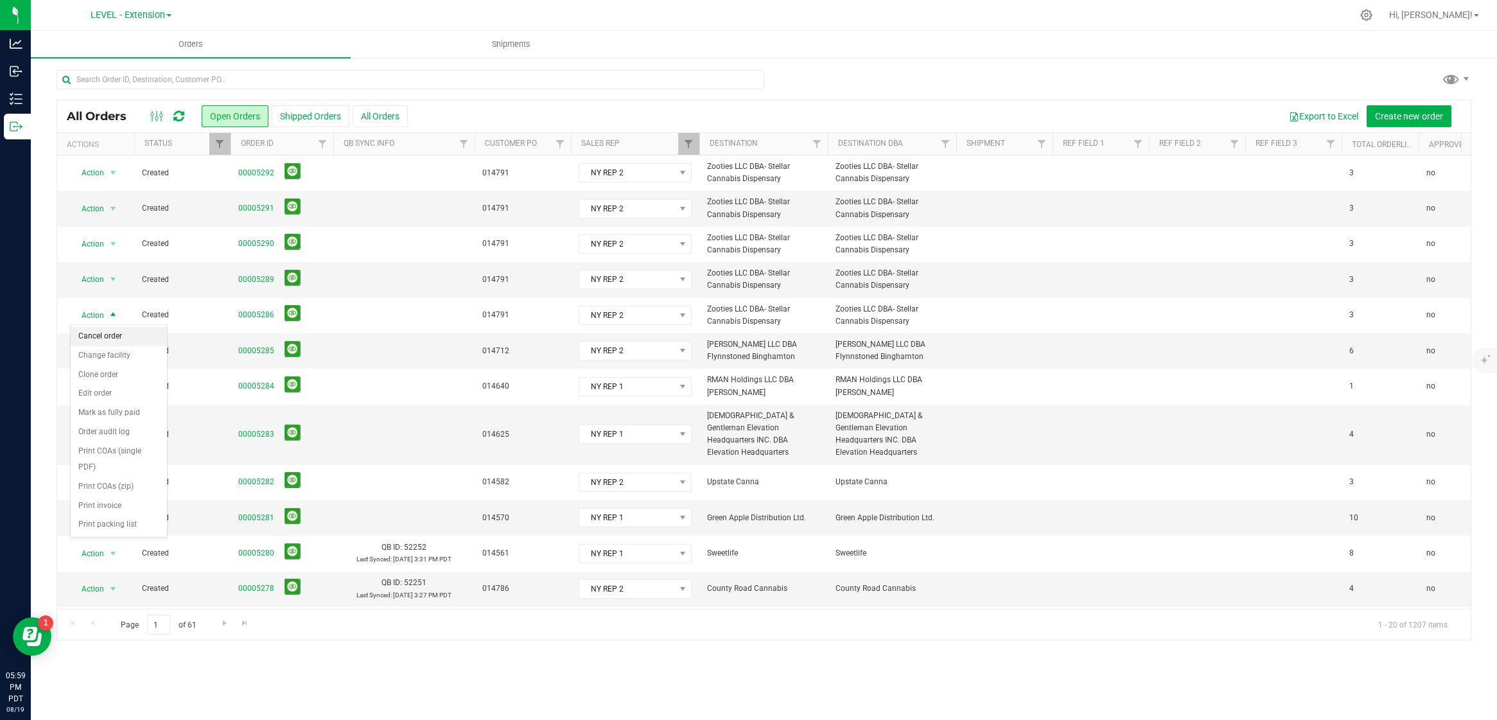
click at [116, 331] on li "Cancel order" at bounding box center [119, 336] width 96 height 19
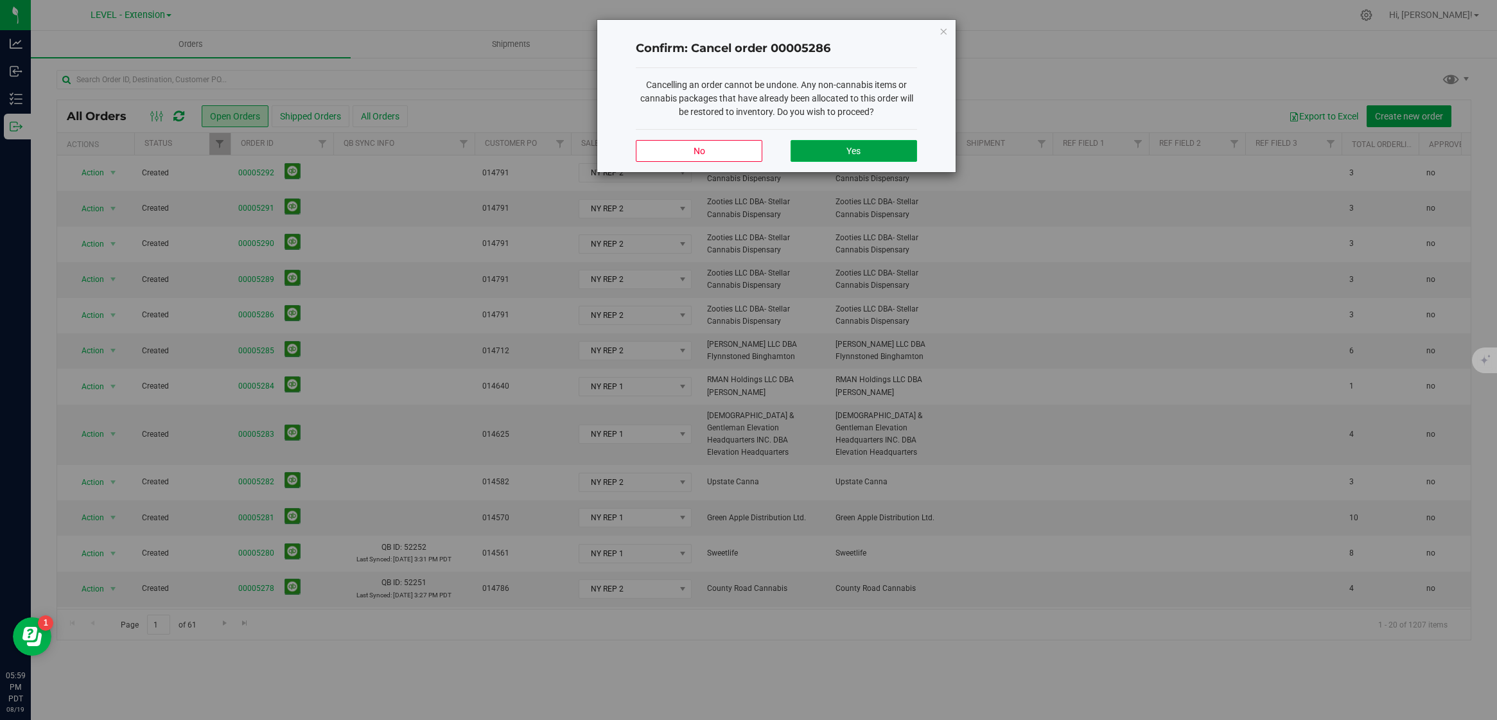
click at [901, 141] on button "Yes" at bounding box center [853, 151] width 126 height 22
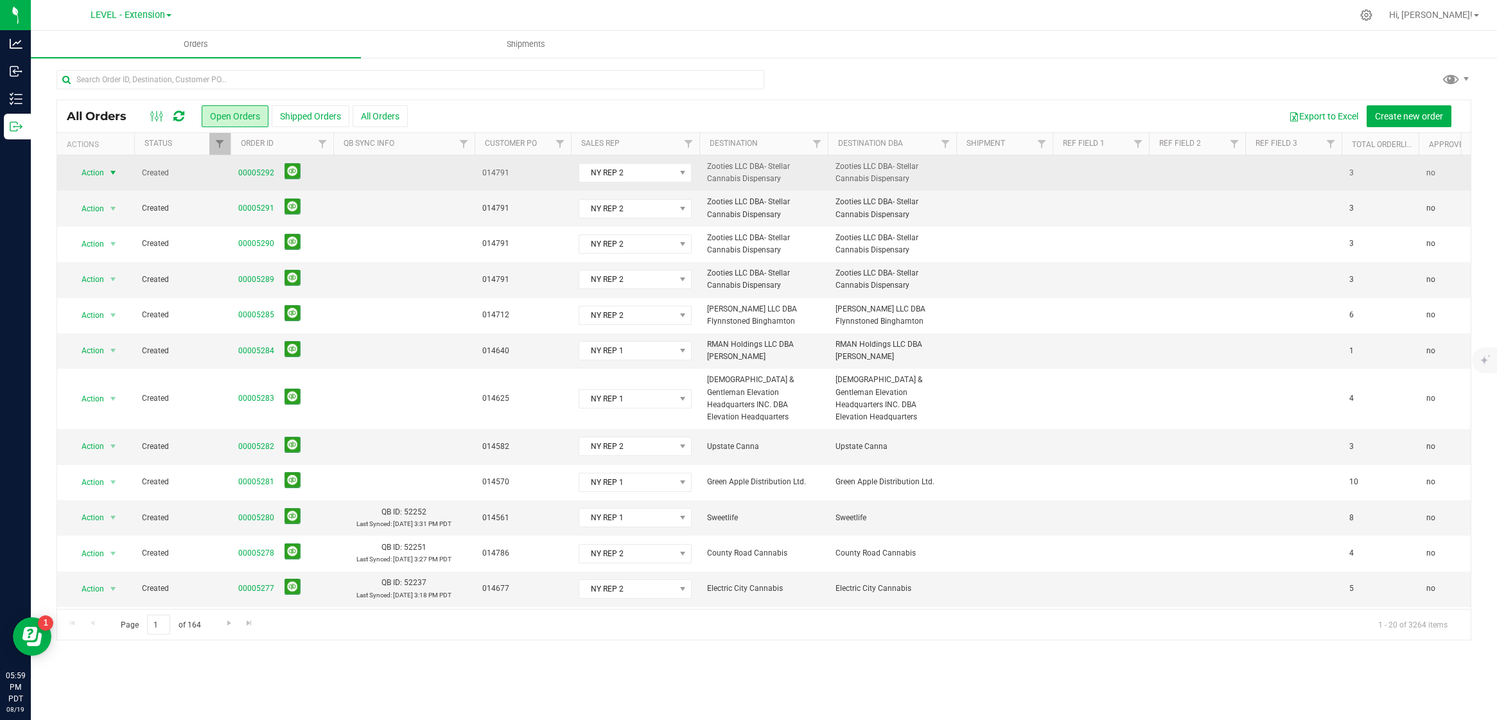
click at [88, 173] on span "Action" at bounding box center [87, 173] width 35 height 18
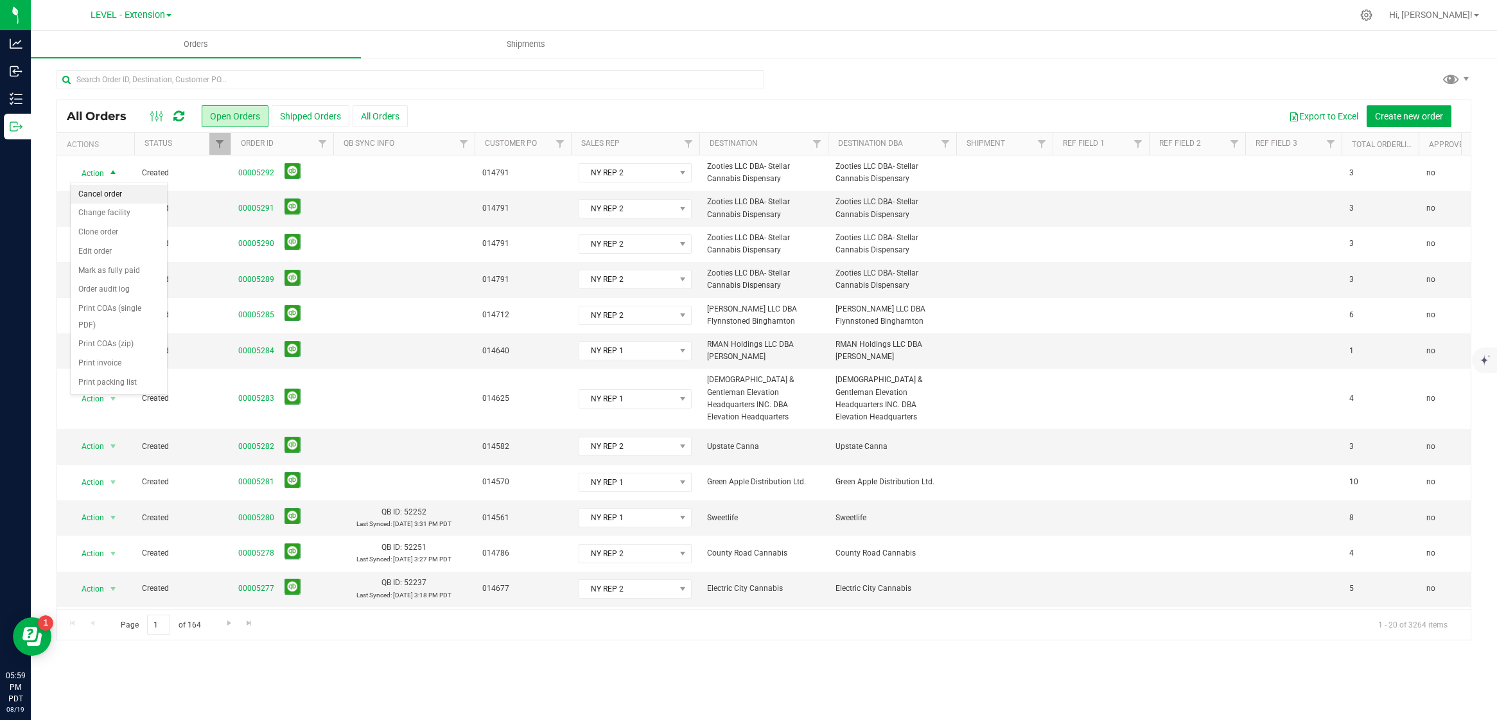
click at [111, 192] on li "Cancel order" at bounding box center [119, 194] width 96 height 19
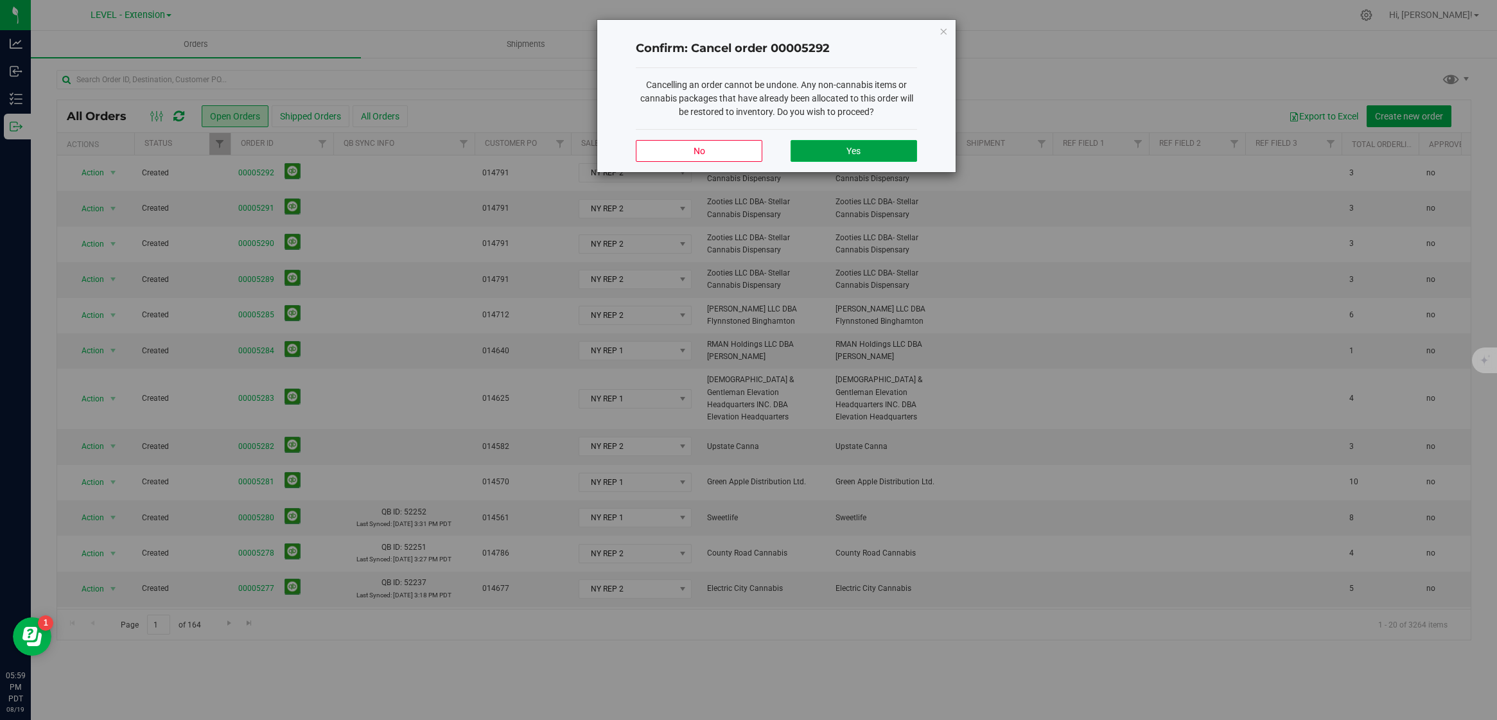
click at [891, 150] on button "Yes" at bounding box center [853, 151] width 126 height 22
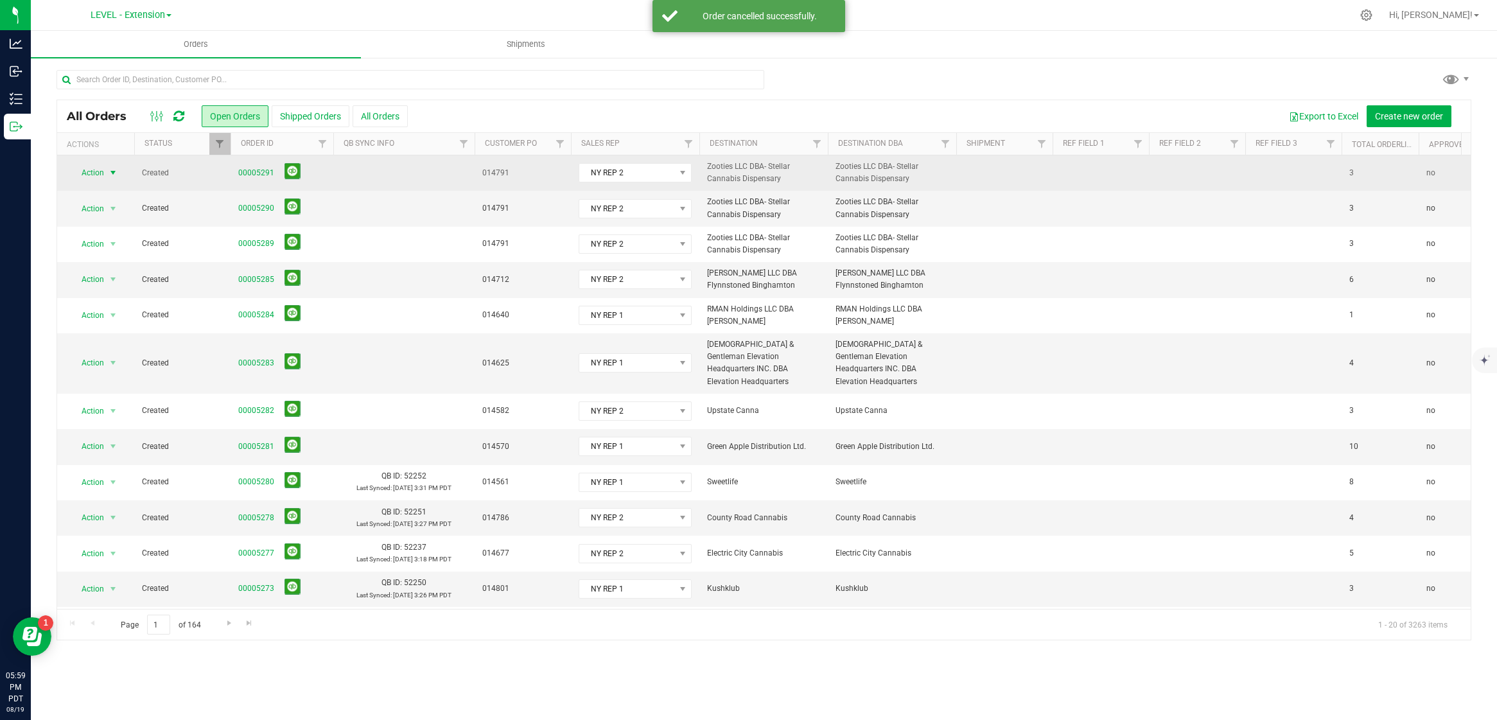
click at [115, 174] on span "select" at bounding box center [113, 173] width 10 height 10
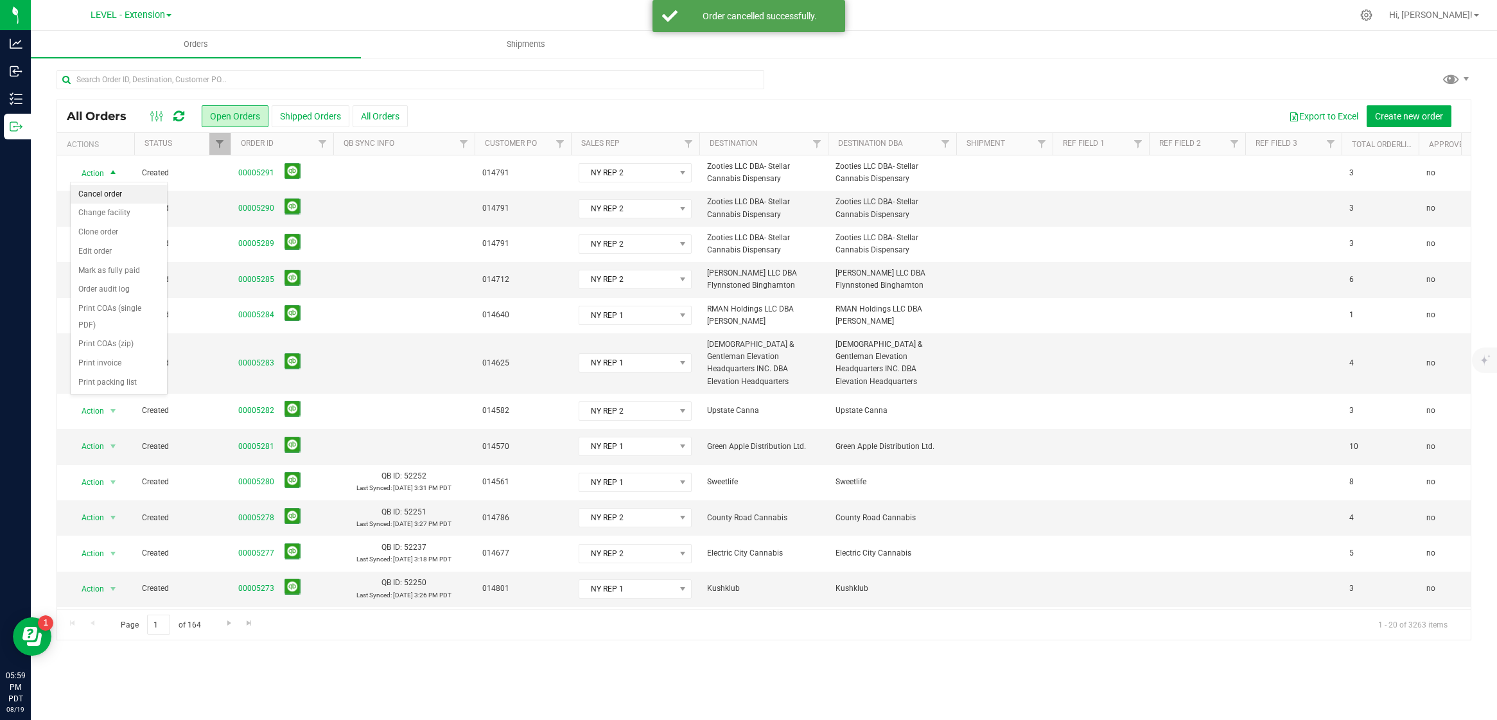
click at [116, 194] on li "Cancel order" at bounding box center [119, 194] width 96 height 19
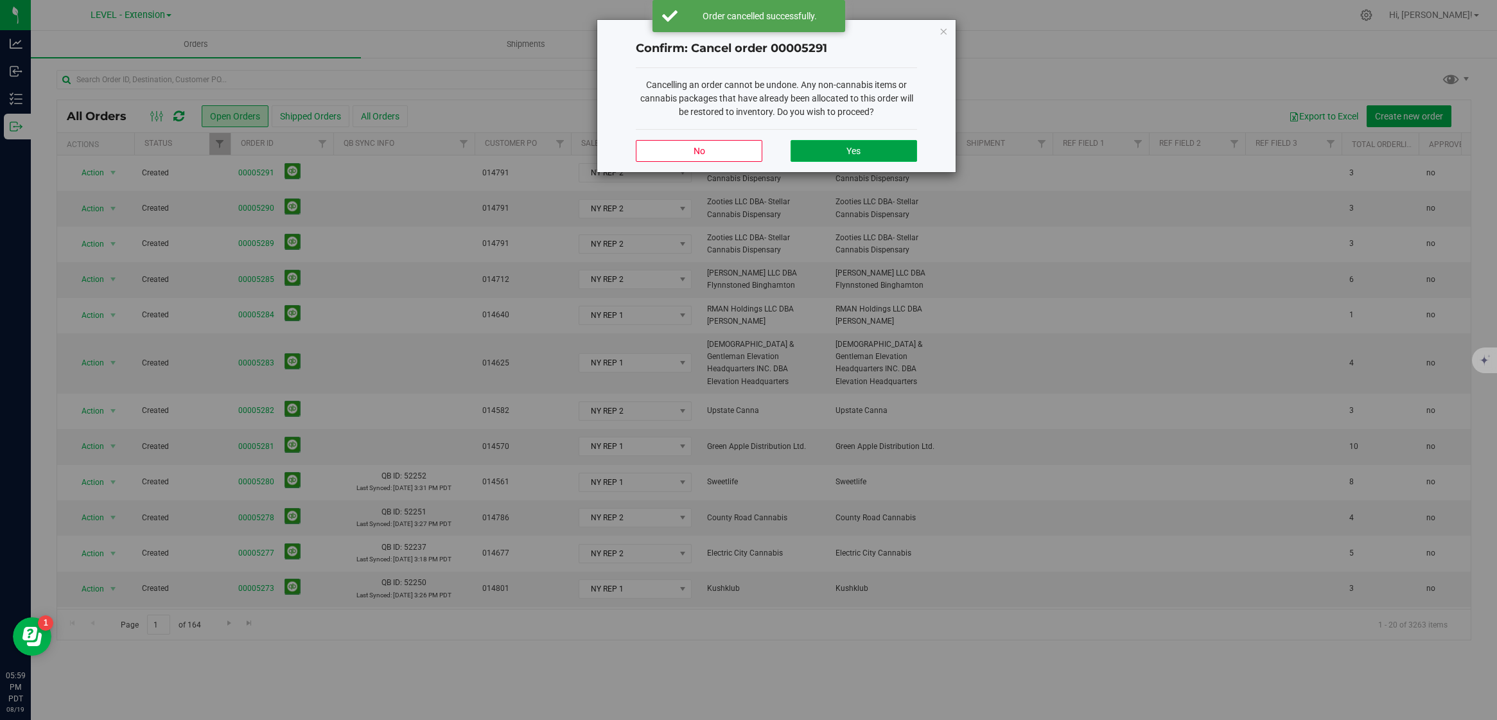
click at [846, 151] on button "Yes" at bounding box center [853, 151] width 126 height 22
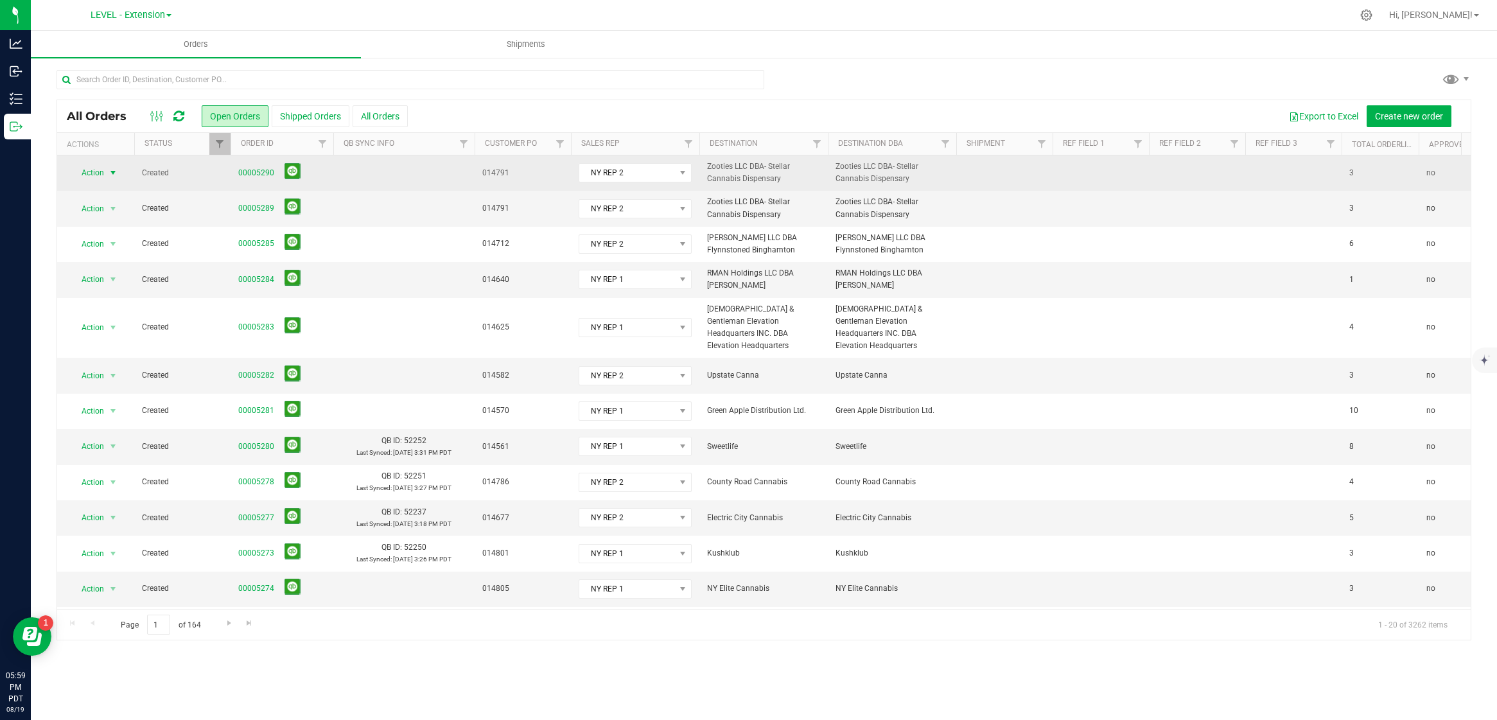
click at [104, 173] on span "Action" at bounding box center [87, 173] width 35 height 18
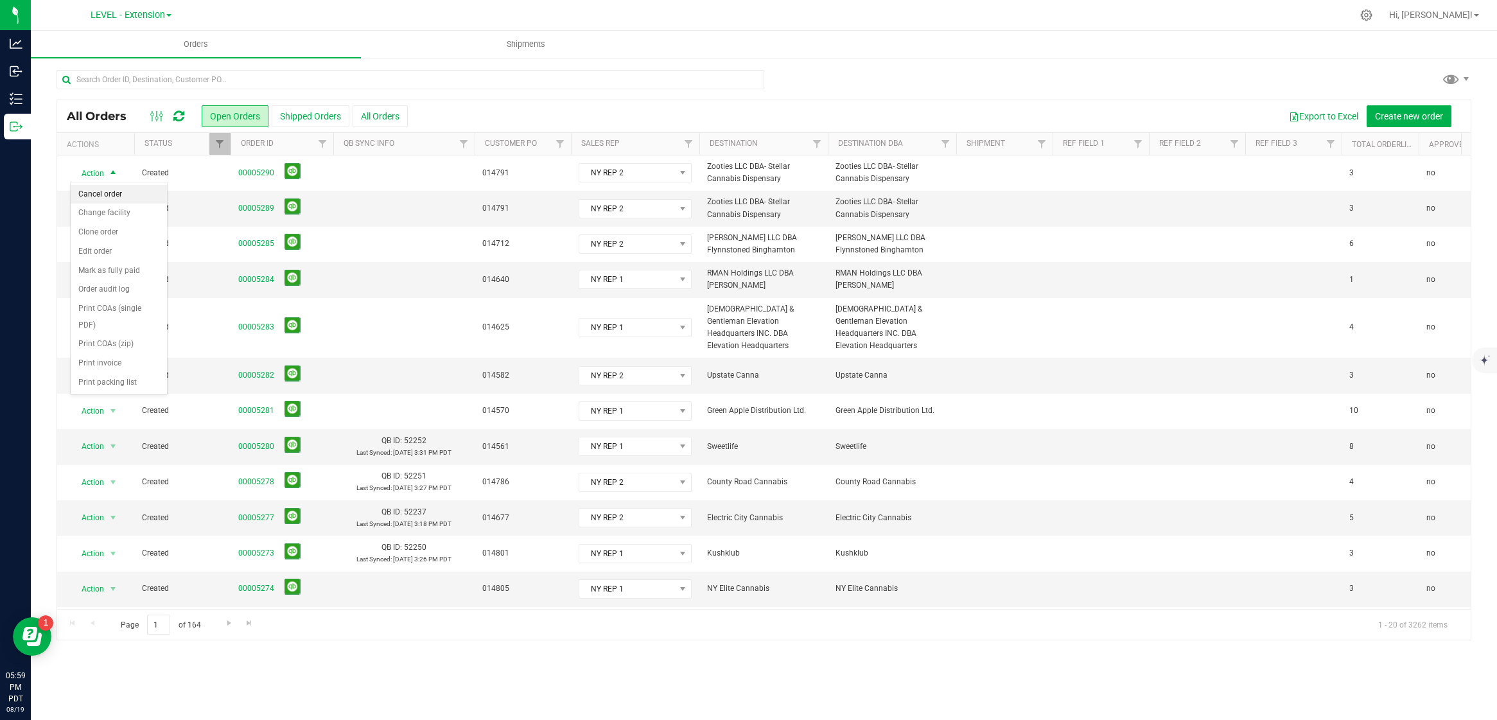
click at [121, 193] on li "Cancel order" at bounding box center [119, 194] width 96 height 19
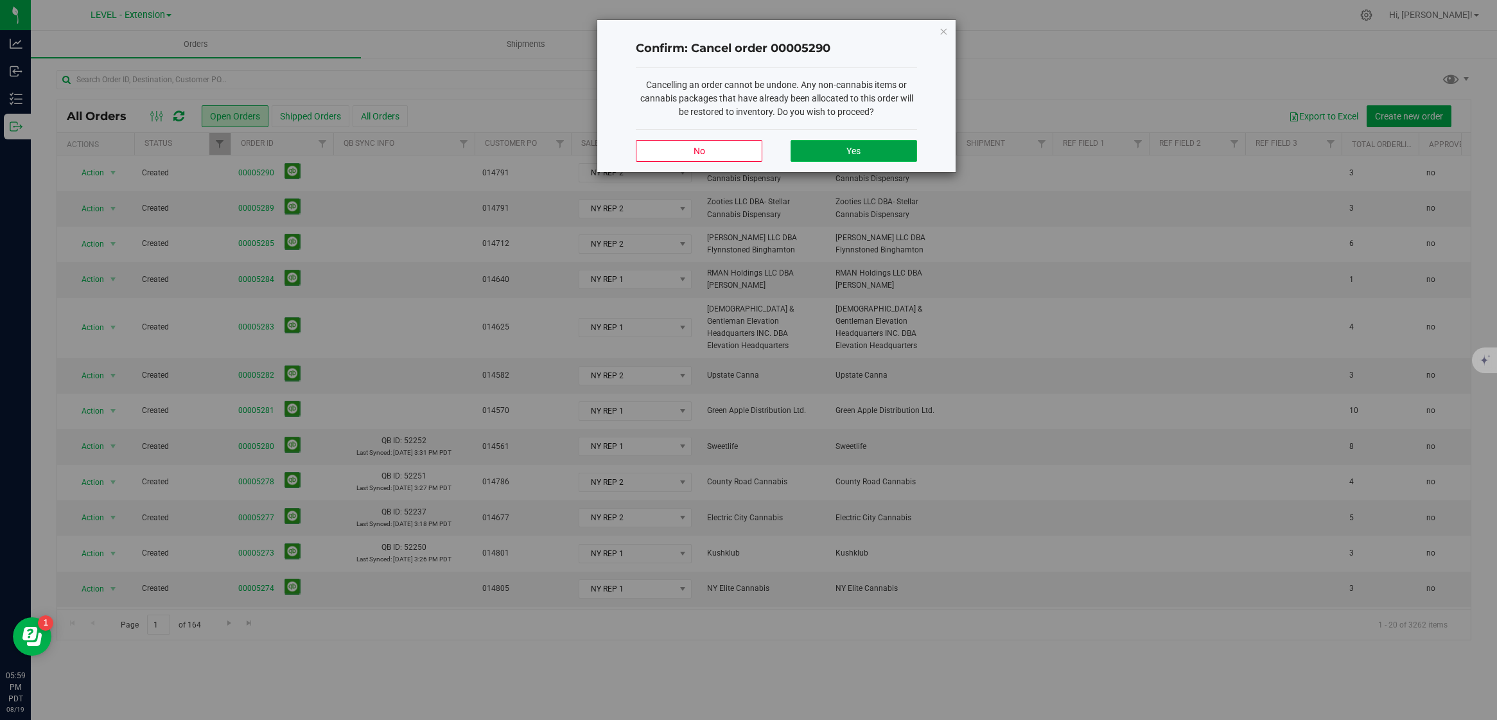
click at [873, 157] on button "Yes" at bounding box center [853, 151] width 126 height 22
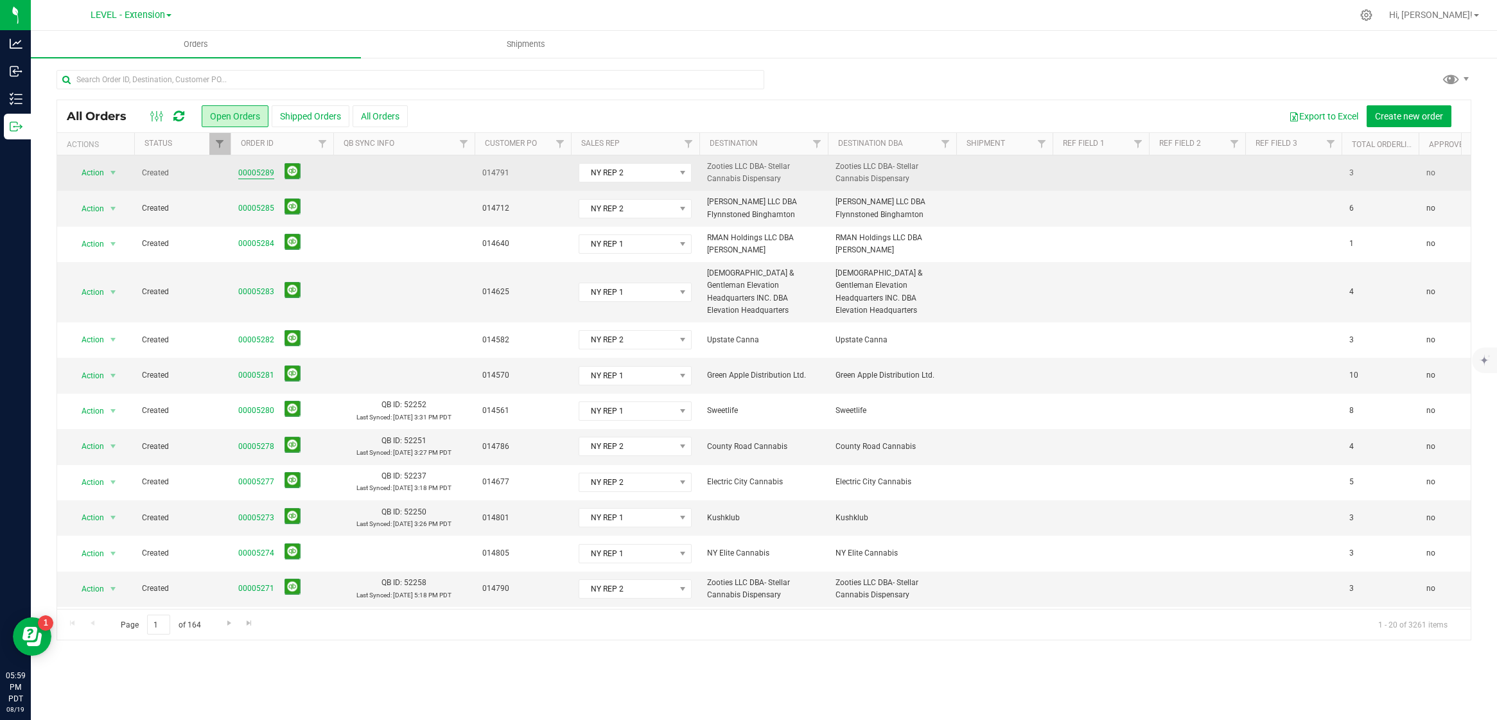
click at [266, 173] on link "00005289" at bounding box center [256, 173] width 36 height 12
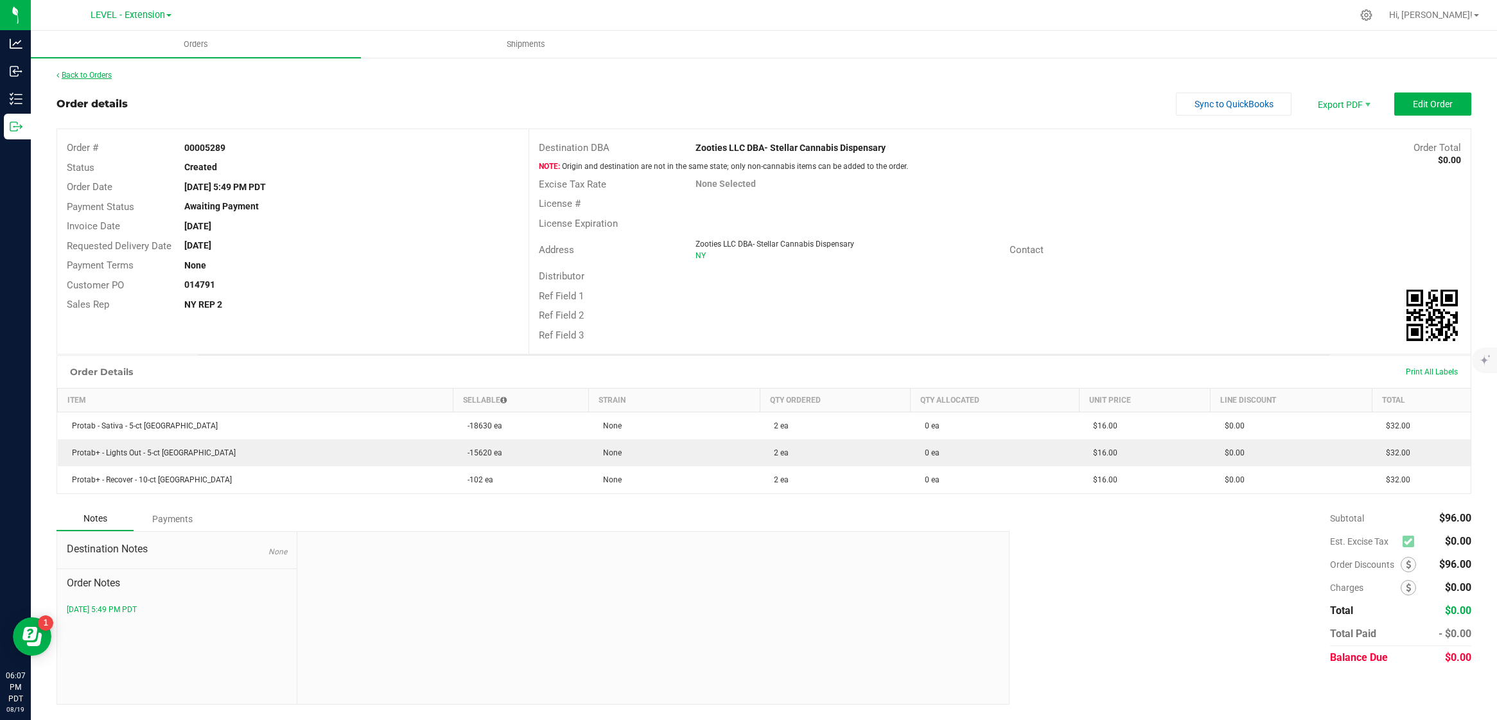
drag, startPoint x: 87, startPoint y: 67, endPoint x: 83, endPoint y: 77, distance: 10.2
click at [85, 72] on div "Back to Orders Order details Sync to QuickBooks Export PDF Edit Order Order # 0…" at bounding box center [764, 387] width 1466 height 661
click at [84, 77] on link "Back to Orders" at bounding box center [84, 75] width 55 height 9
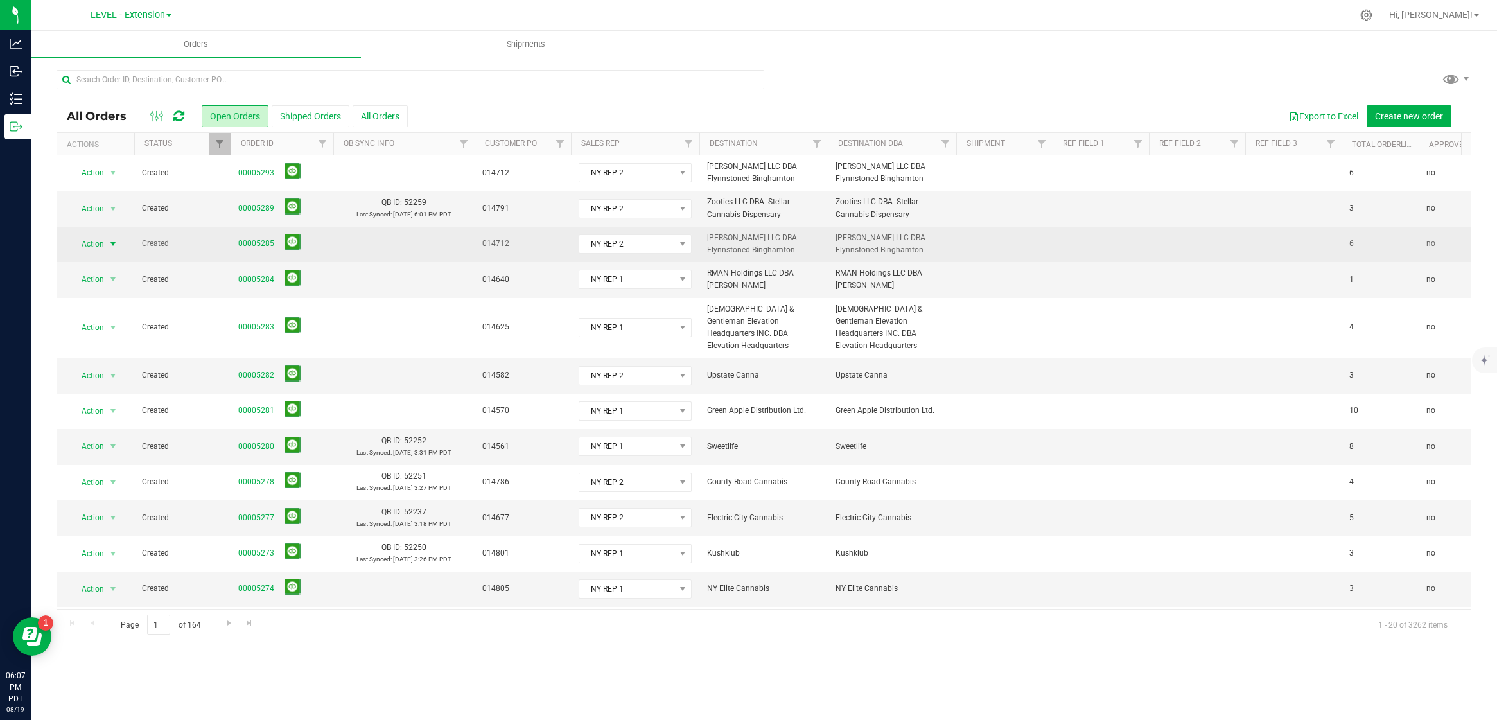
click at [105, 247] on span "select" at bounding box center [113, 244] width 16 height 18
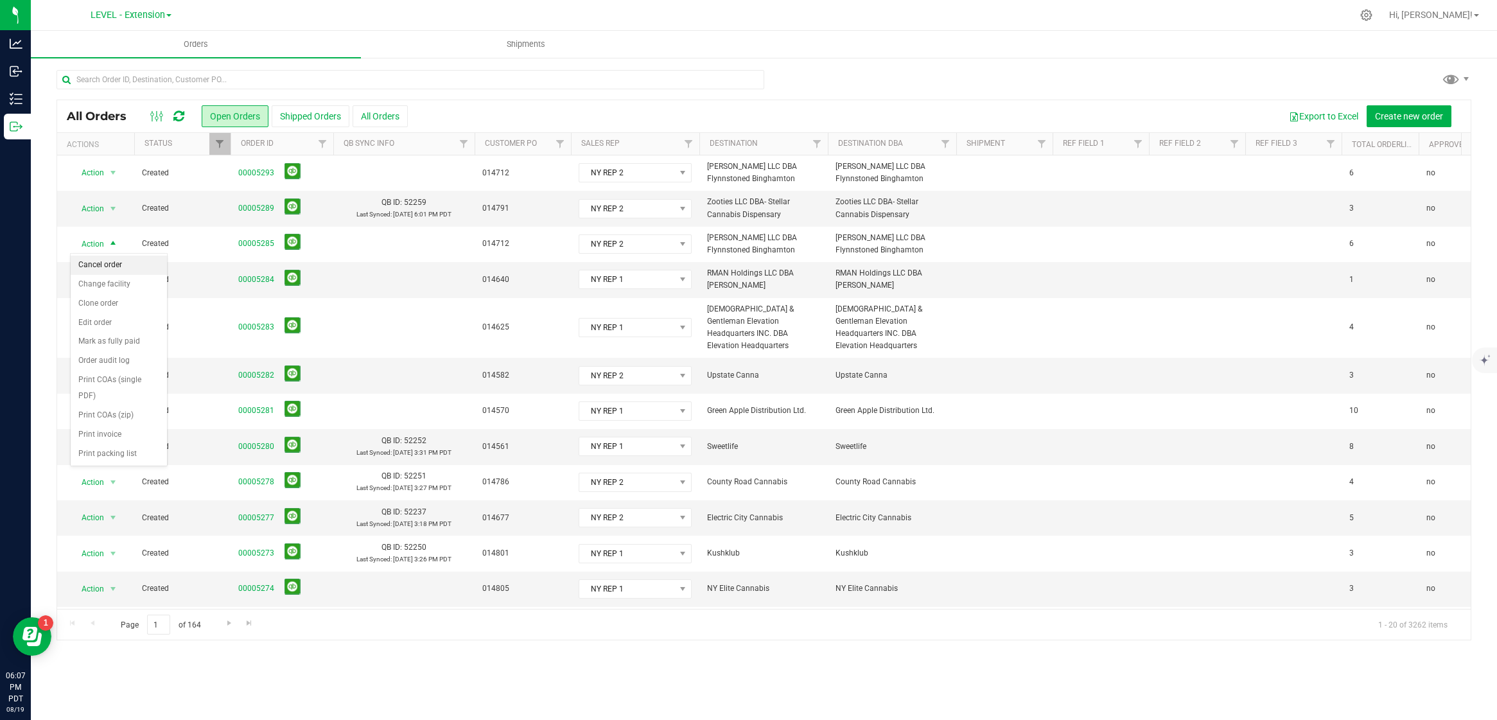
click at [110, 265] on li "Cancel order" at bounding box center [119, 265] width 96 height 19
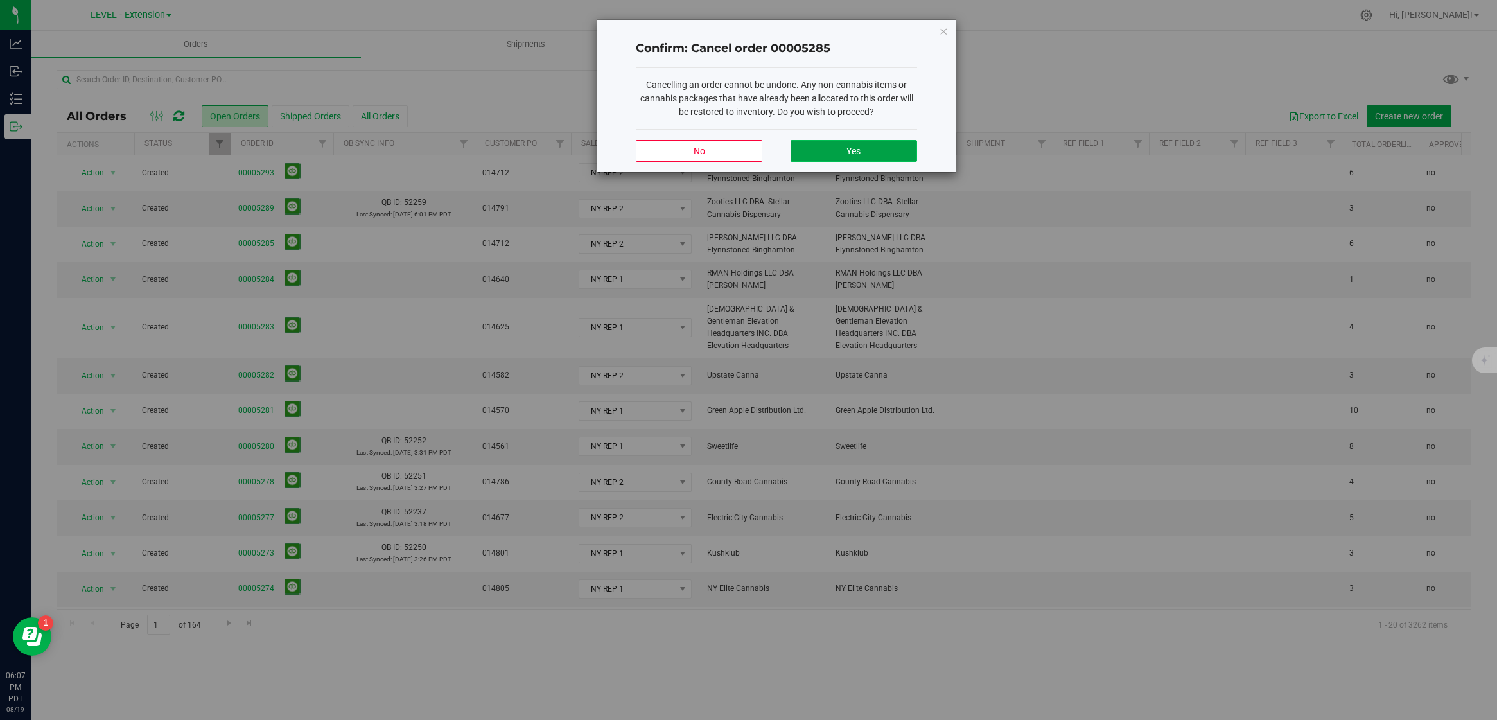
click at [852, 149] on span "Yes" at bounding box center [853, 151] width 14 height 10
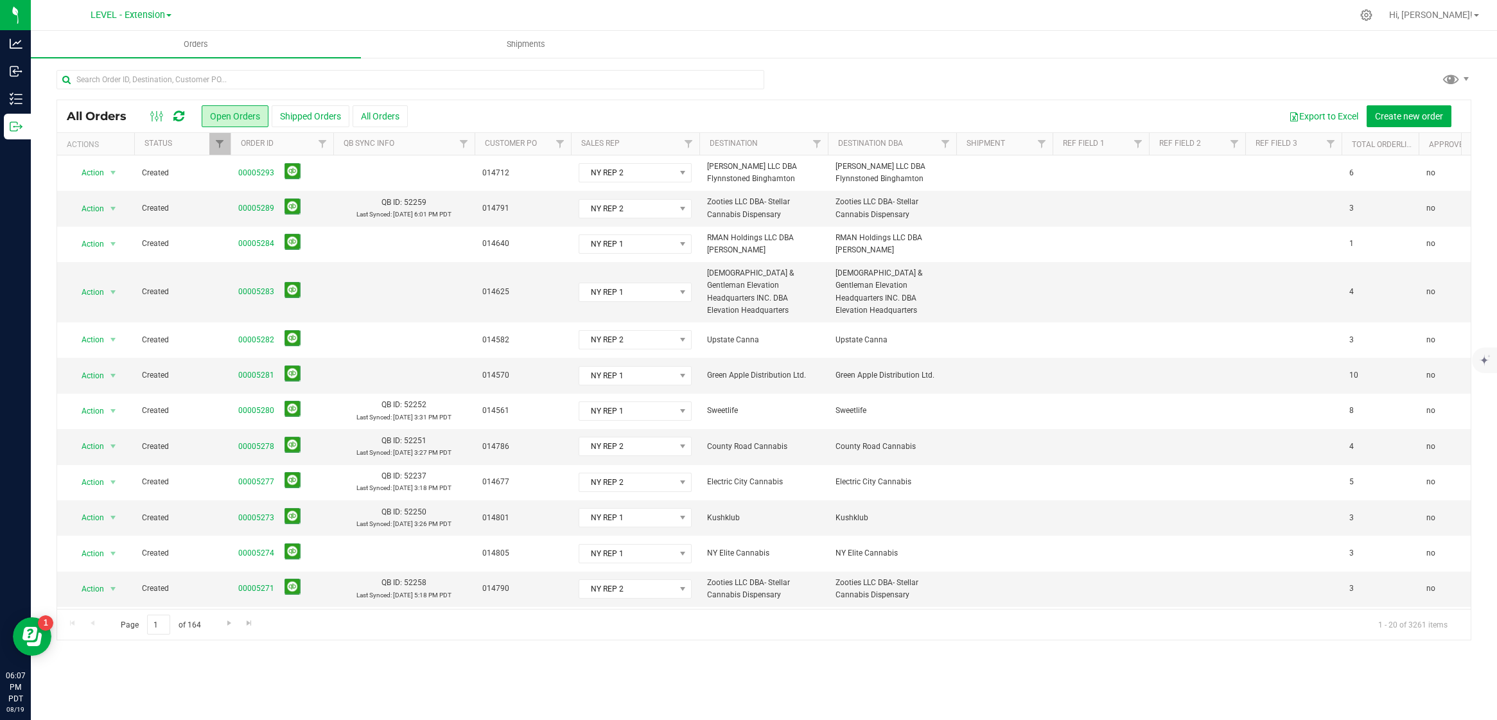
click at [180, 119] on icon at bounding box center [178, 116] width 11 height 13
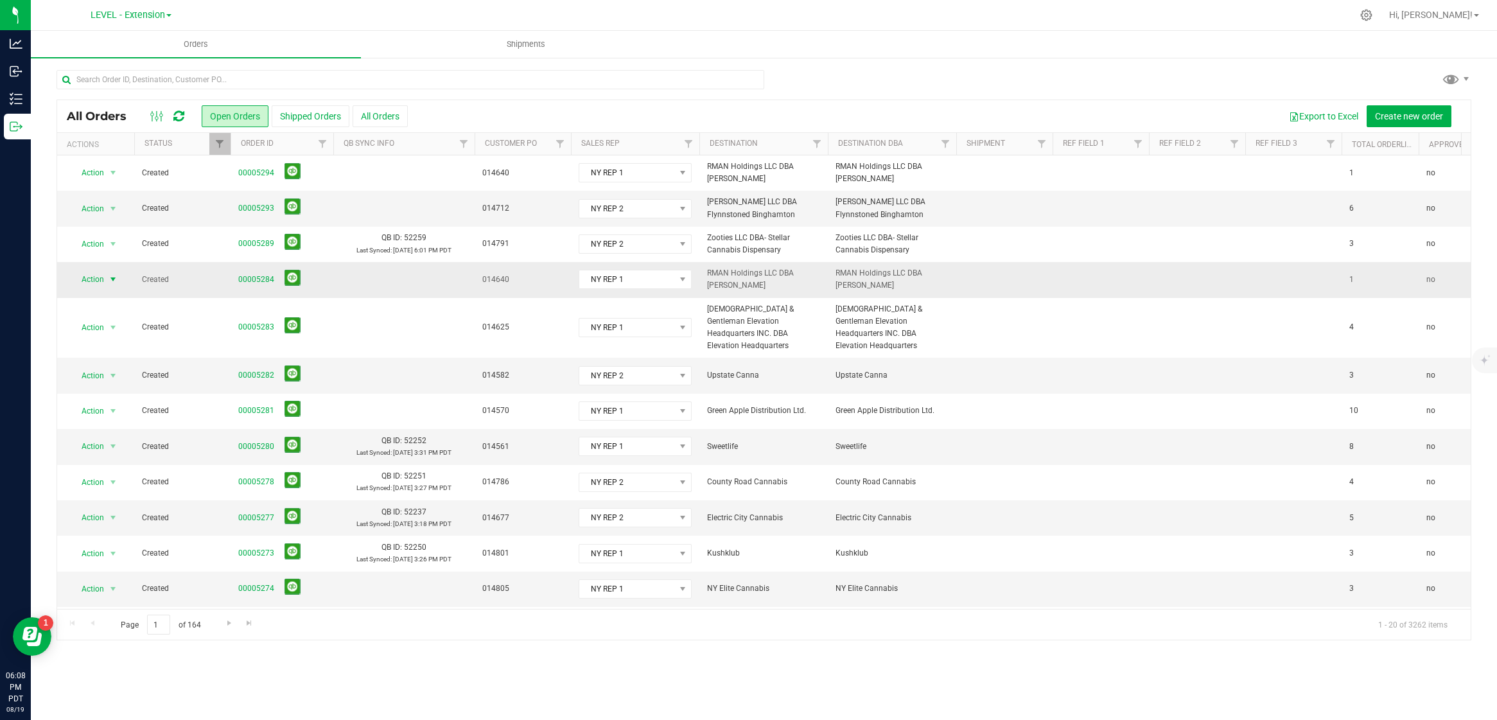
click at [113, 278] on span "select" at bounding box center [113, 279] width 10 height 10
click at [116, 294] on li "Cancel order" at bounding box center [119, 300] width 96 height 19
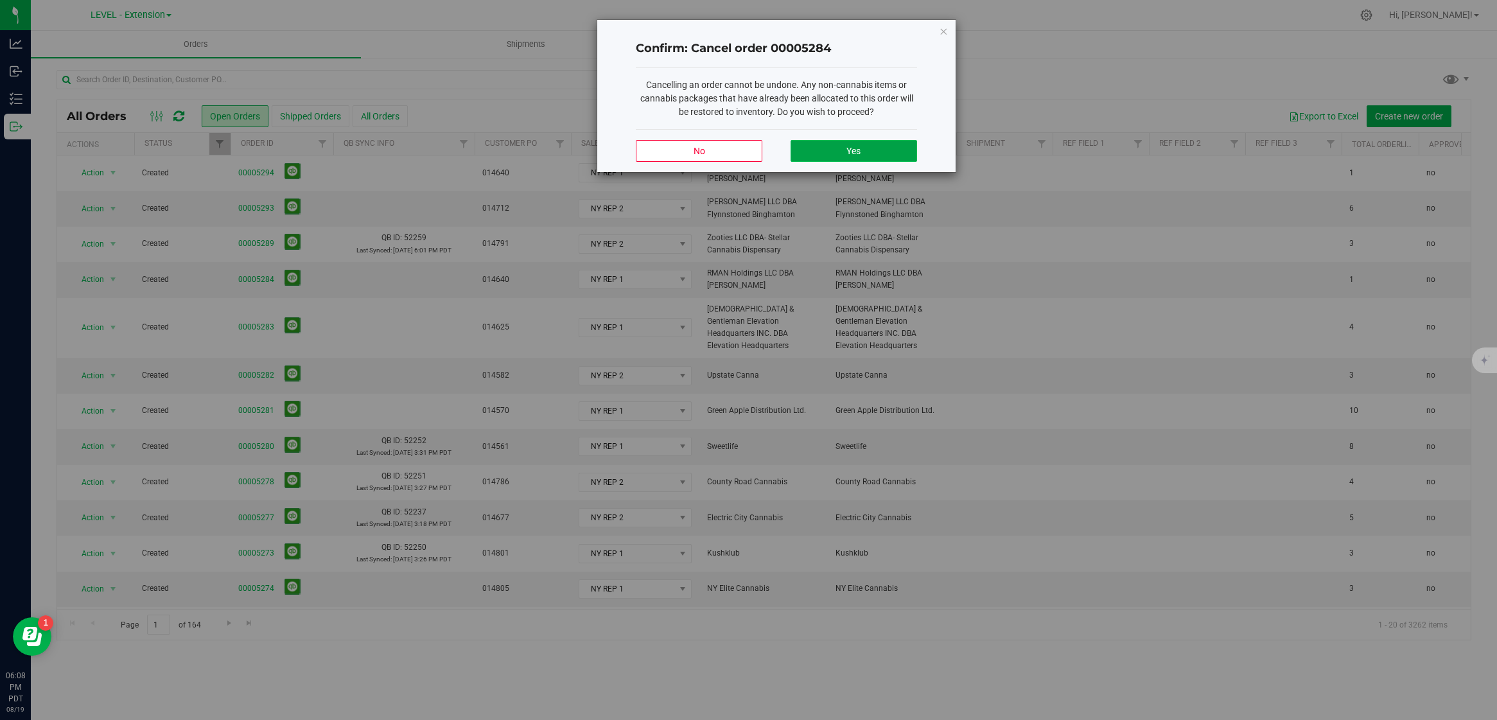
click at [822, 151] on button "Yes" at bounding box center [853, 151] width 126 height 22
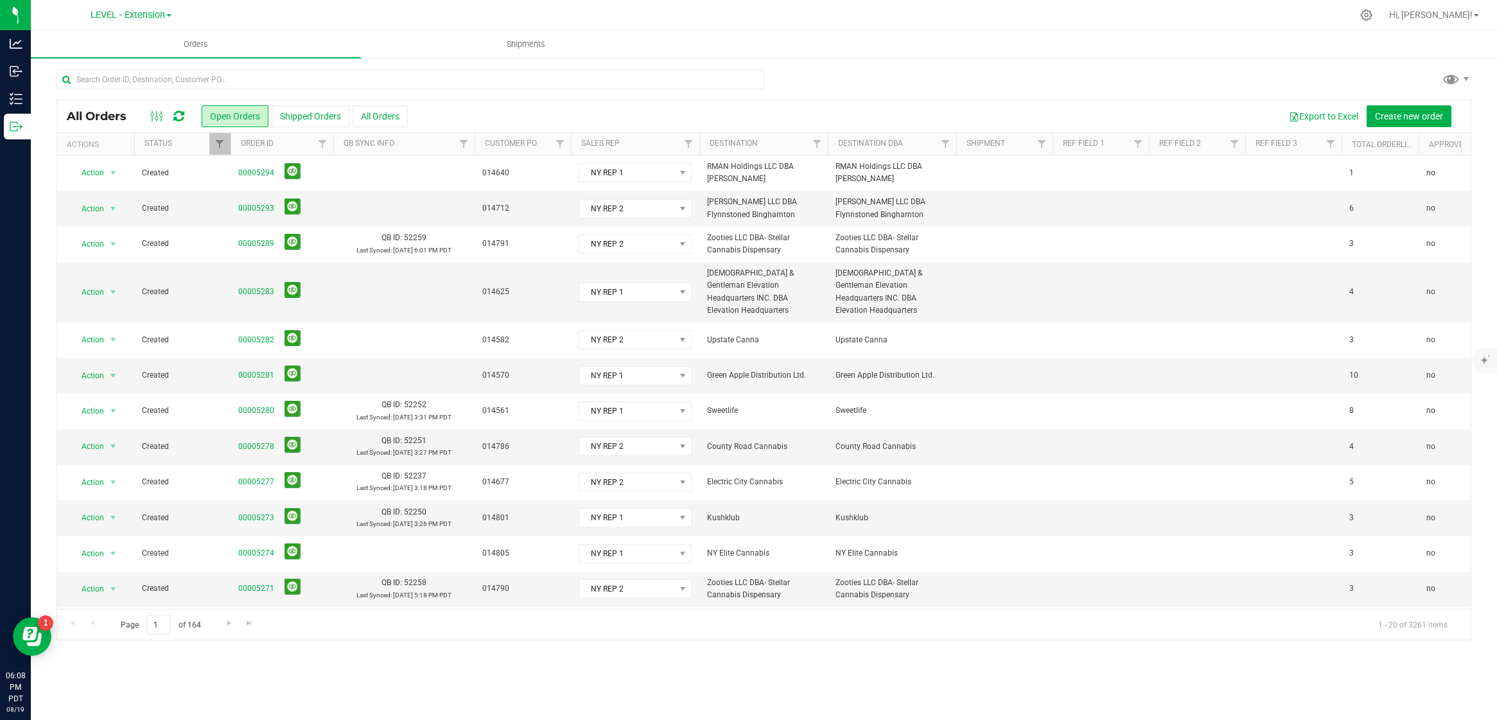
click at [182, 116] on icon at bounding box center [178, 116] width 11 height 13
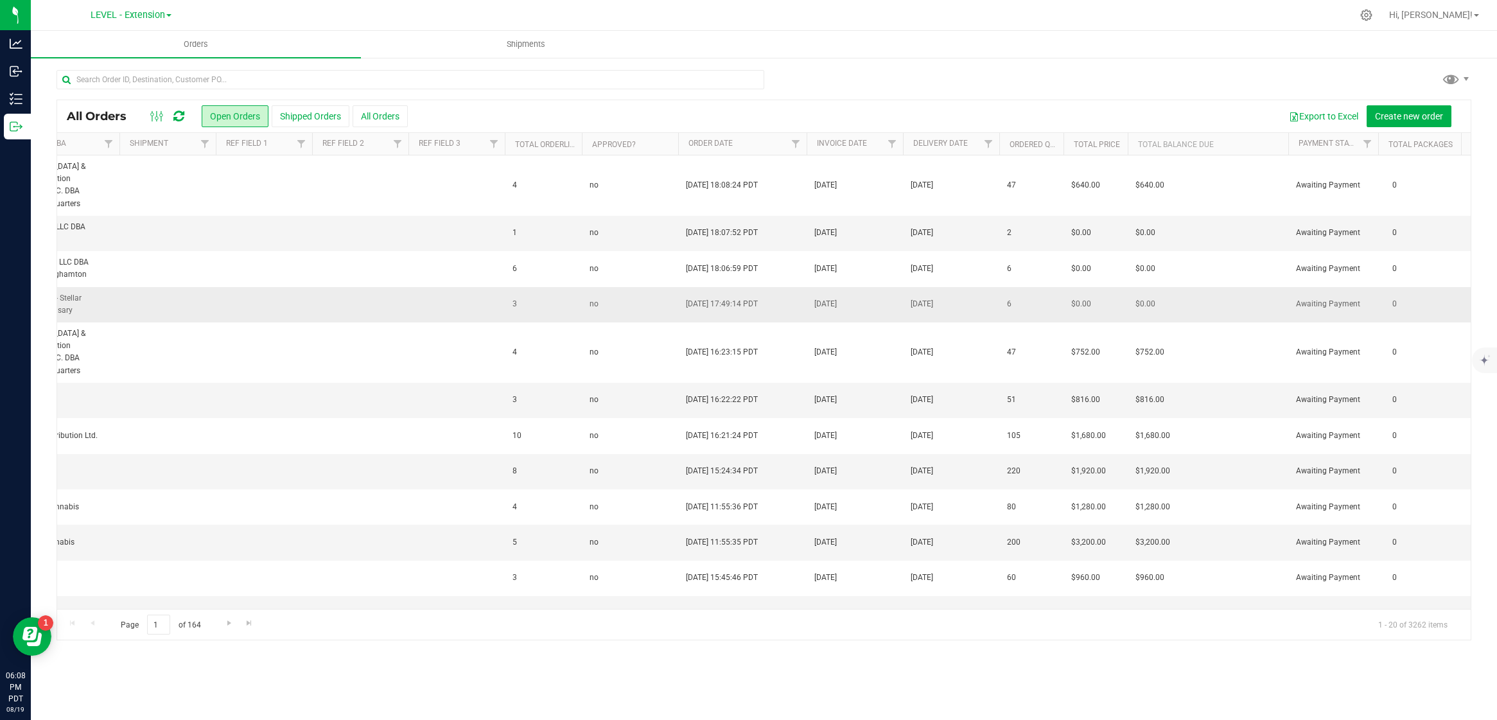
scroll to position [0, 848]
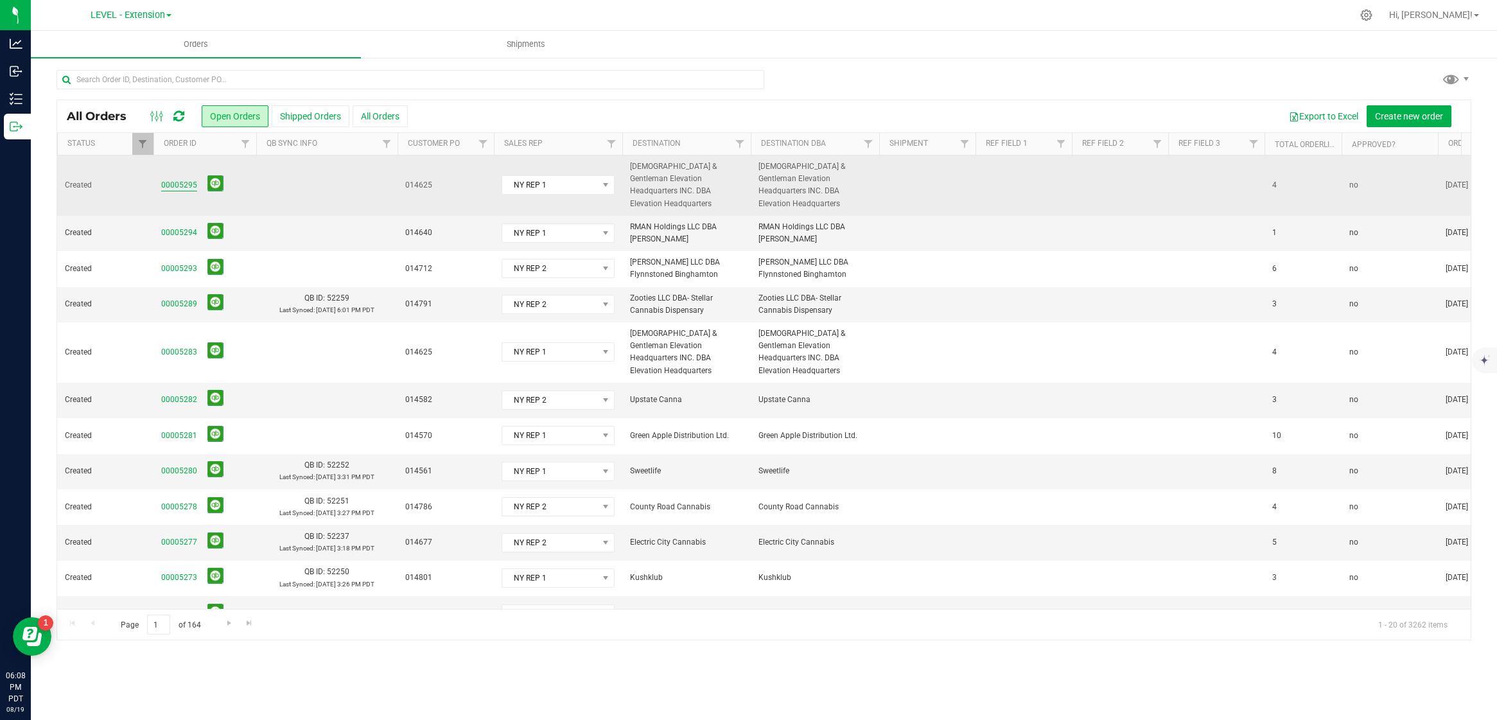
click at [178, 179] on link "00005295" at bounding box center [179, 185] width 36 height 12
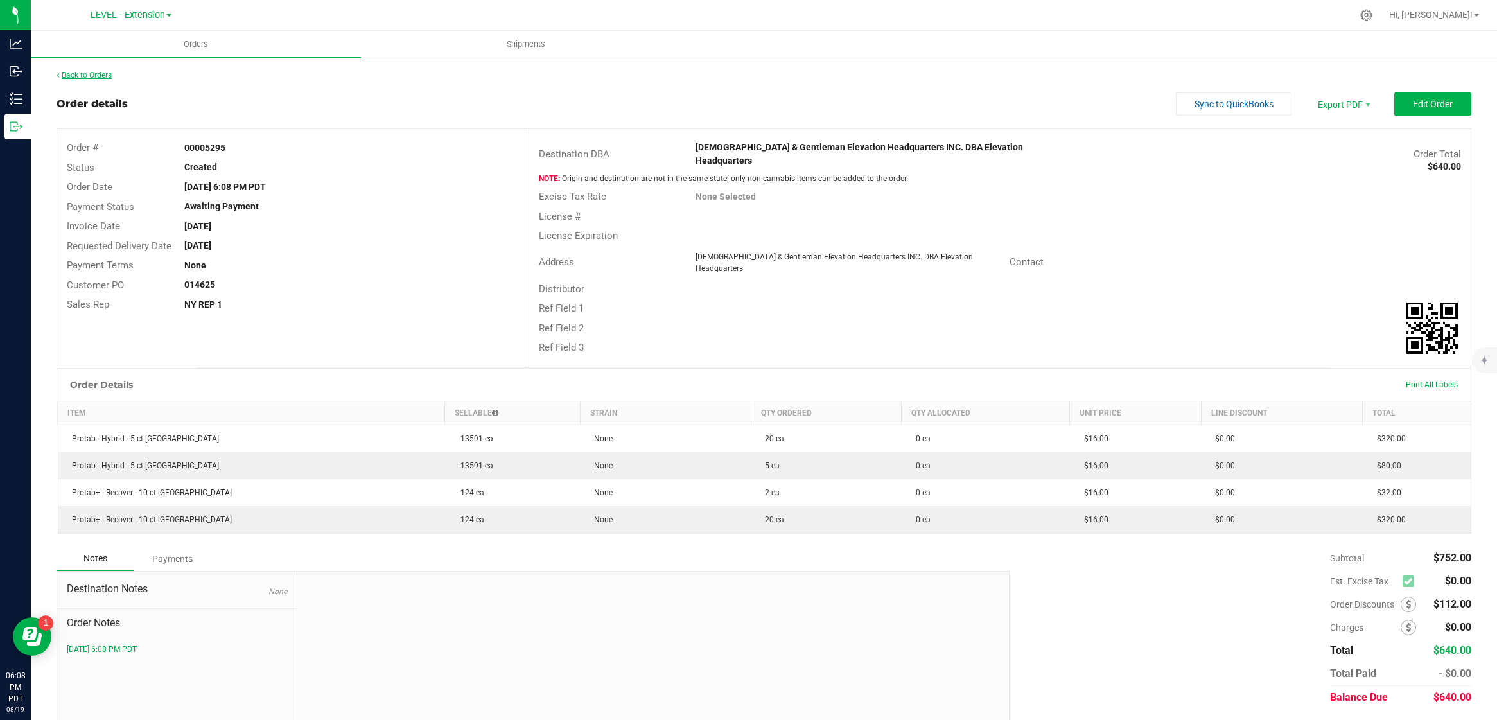
click at [96, 74] on link "Back to Orders" at bounding box center [84, 75] width 55 height 9
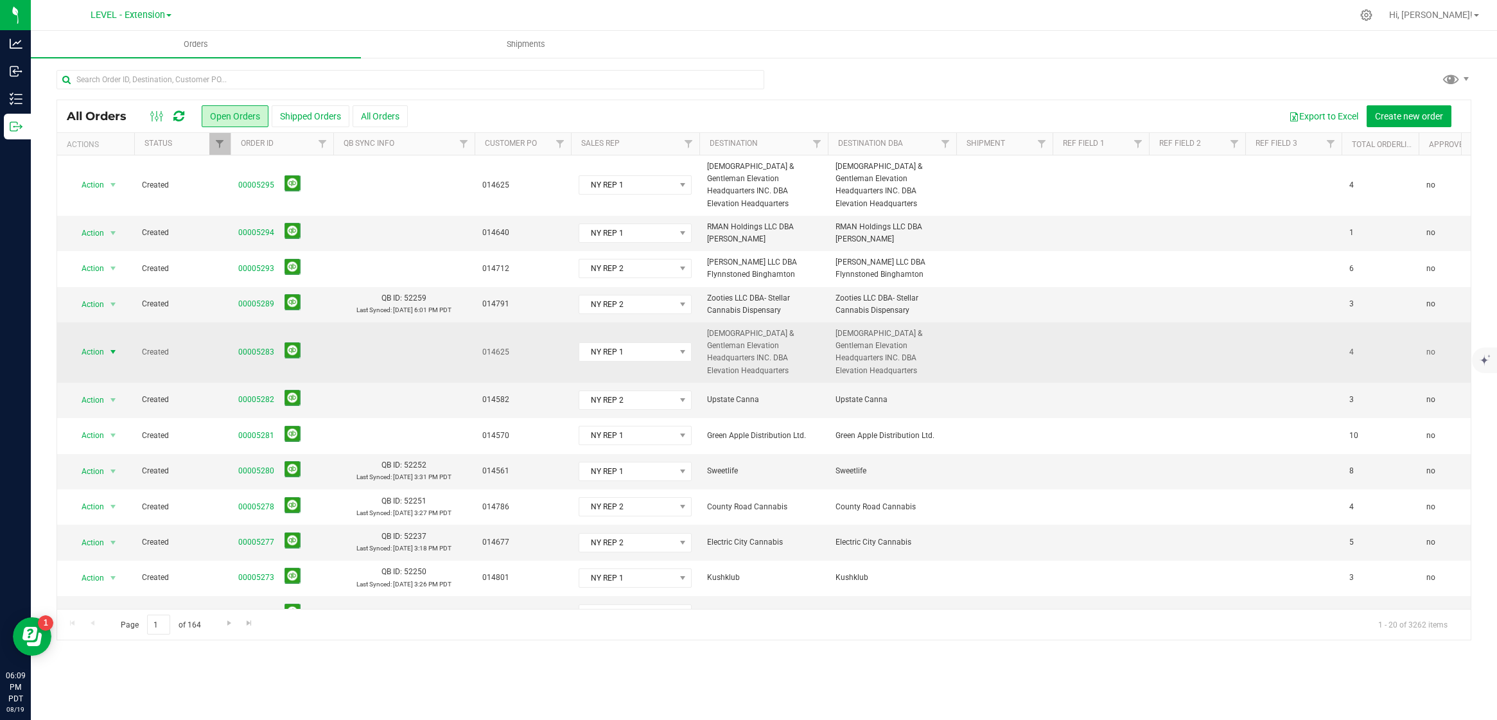
click at [96, 343] on span "Action" at bounding box center [87, 352] width 35 height 18
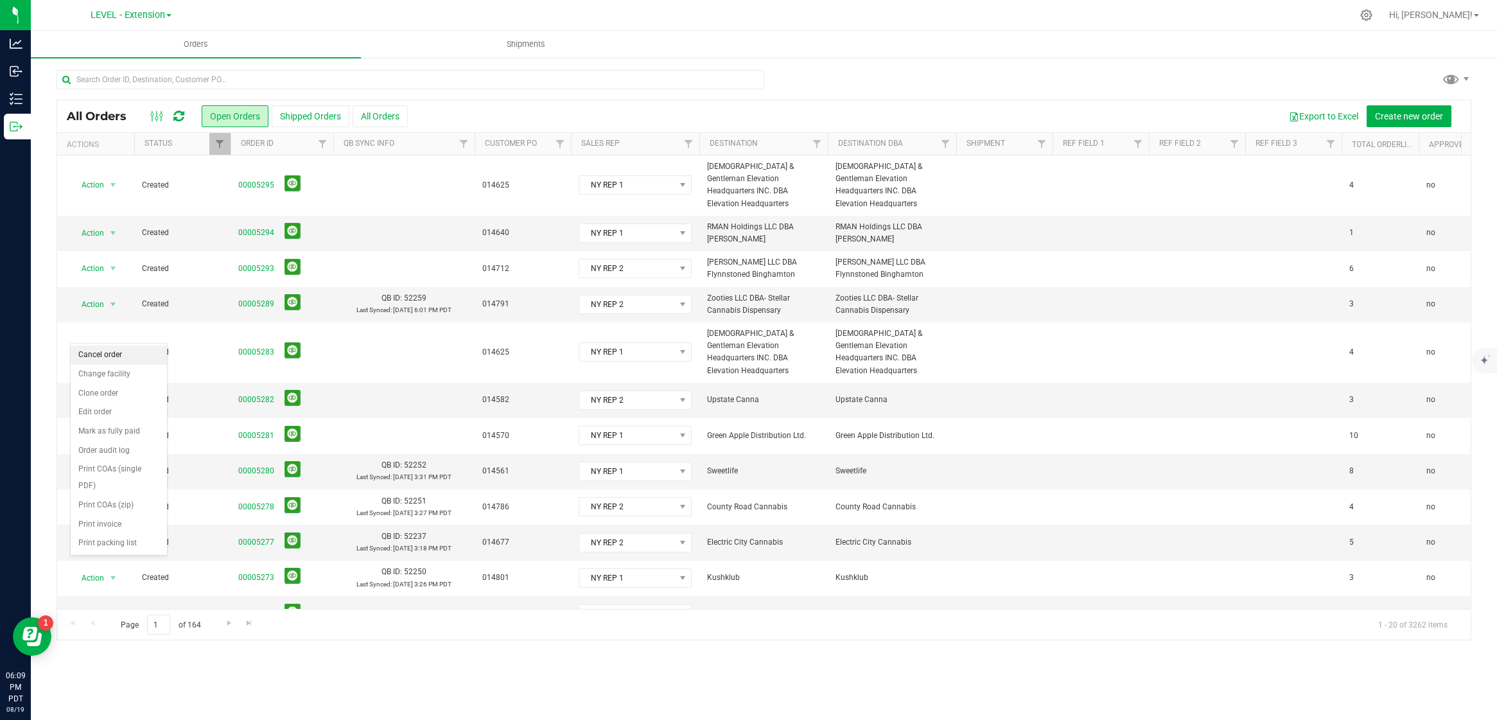
click at [105, 357] on li "Cancel order" at bounding box center [119, 354] width 96 height 19
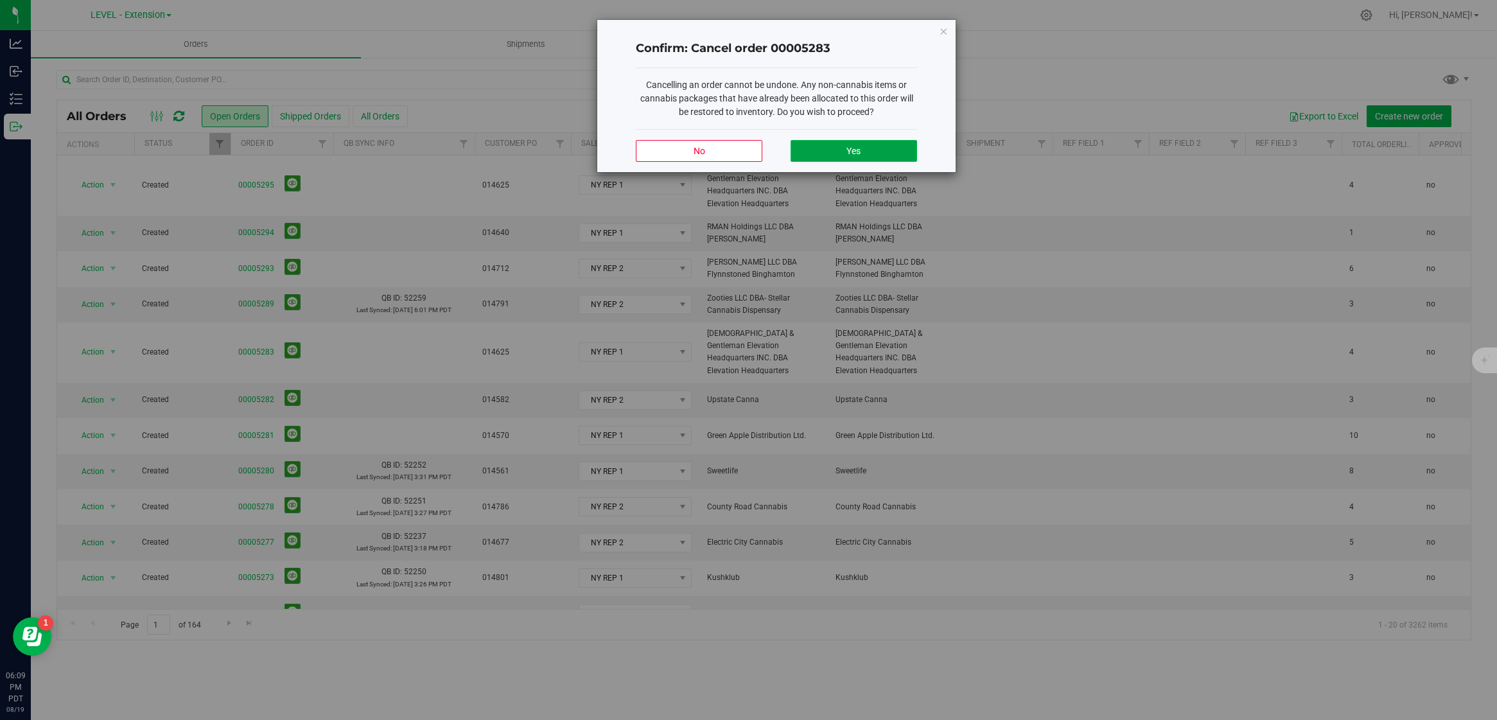
click at [840, 155] on button "Yes" at bounding box center [853, 151] width 126 height 22
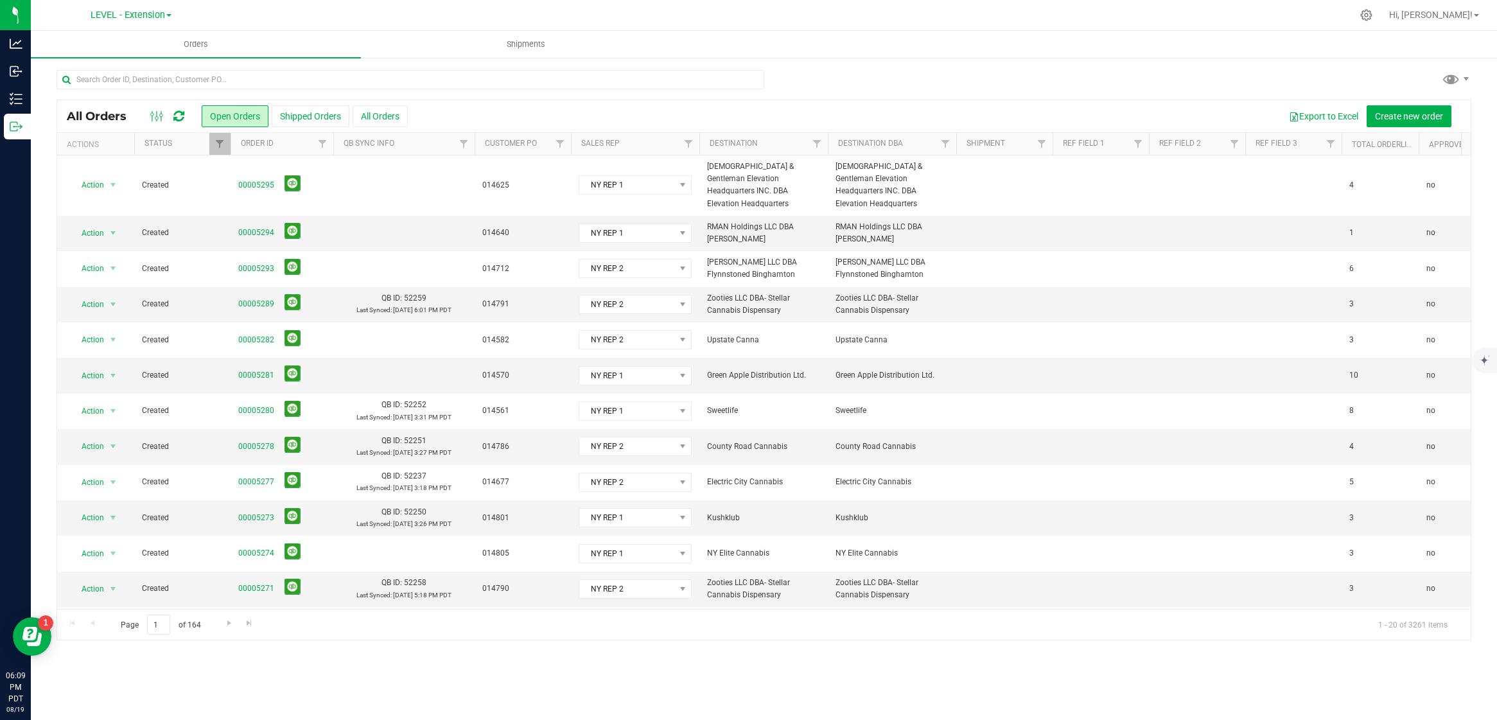
click at [185, 119] on div at bounding box center [167, 116] width 43 height 15
click at [180, 117] on icon at bounding box center [178, 116] width 11 height 13
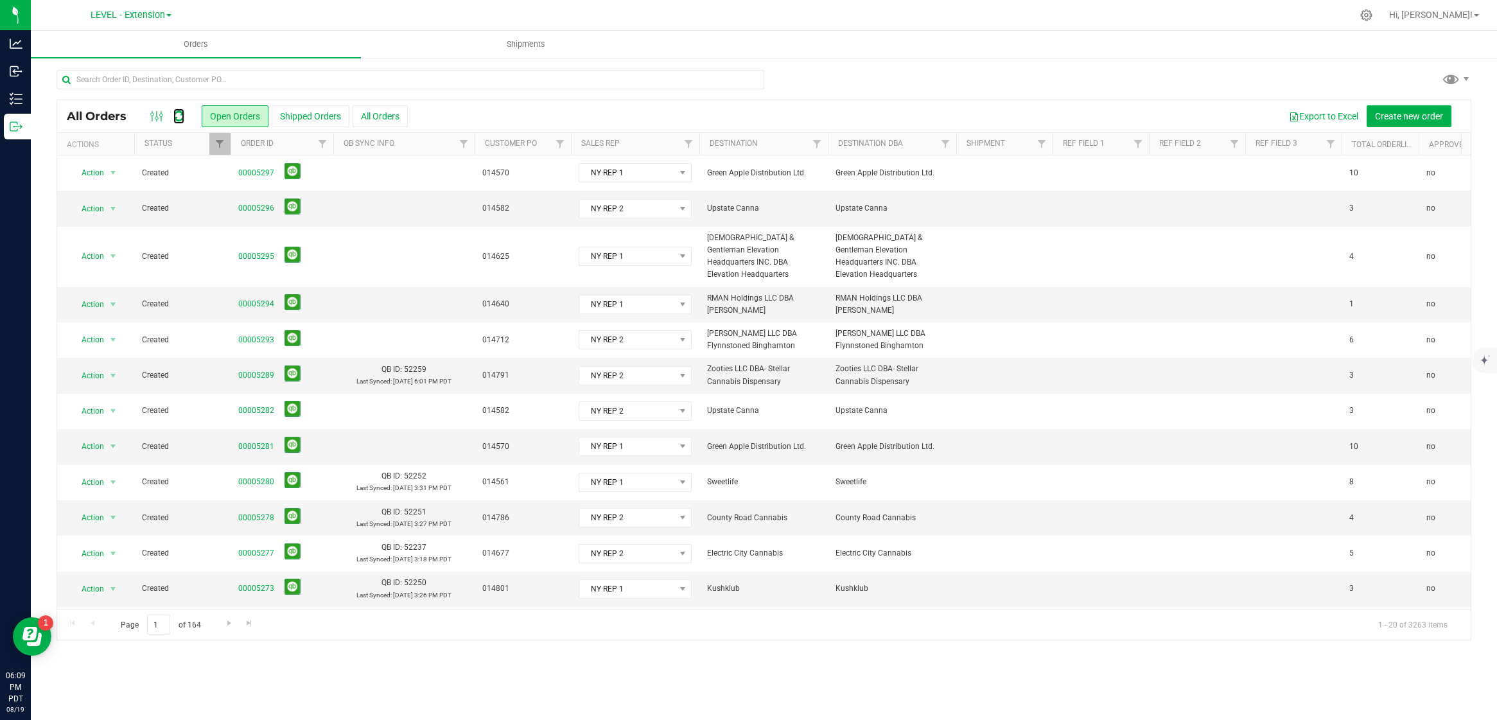
click at [180, 117] on icon at bounding box center [178, 116] width 11 height 13
click at [89, 439] on span "Action" at bounding box center [87, 446] width 35 height 18
click at [96, 451] on li "Cancel order" at bounding box center [119, 455] width 96 height 19
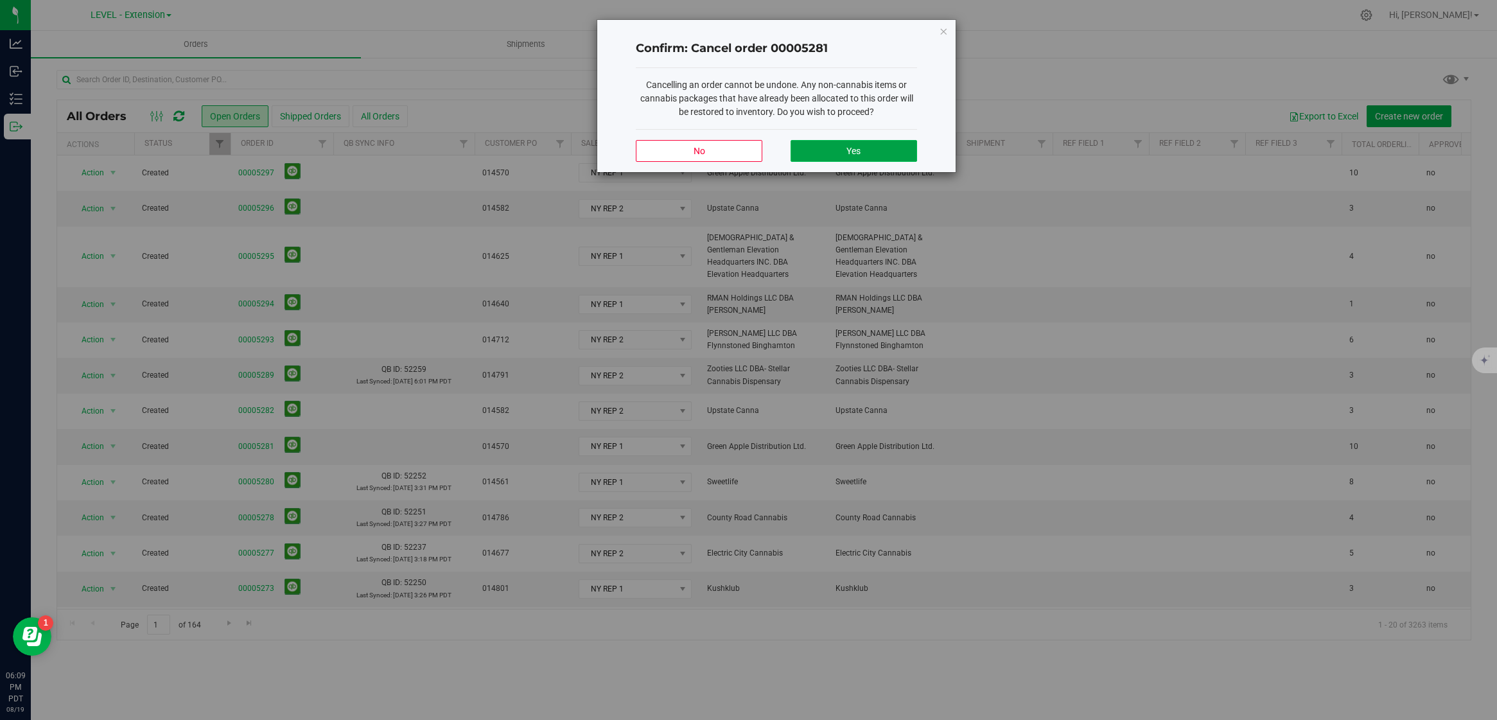
click at [839, 155] on button "Yes" at bounding box center [853, 151] width 126 height 22
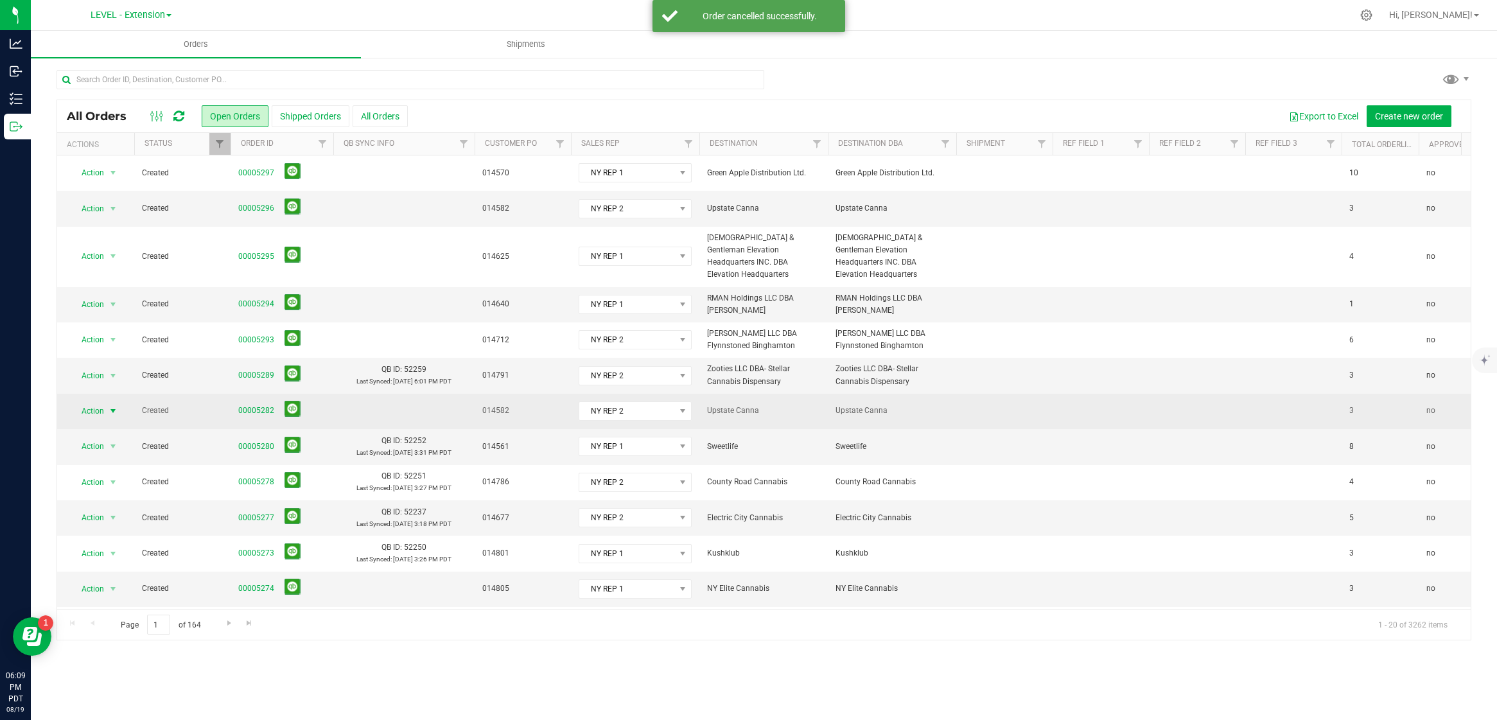
click at [98, 402] on span "Action" at bounding box center [87, 411] width 35 height 18
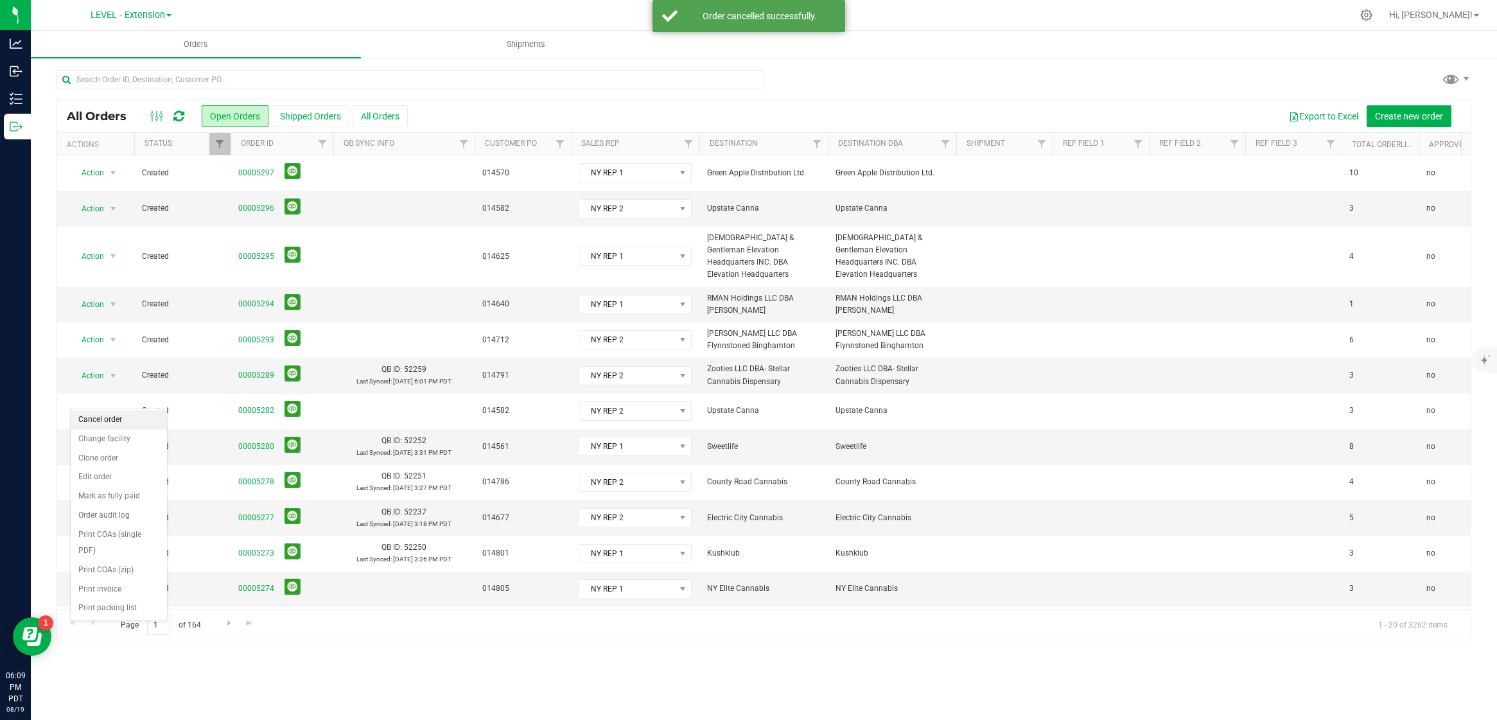
click at [109, 421] on li "Cancel order" at bounding box center [119, 419] width 96 height 19
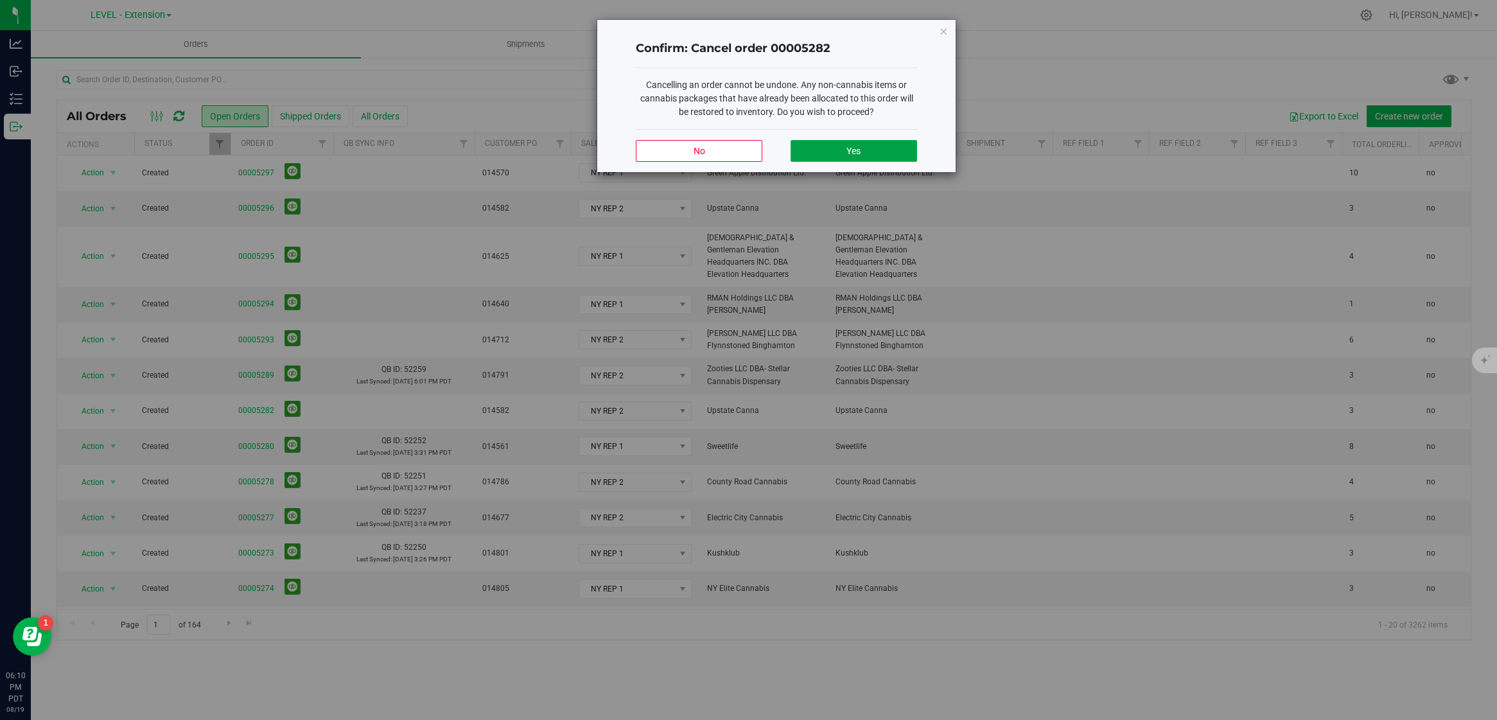
click at [829, 157] on button "Yes" at bounding box center [853, 151] width 126 height 22
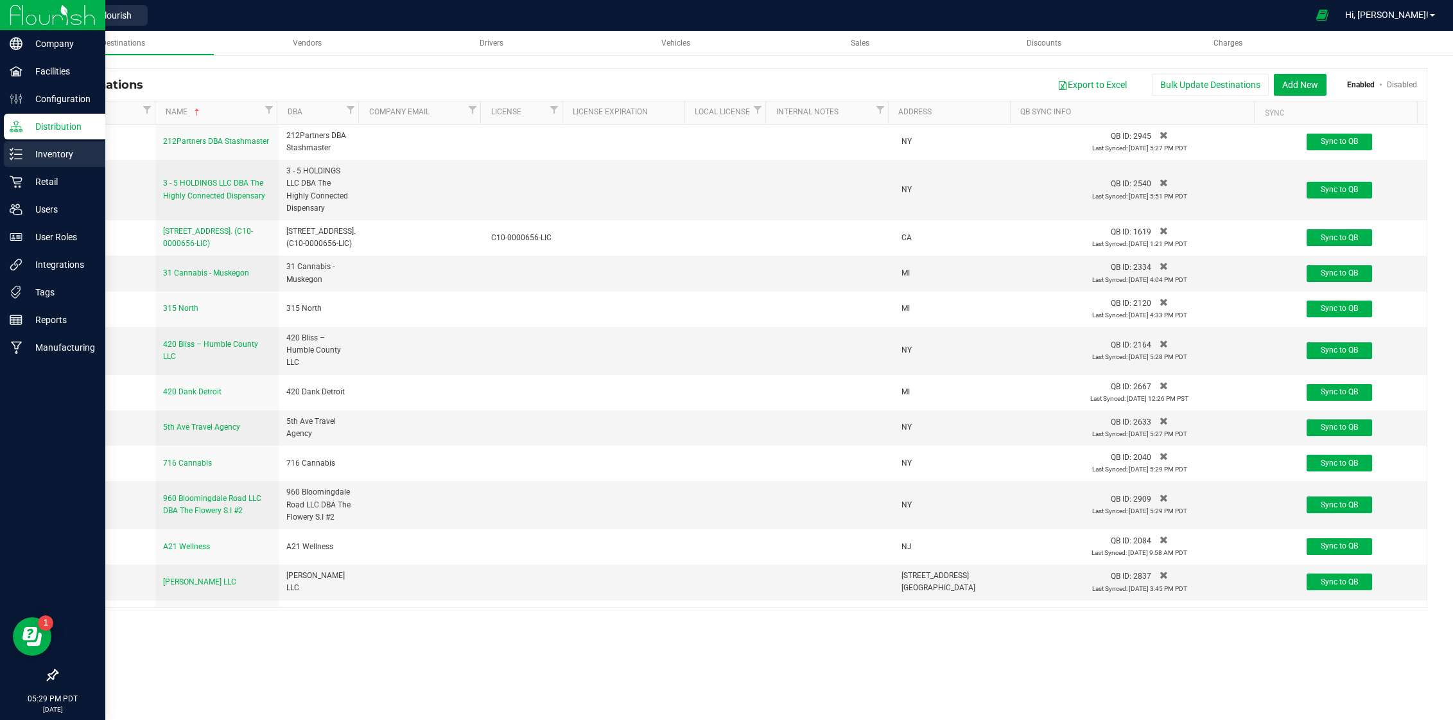
click at [37, 155] on p "Inventory" at bounding box center [60, 153] width 77 height 15
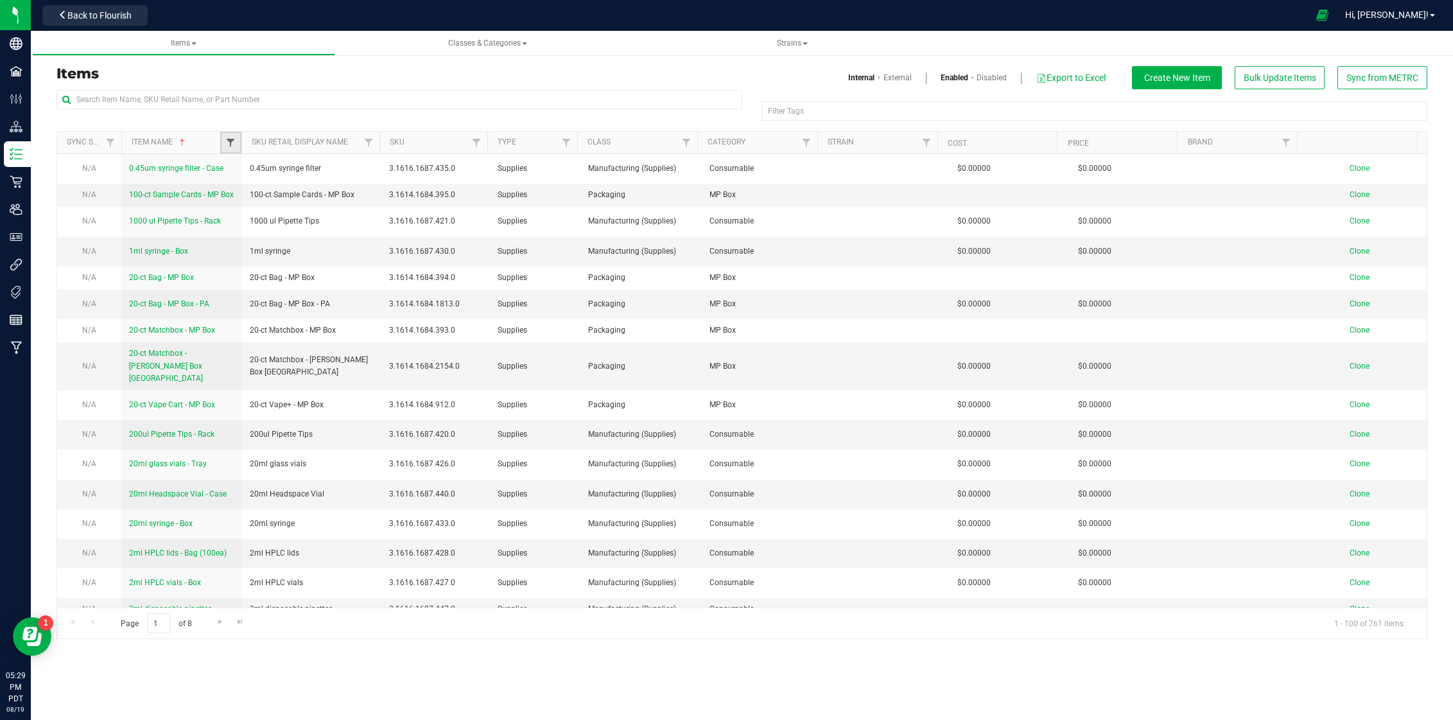
click at [230, 145] on span "Filter" at bounding box center [230, 142] width 10 height 10
click at [238, 171] on input "2ct" at bounding box center [294, 170] width 132 height 19
click at [272, 175] on input "2-ct" at bounding box center [294, 170] width 132 height 19
click at [272, 176] on input "2-ct" at bounding box center [294, 170] width 132 height 19
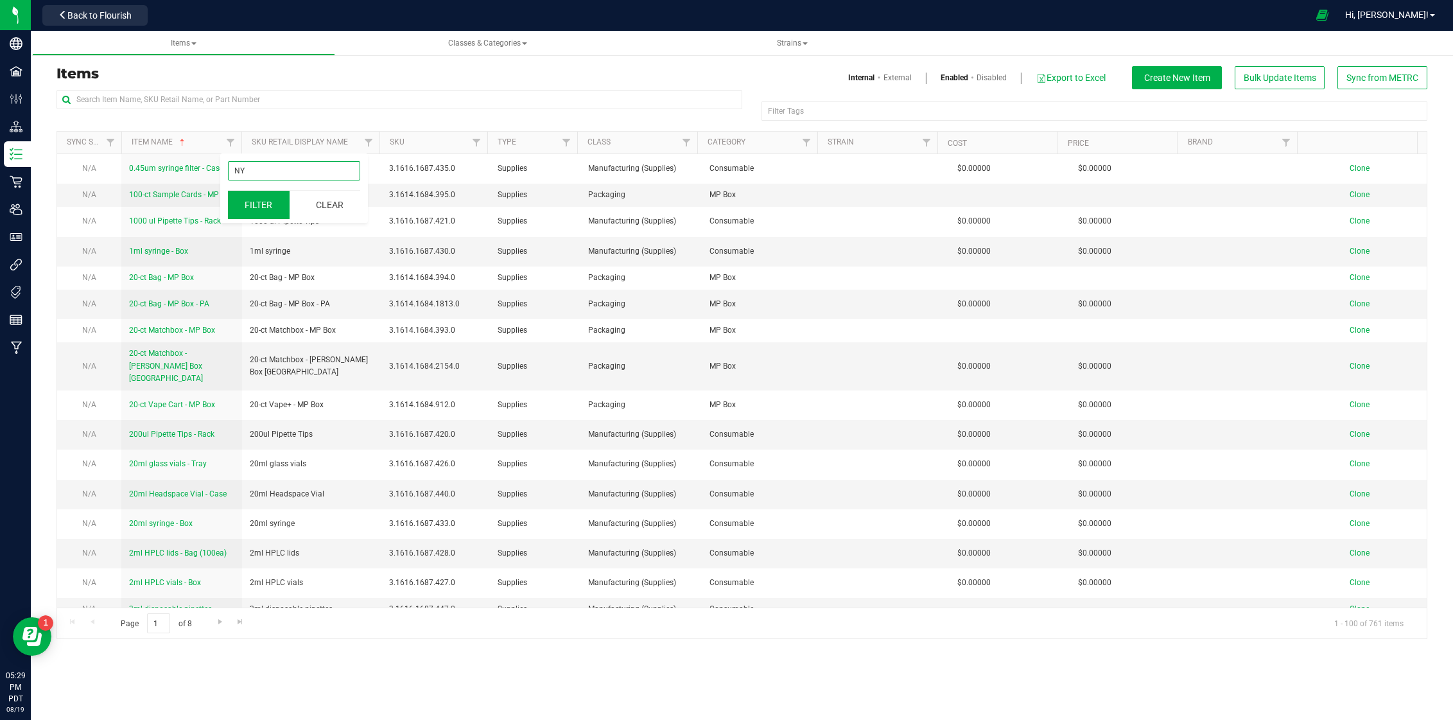
type input "NY"
click at [264, 212] on button "Filter" at bounding box center [259, 205] width 62 height 28
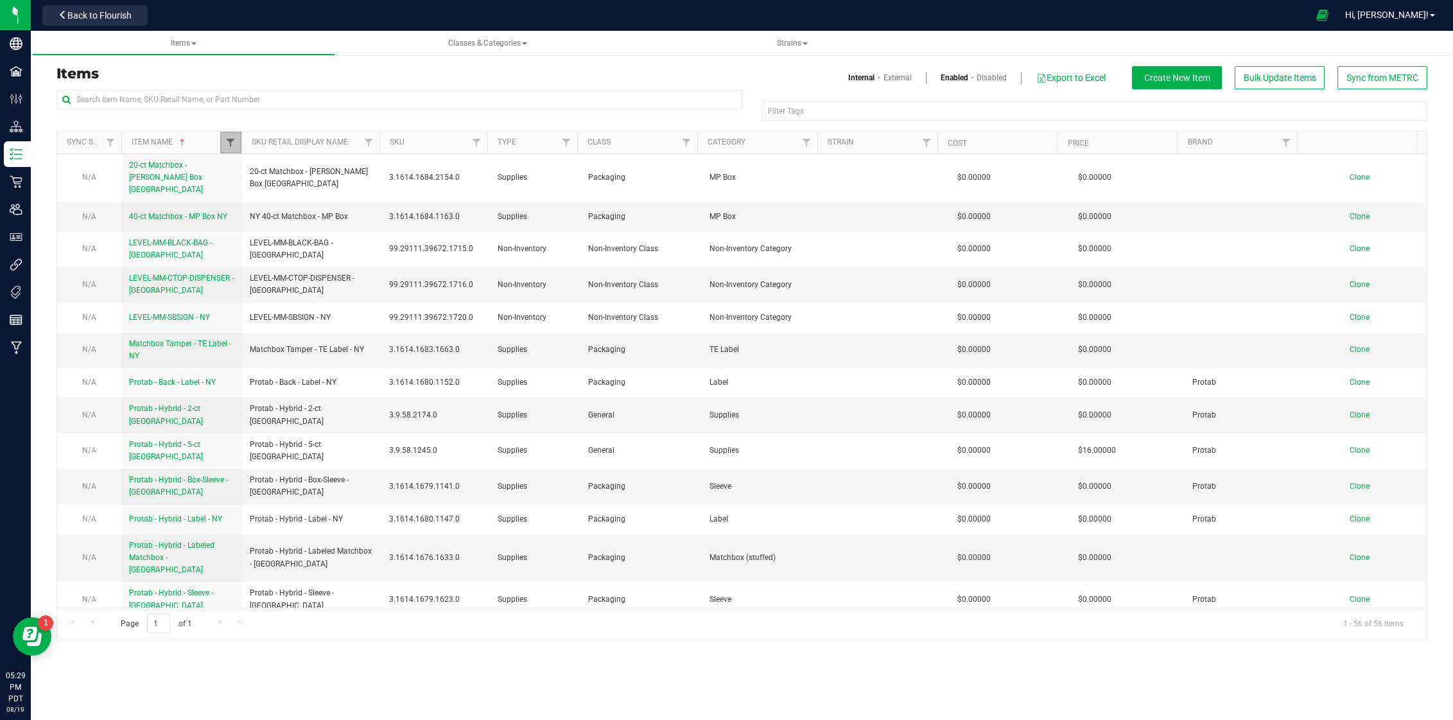
click at [230, 144] on span "Filter" at bounding box center [230, 142] width 10 height 10
click at [266, 166] on input "NY" at bounding box center [294, 170] width 132 height 19
click at [332, 105] on input "text" at bounding box center [400, 99] width 686 height 19
click at [376, 141] on link "Filter" at bounding box center [368, 143] width 21 height 22
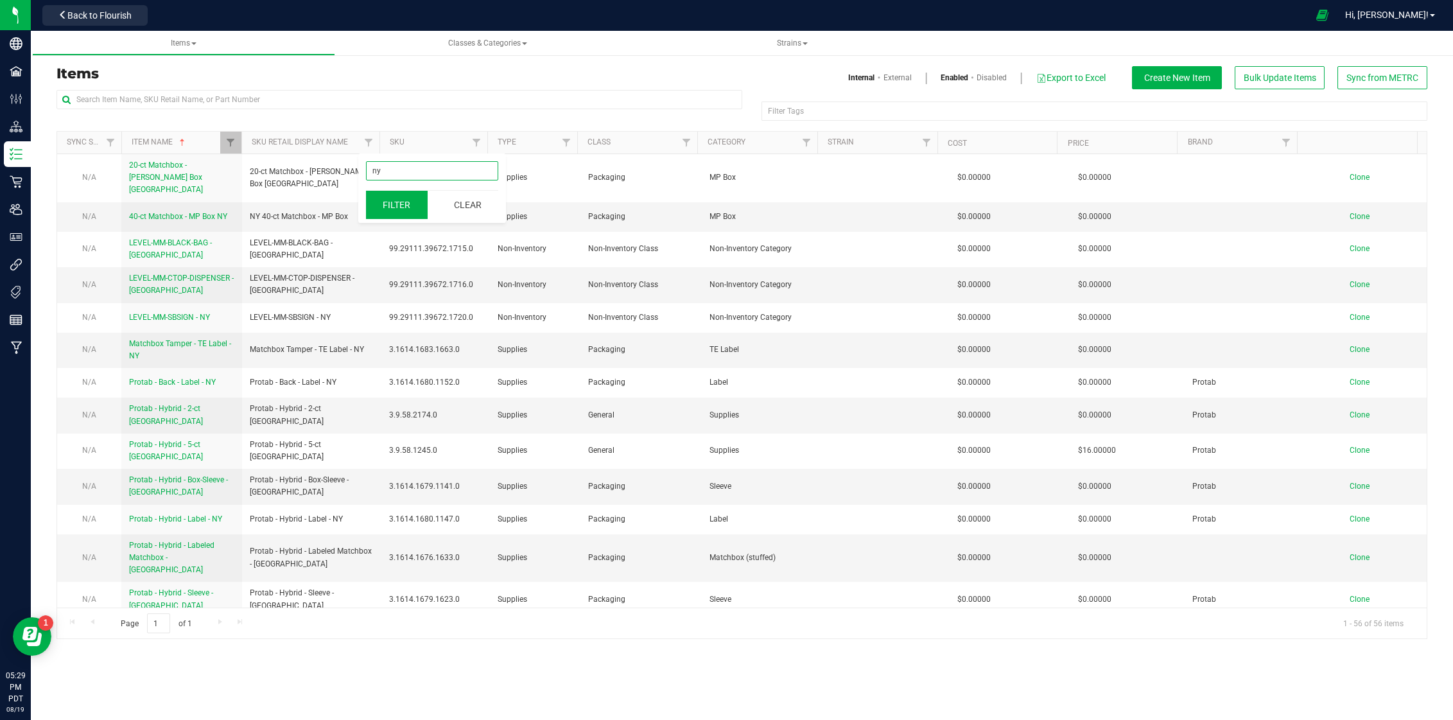
type input "ny"
click at [406, 218] on button "Filter" at bounding box center [397, 205] width 62 height 28
click at [367, 150] on link "Filter" at bounding box center [368, 143] width 21 height 22
click at [486, 202] on button "Clear" at bounding box center [468, 205] width 62 height 28
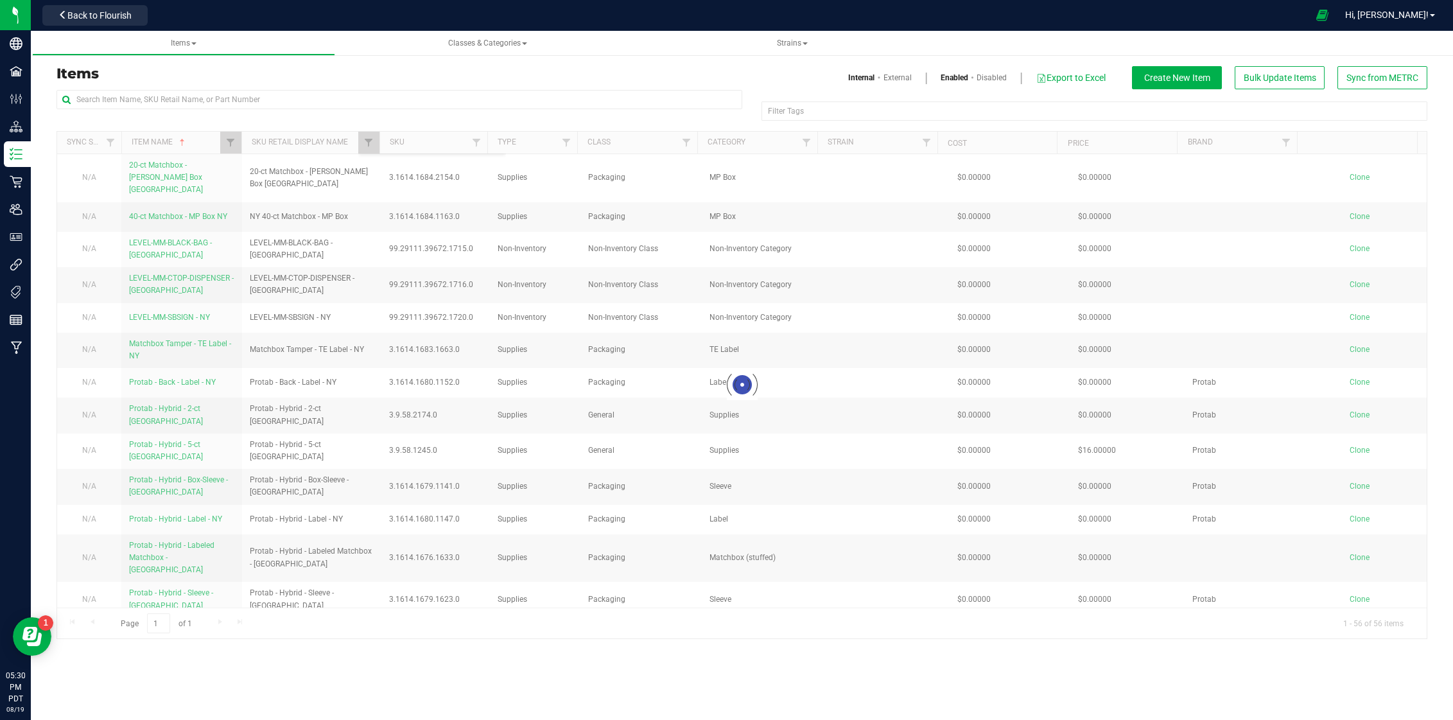
type input "NY"
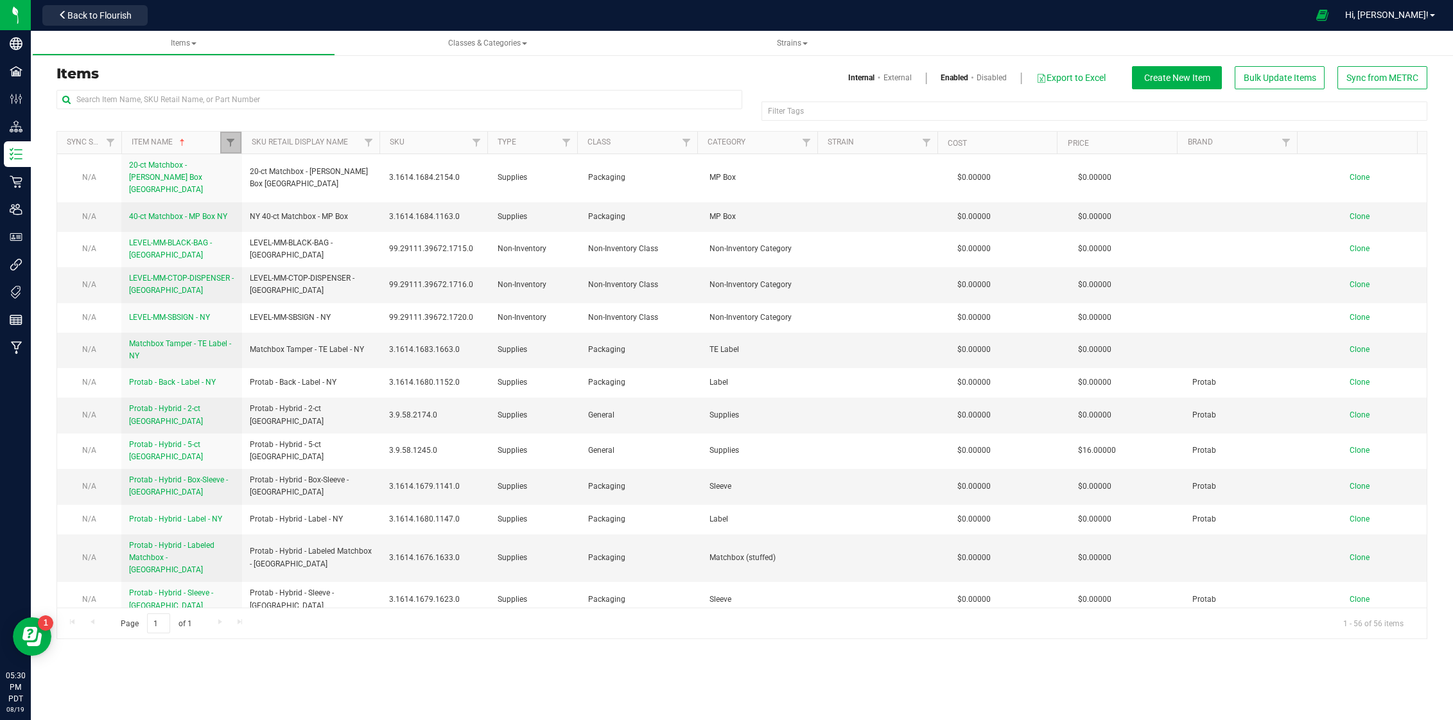
click at [236, 144] on link "Filter" at bounding box center [230, 143] width 21 height 22
click at [336, 211] on button "Clear" at bounding box center [330, 205] width 62 height 28
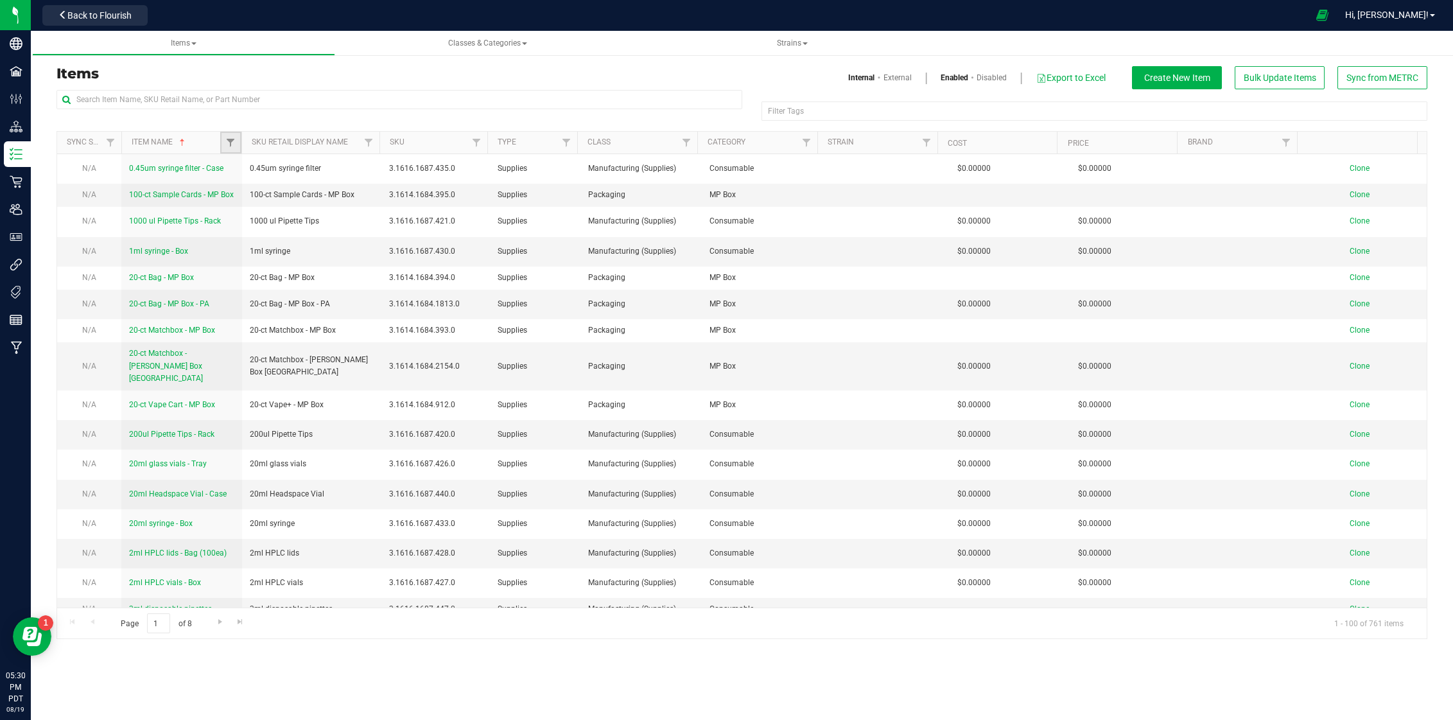
click at [236, 142] on link "Filter" at bounding box center [230, 143] width 21 height 22
click at [241, 106] on input "text" at bounding box center [400, 99] width 686 height 19
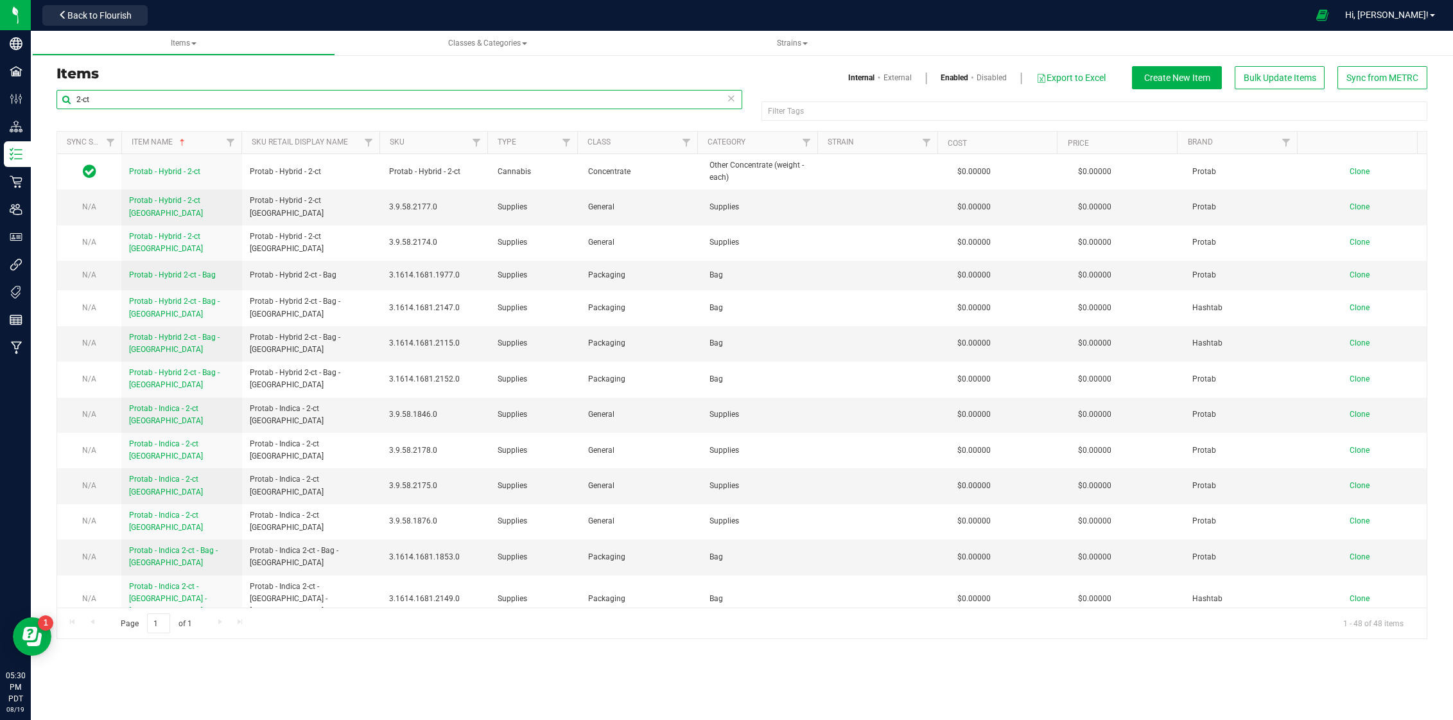
click at [161, 95] on input "2-ct" at bounding box center [400, 99] width 686 height 19
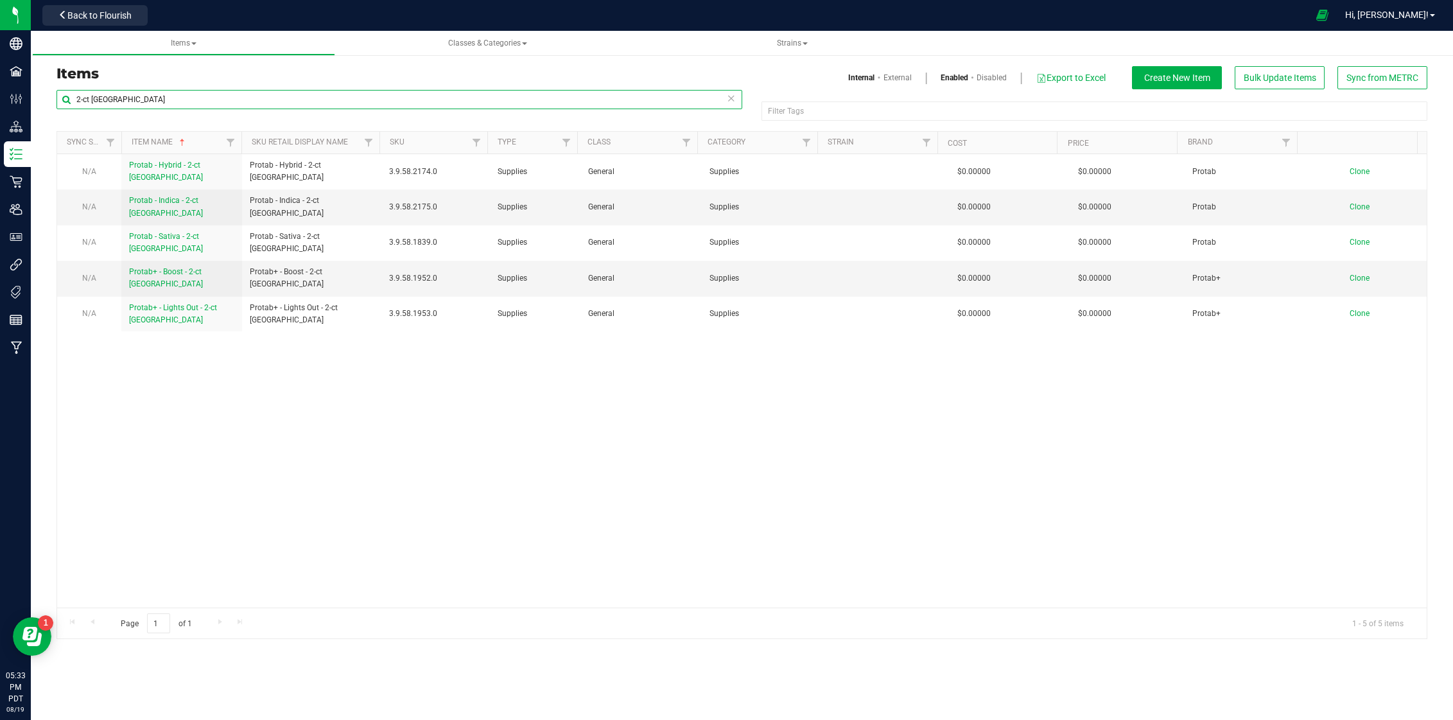
click at [78, 102] on input "2-ct [GEOGRAPHIC_DATA]" at bounding box center [400, 99] width 686 height 19
type input "5-ct [GEOGRAPHIC_DATA]"
